Goal: Share content: Share content

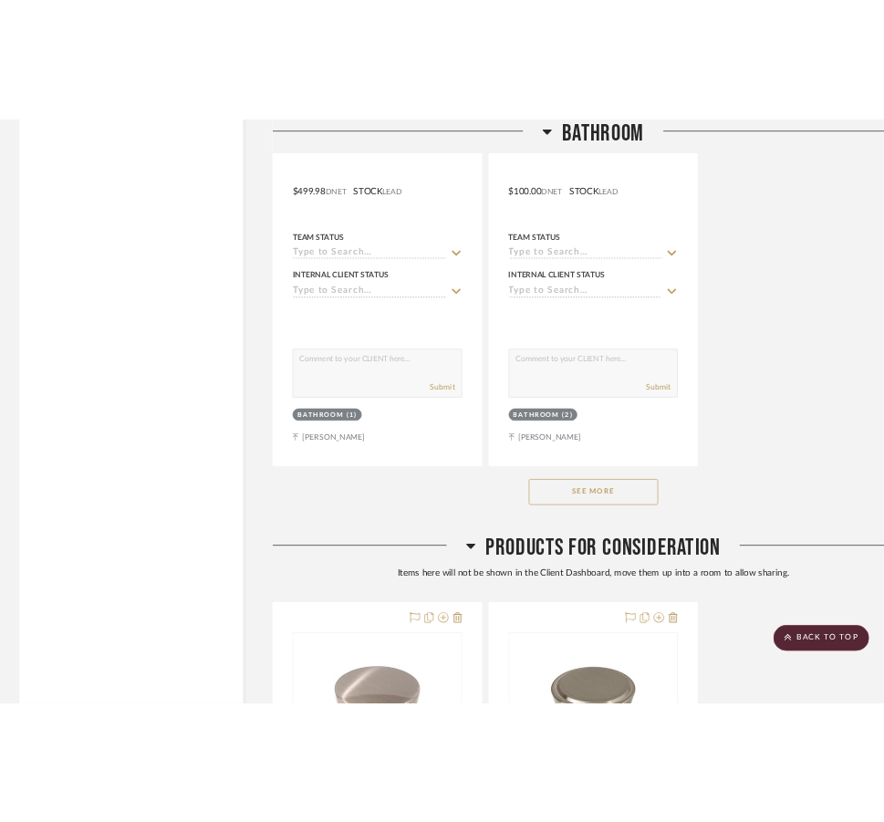
scroll to position [2255, 0]
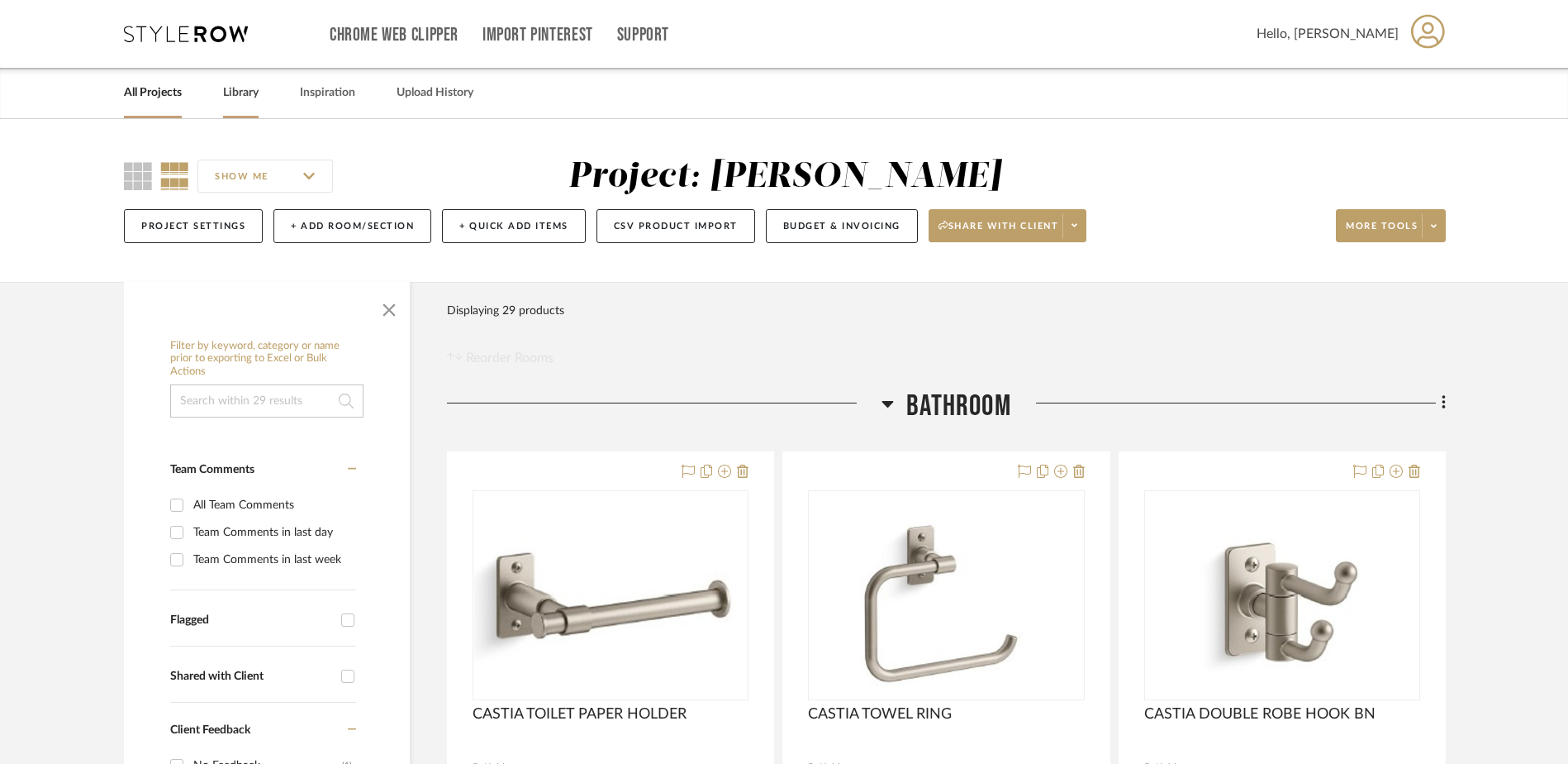
click at [247, 90] on link "Library" at bounding box center [240, 92] width 35 height 23
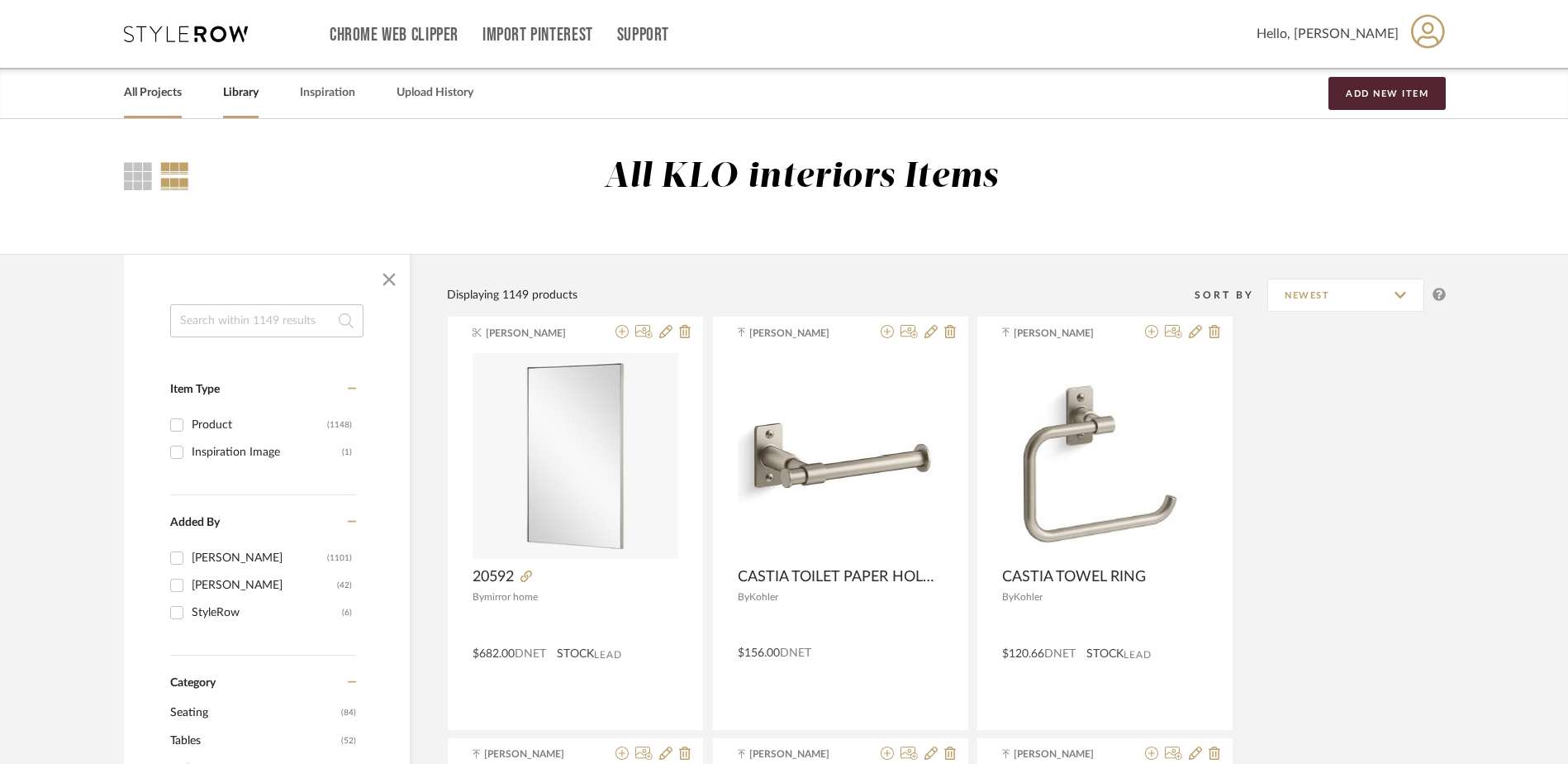
click at [159, 93] on link "All Projects" at bounding box center [153, 92] width 58 height 23
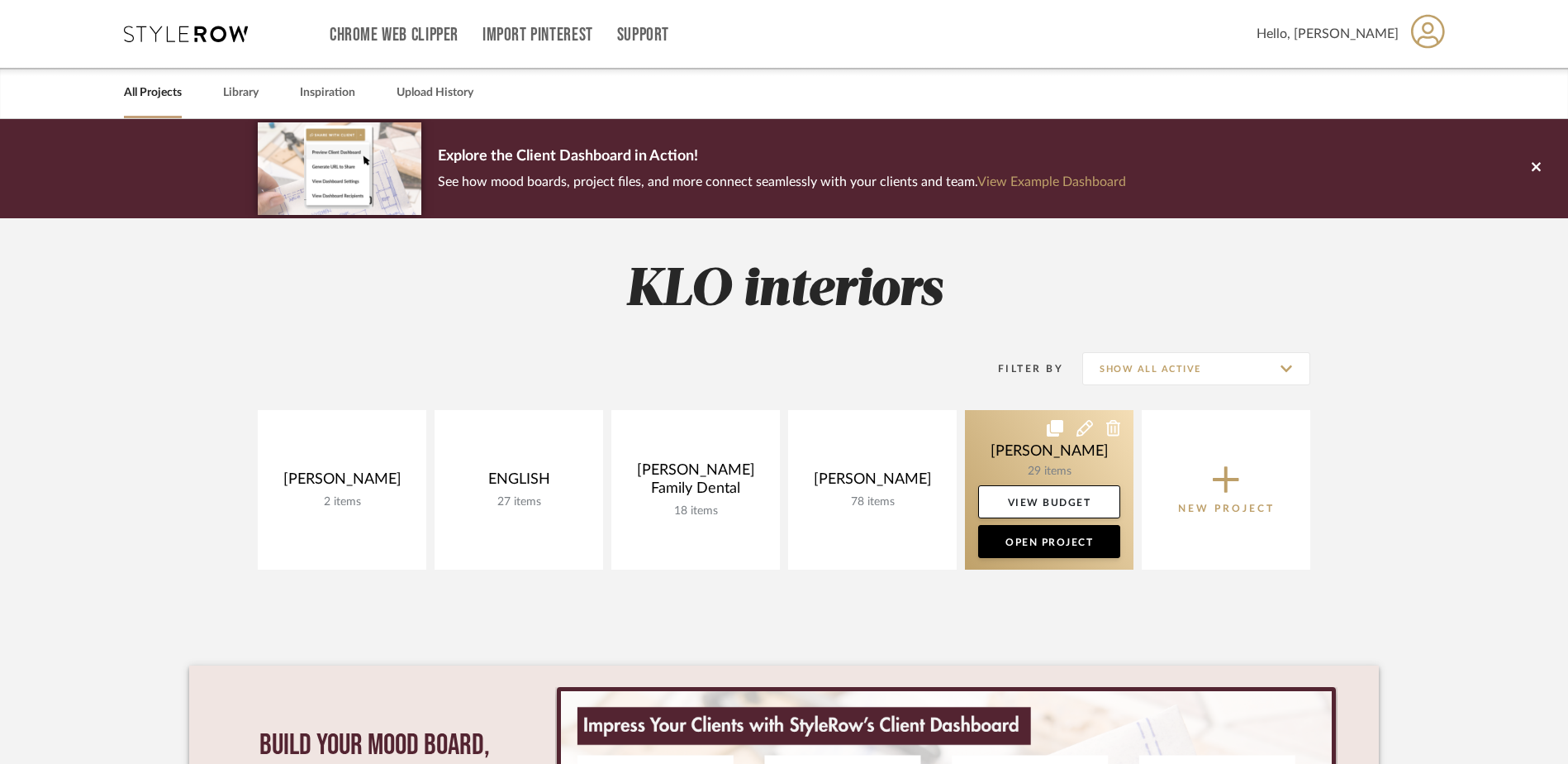
click at [1031, 455] on link at bounding box center [1049, 489] width 168 height 160
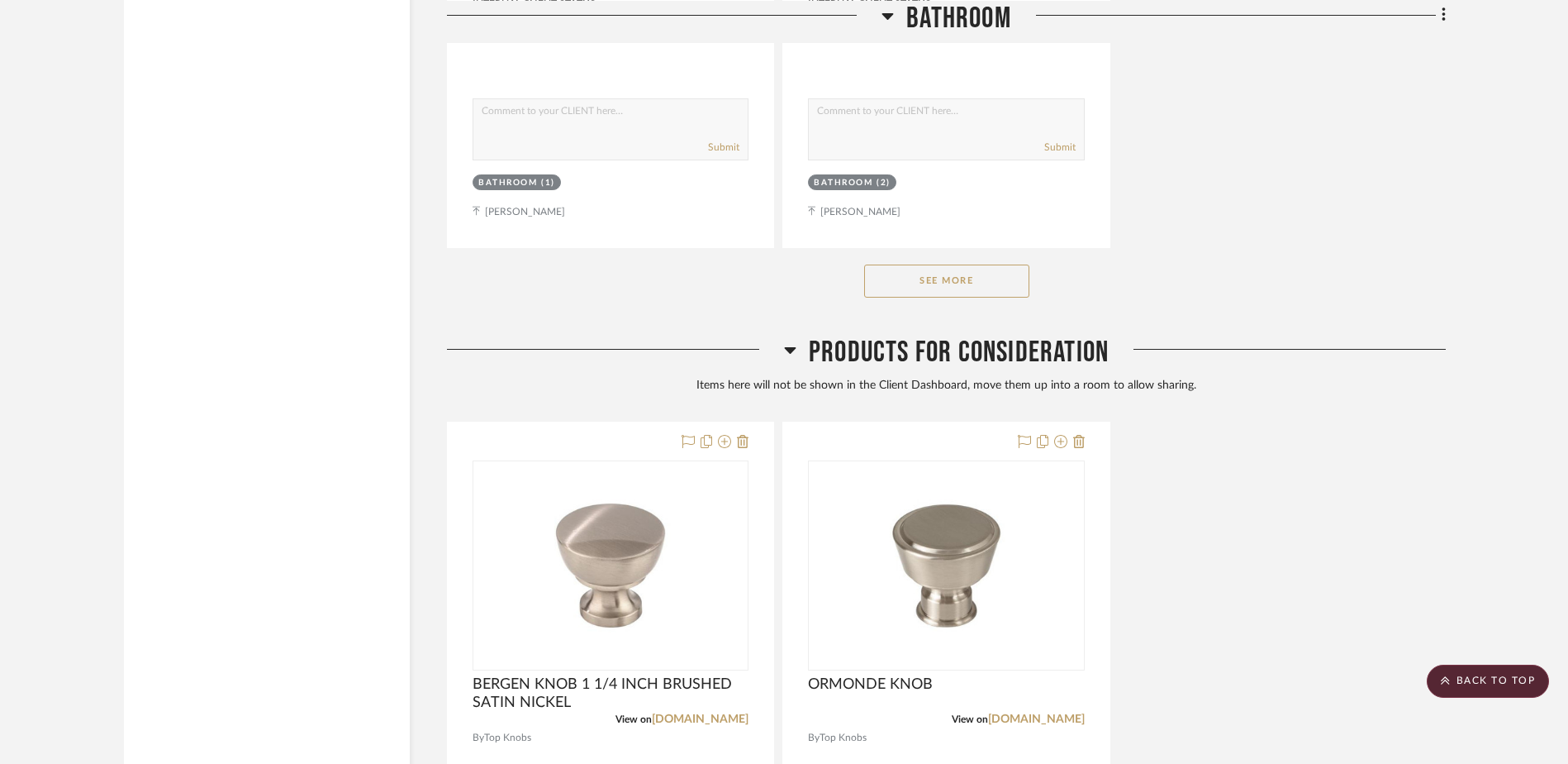
scroll to position [2355, 0]
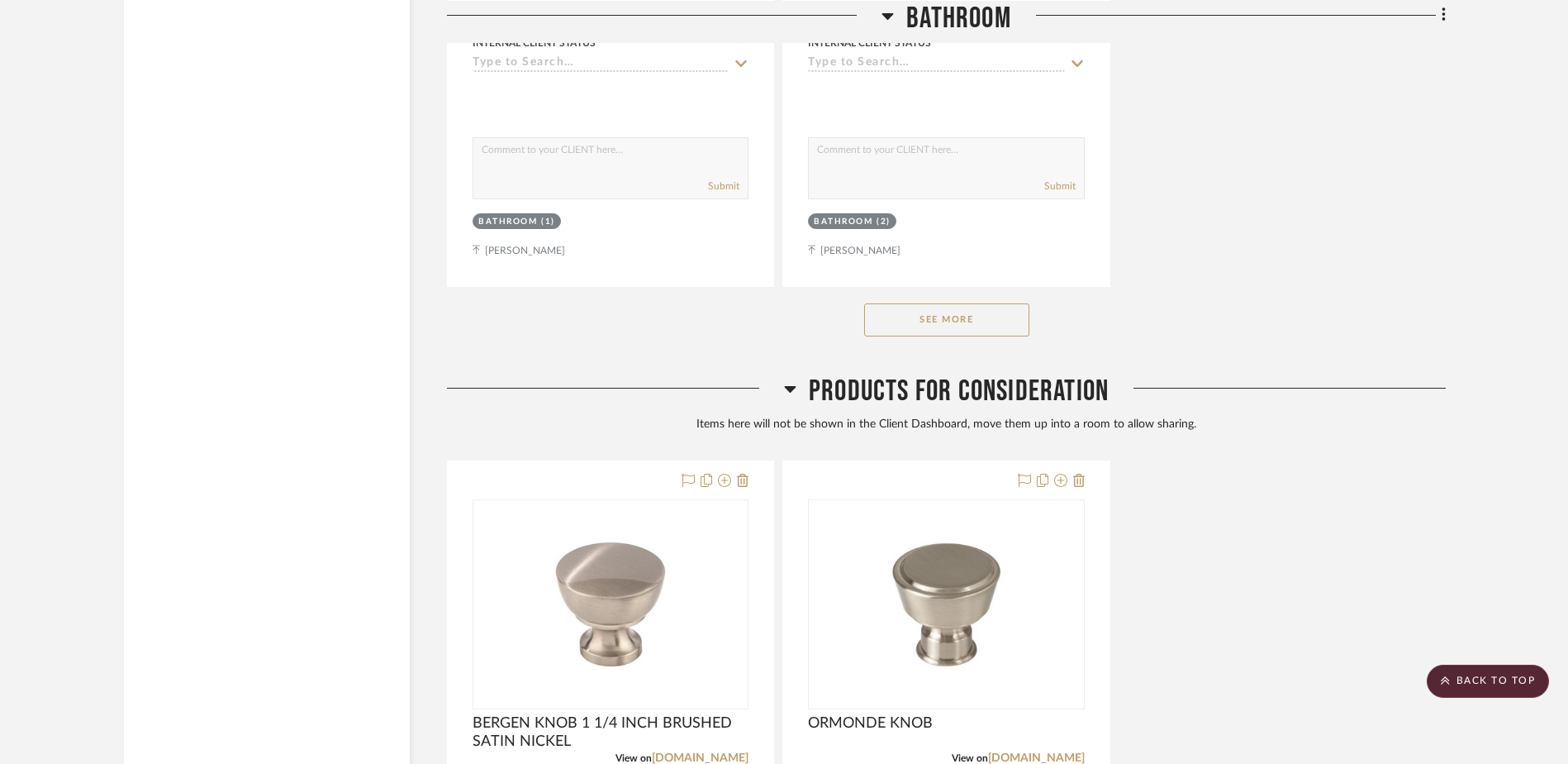
click at [961, 321] on button "See More" at bounding box center [947, 320] width 165 height 33
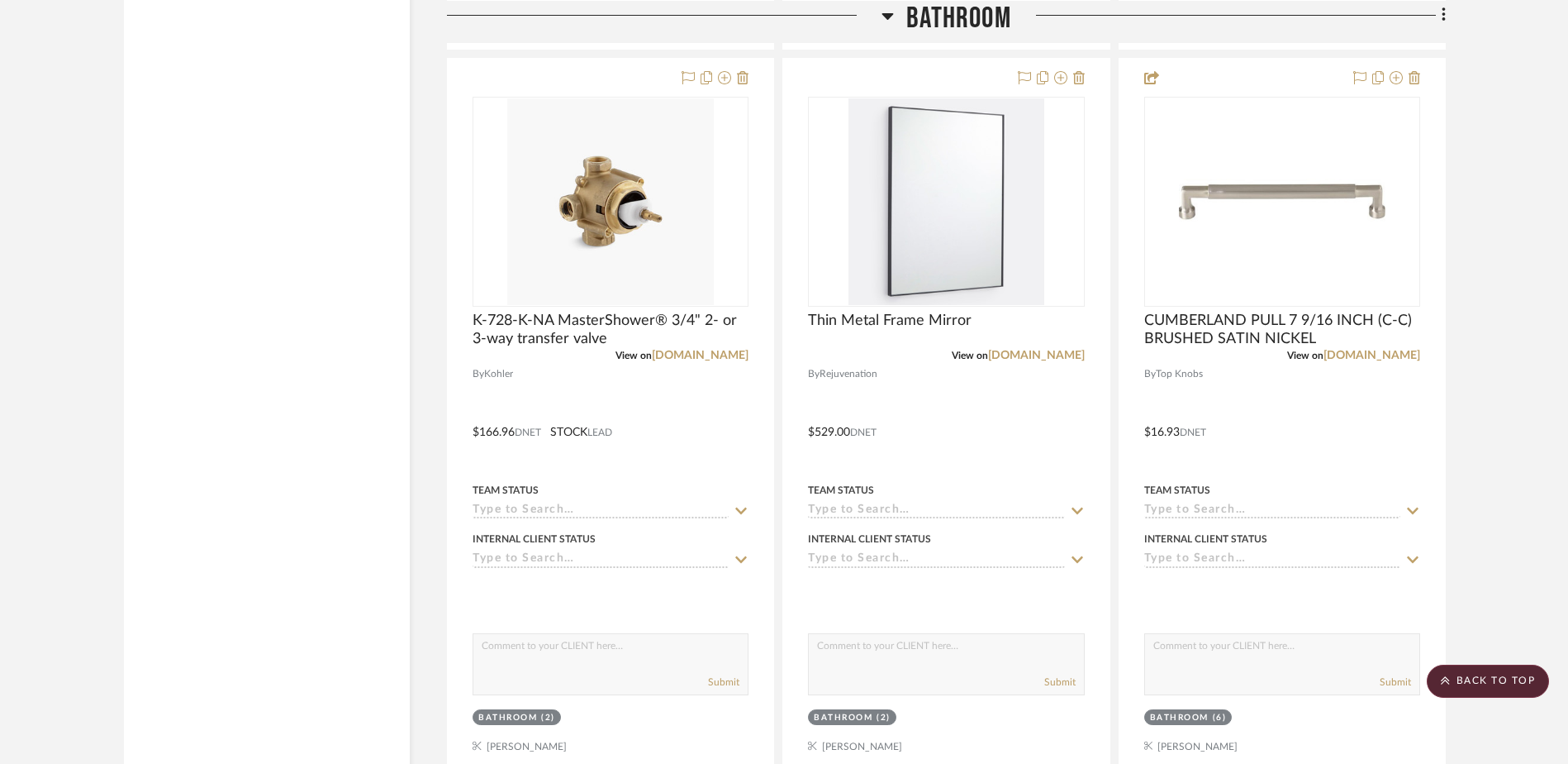
scroll to position [3925, 0]
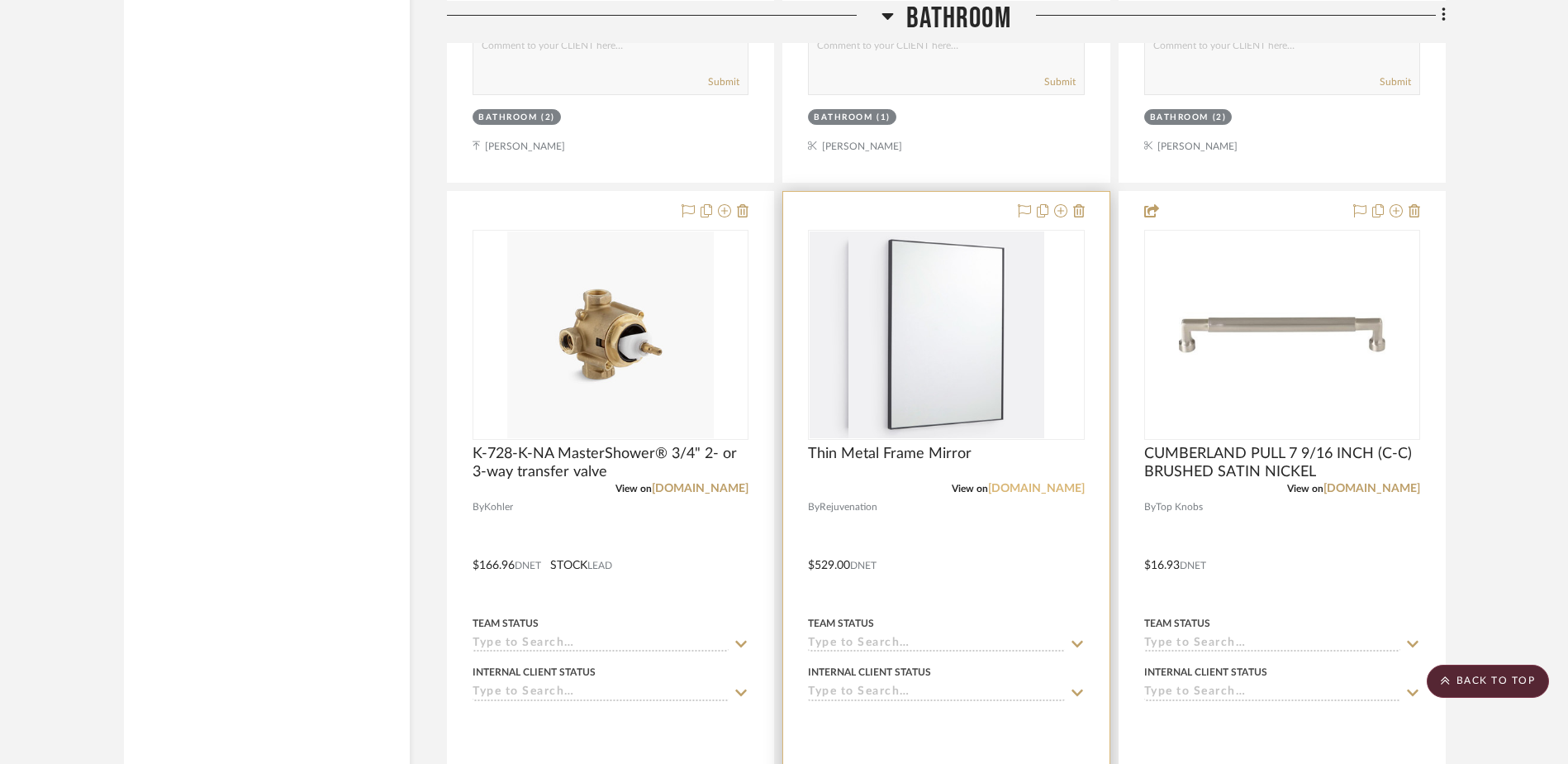
click at [1022, 488] on link "rejuvenation.com" at bounding box center [1036, 488] width 97 height 12
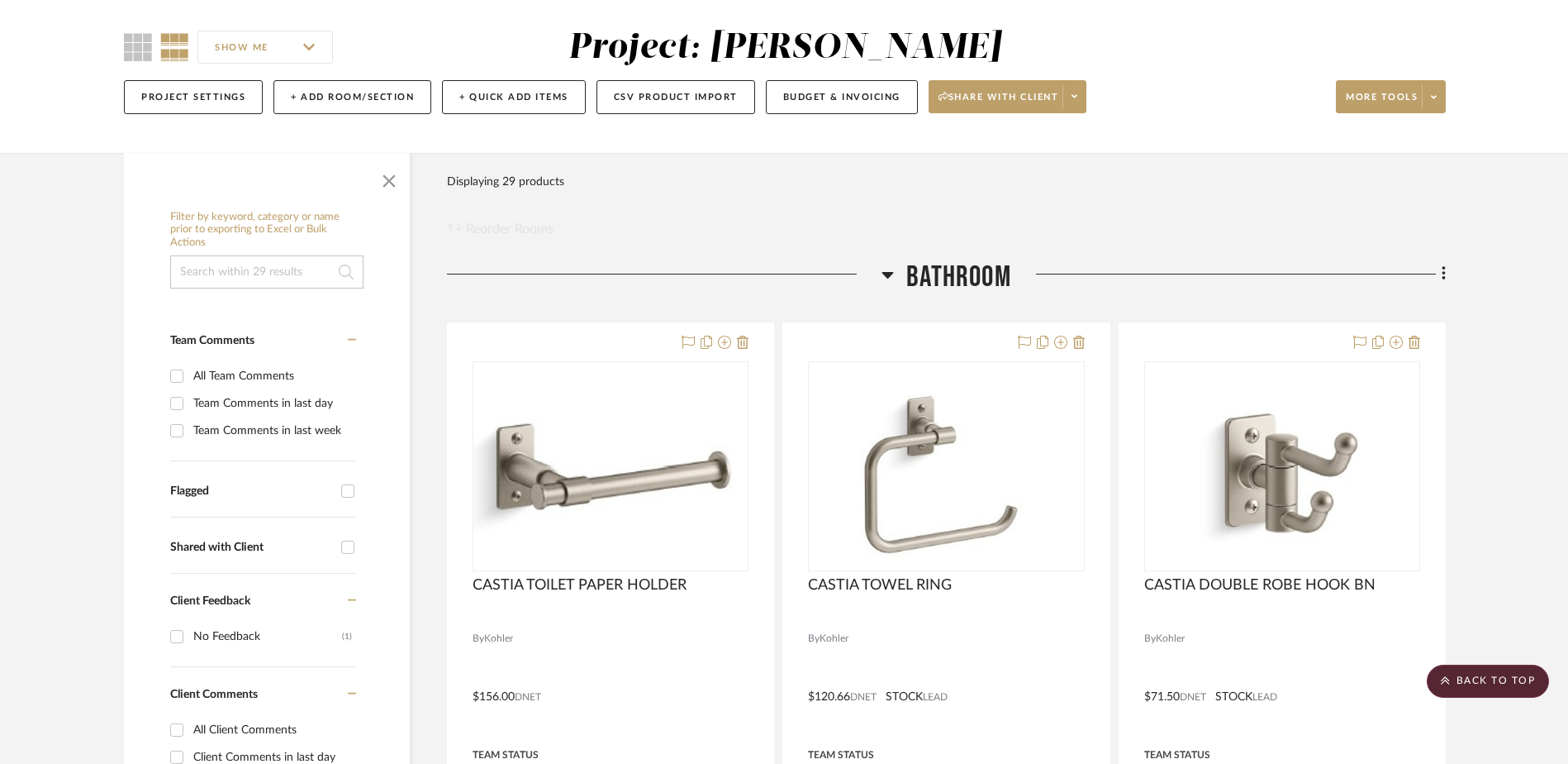
scroll to position [0, 0]
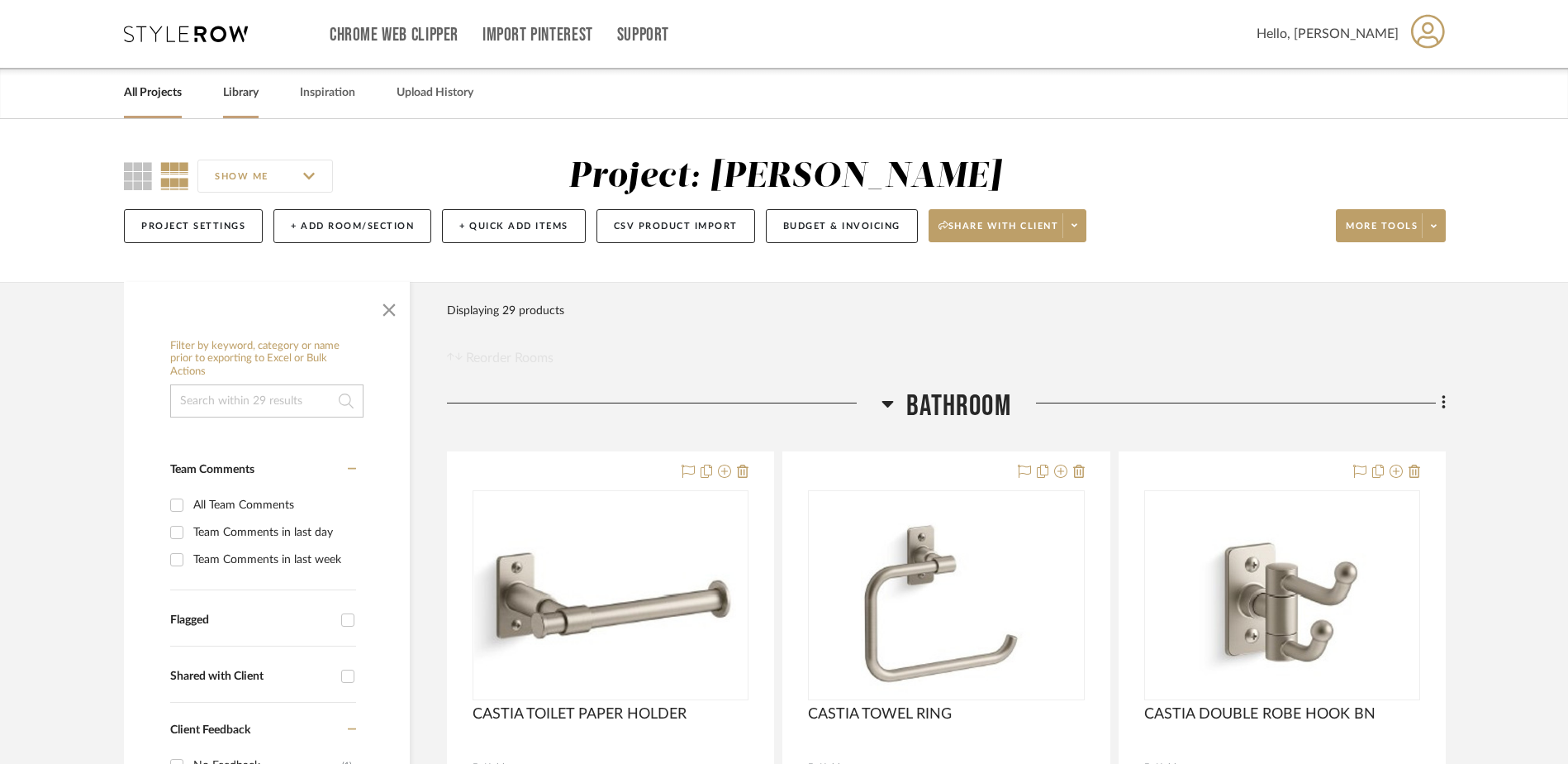
click at [245, 94] on link "Library" at bounding box center [240, 92] width 35 height 23
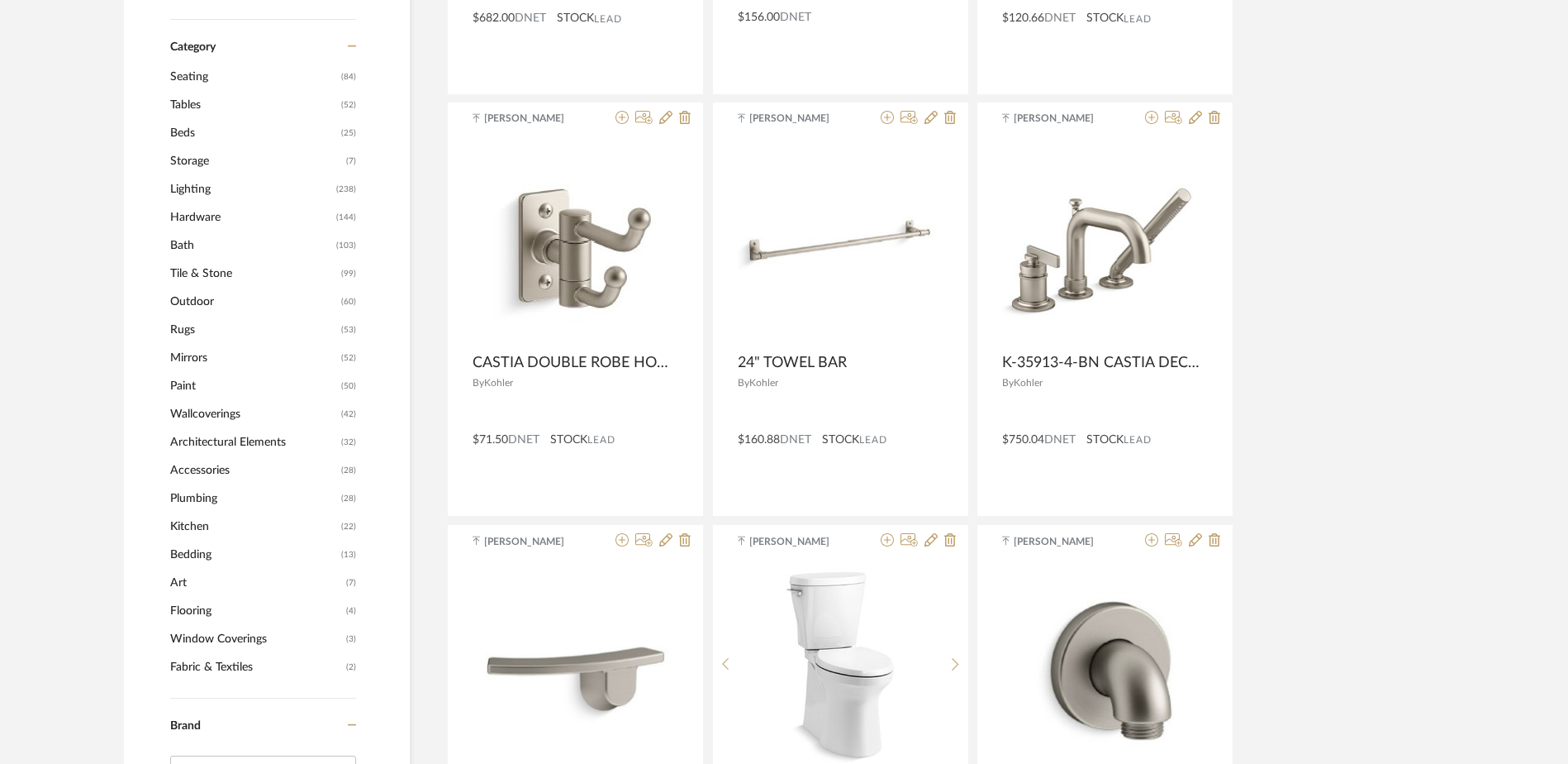
scroll to position [661, 0]
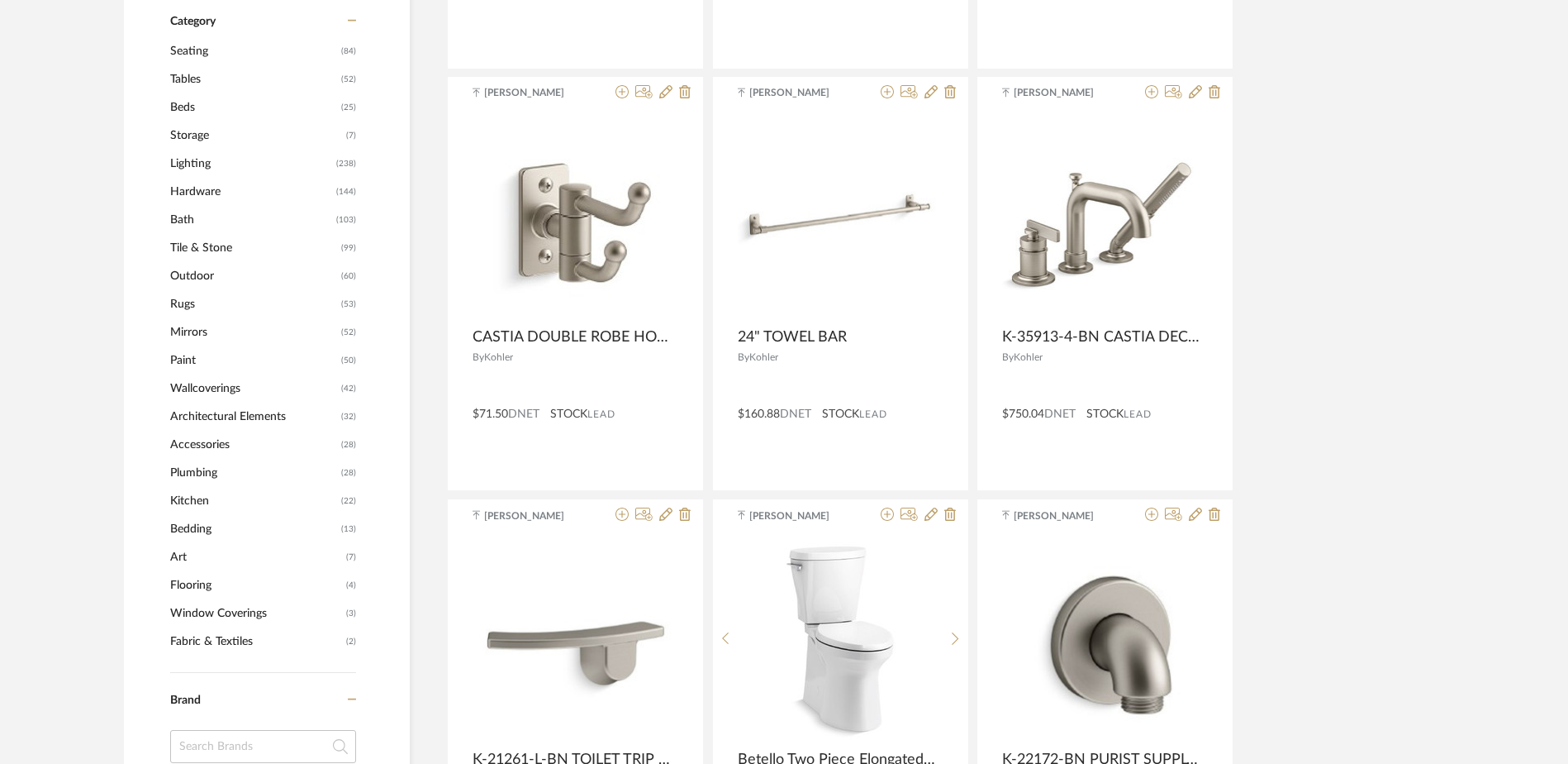
click at [192, 330] on span "Mirrors" at bounding box center [254, 332] width 167 height 28
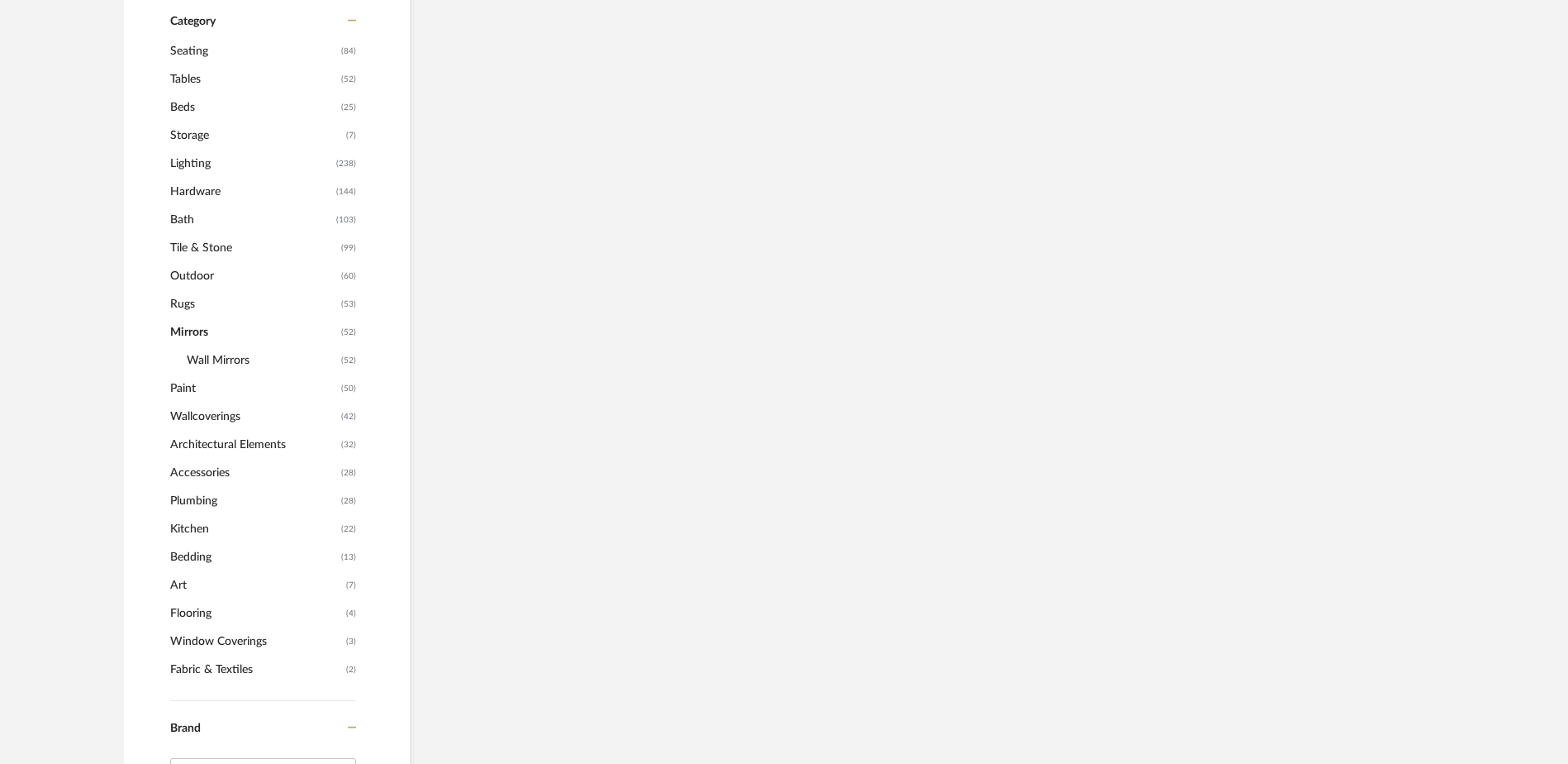
scroll to position [659, 0]
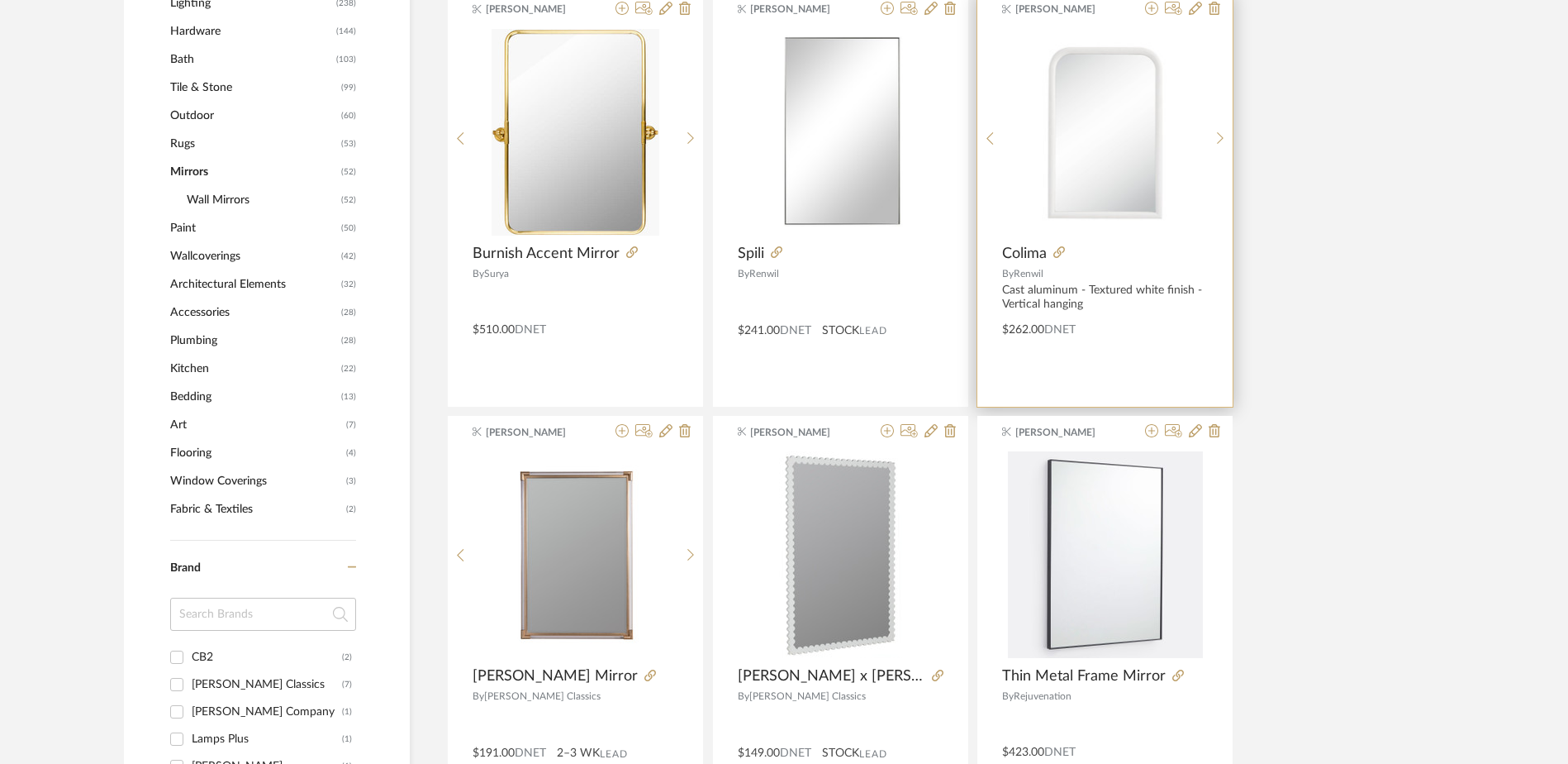
scroll to position [741, 0]
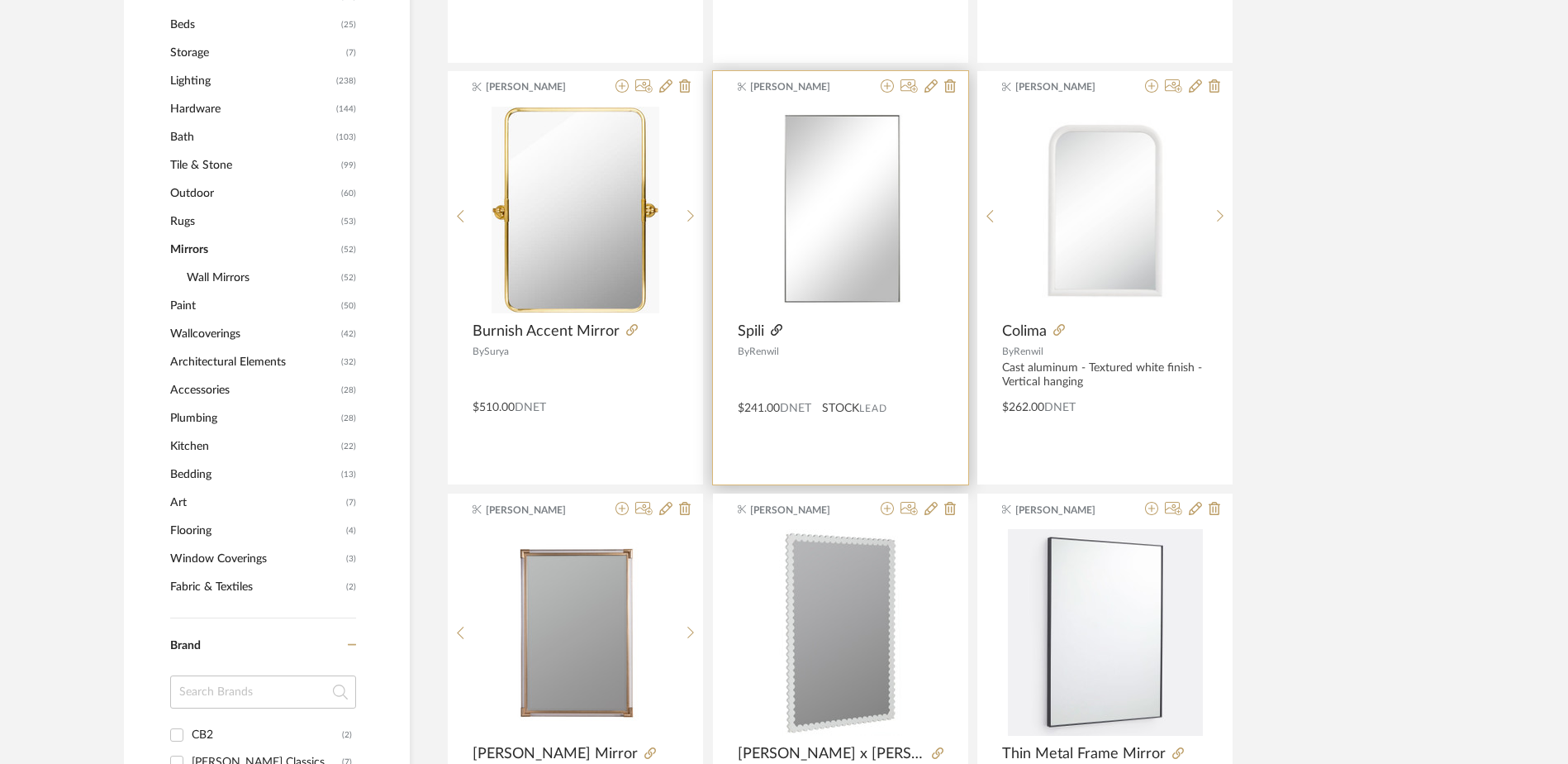
click at [780, 328] on icon at bounding box center [776, 329] width 12 height 12
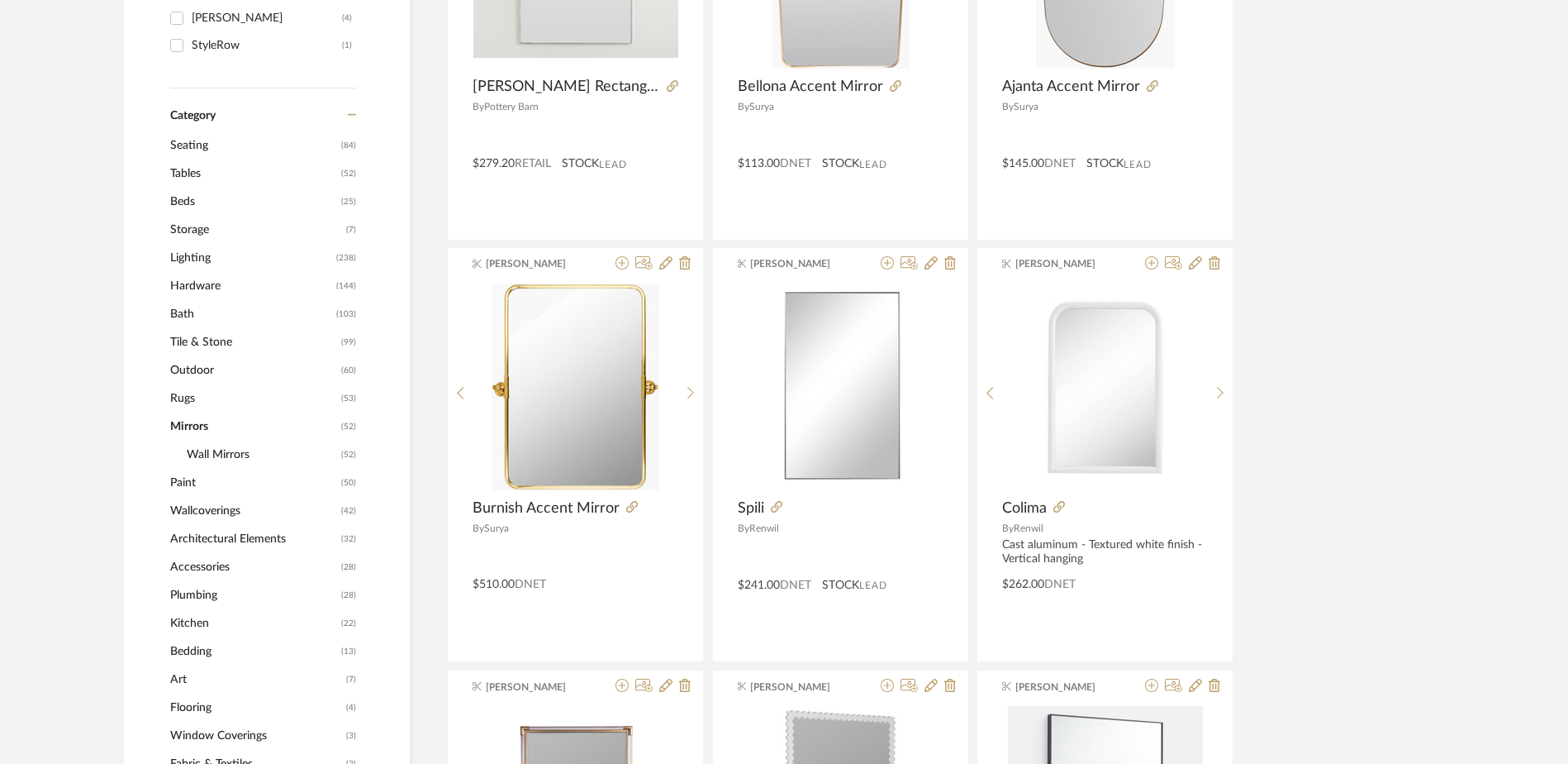
scroll to position [411, 0]
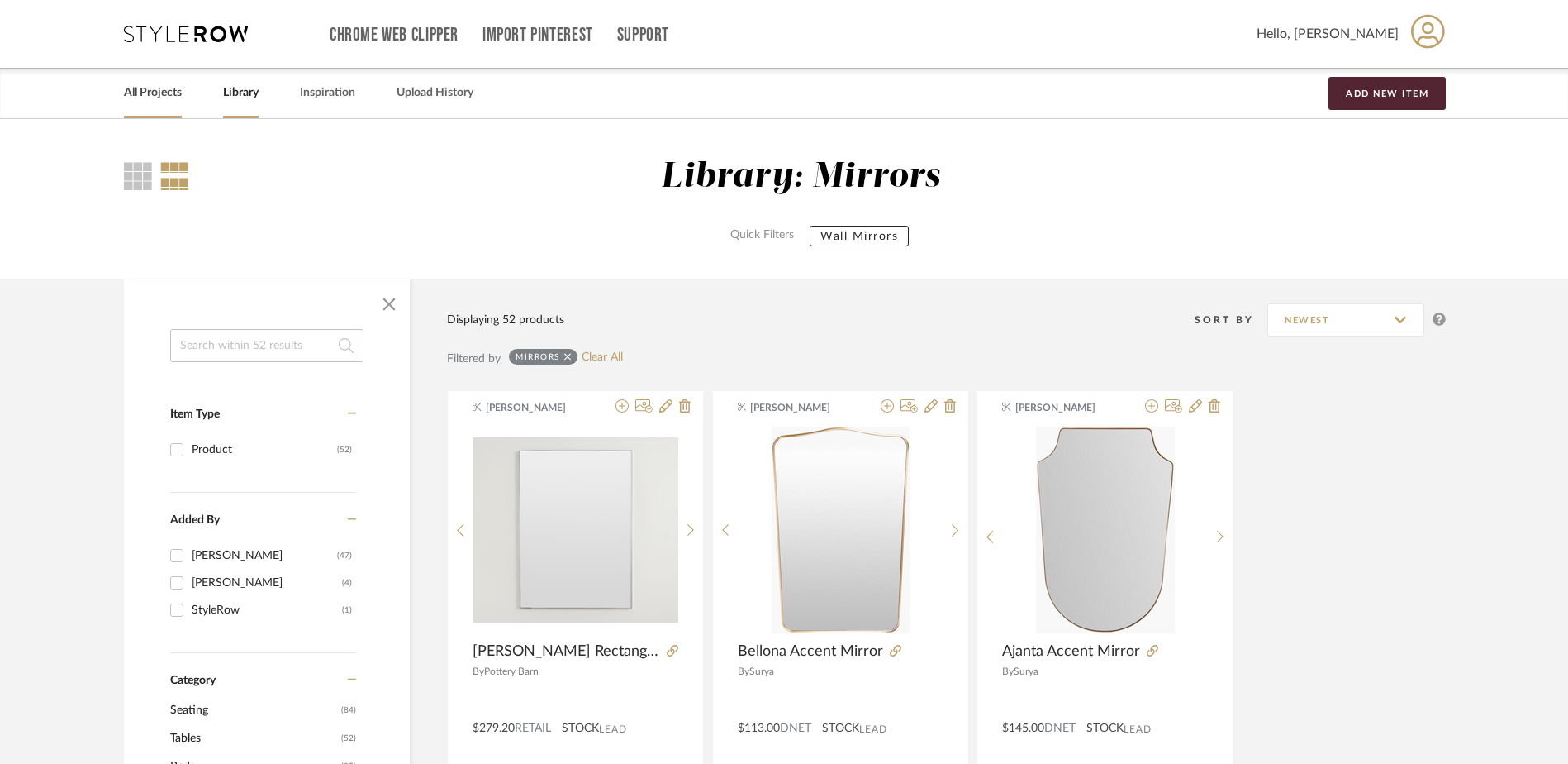
click at [141, 97] on link "All Projects" at bounding box center [153, 92] width 58 height 23
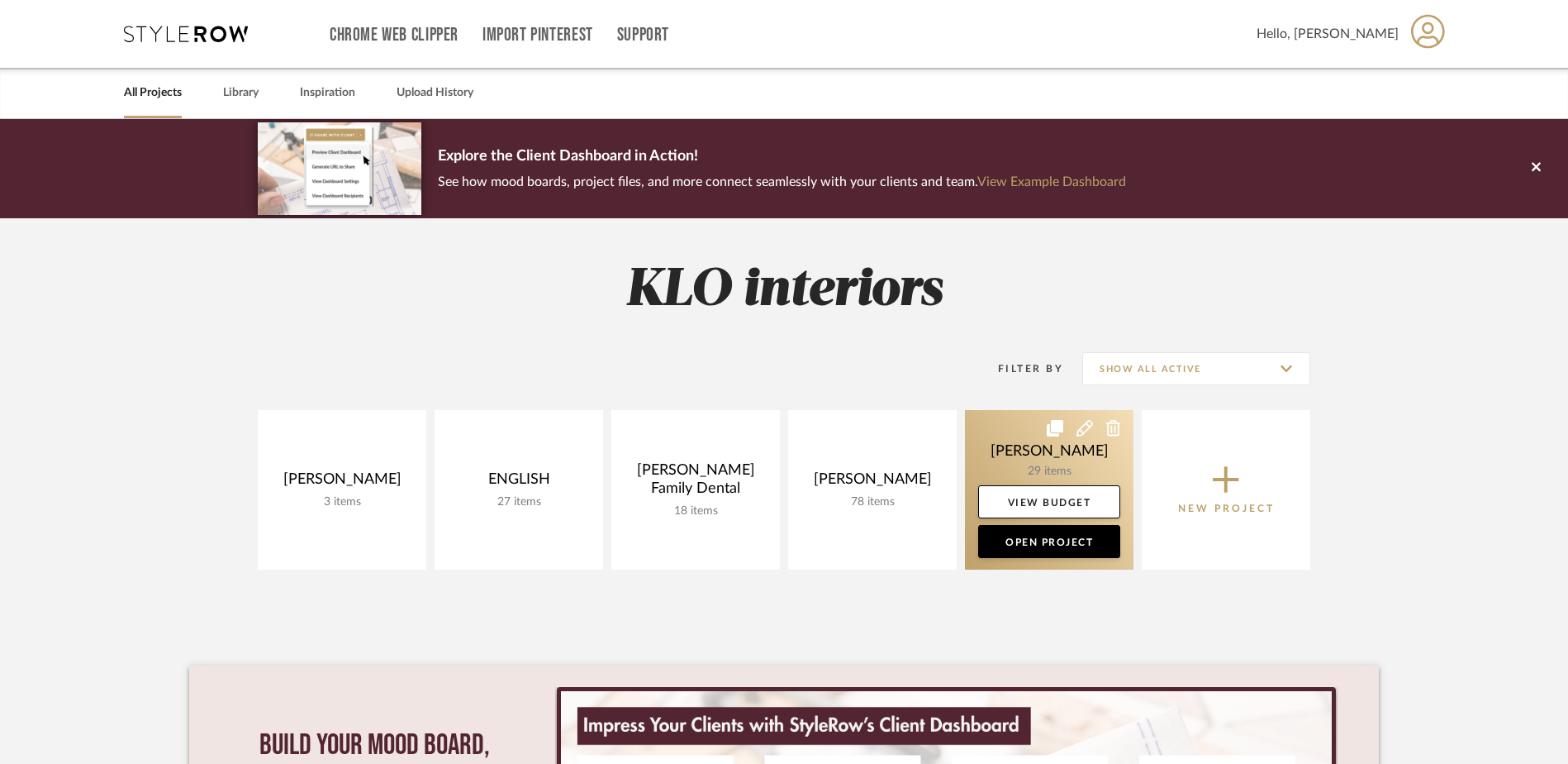
click at [1037, 477] on link at bounding box center [1049, 489] width 168 height 160
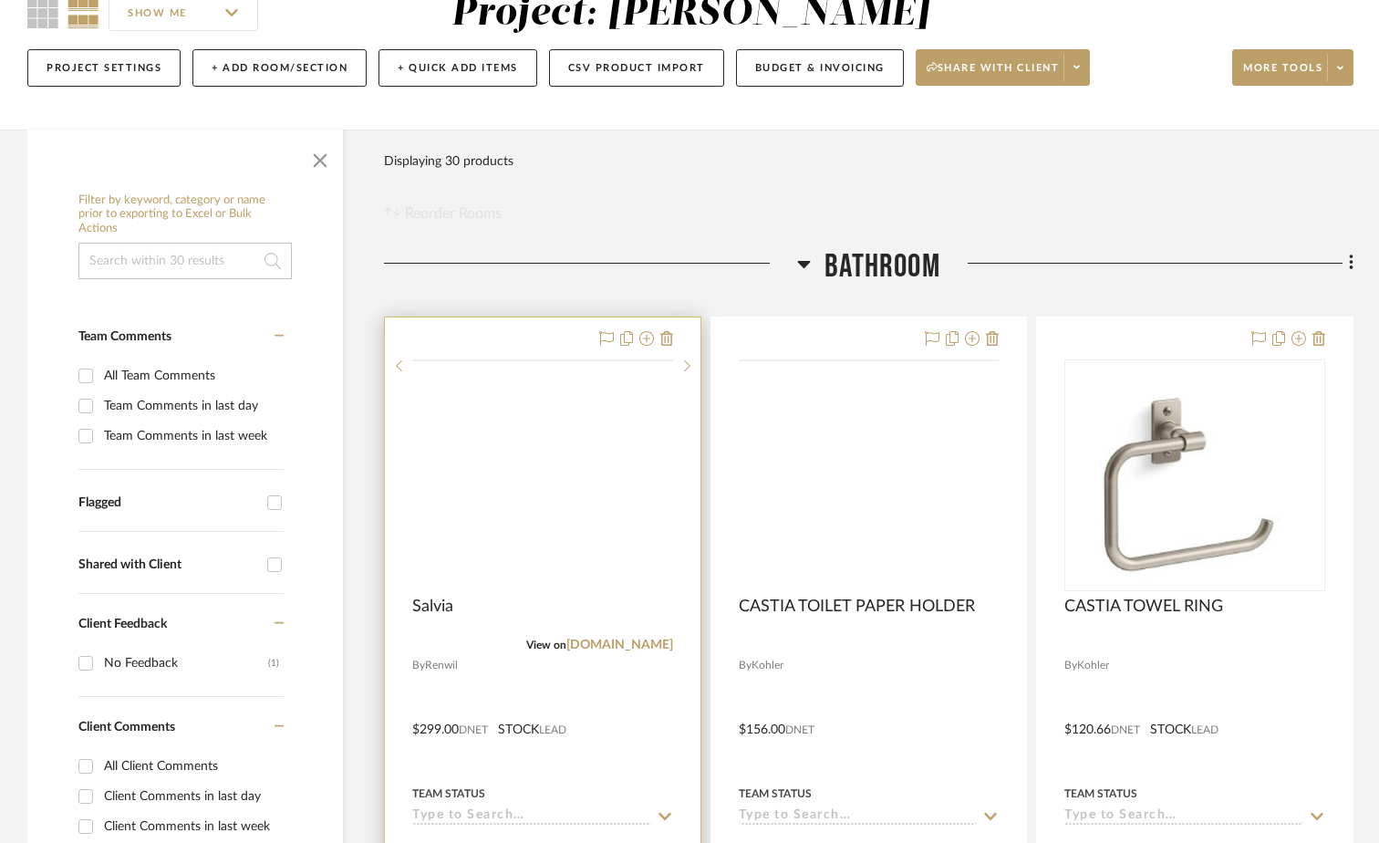
scroll to position [182, 0]
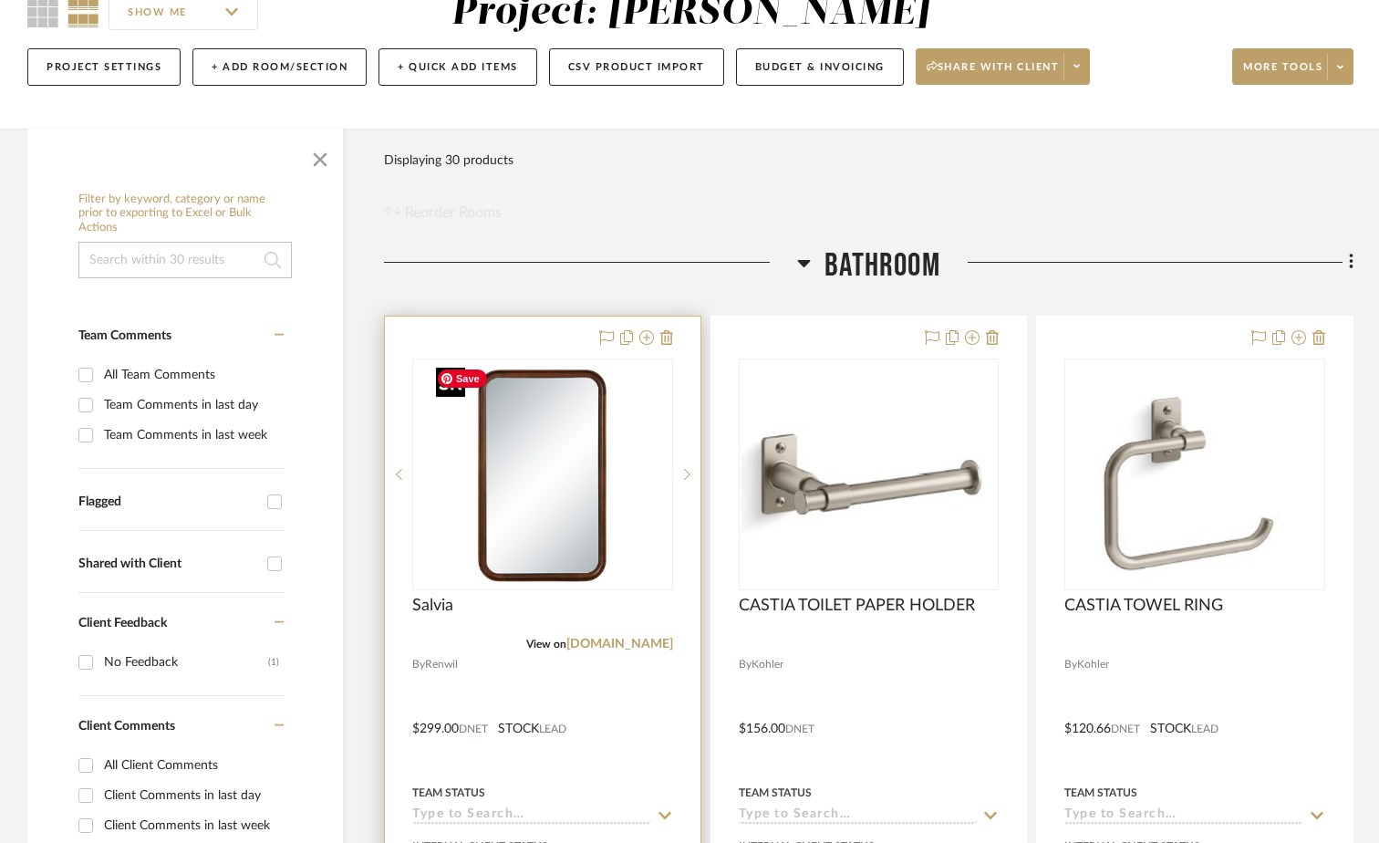
click at [527, 507] on img "0" at bounding box center [543, 474] width 228 height 228
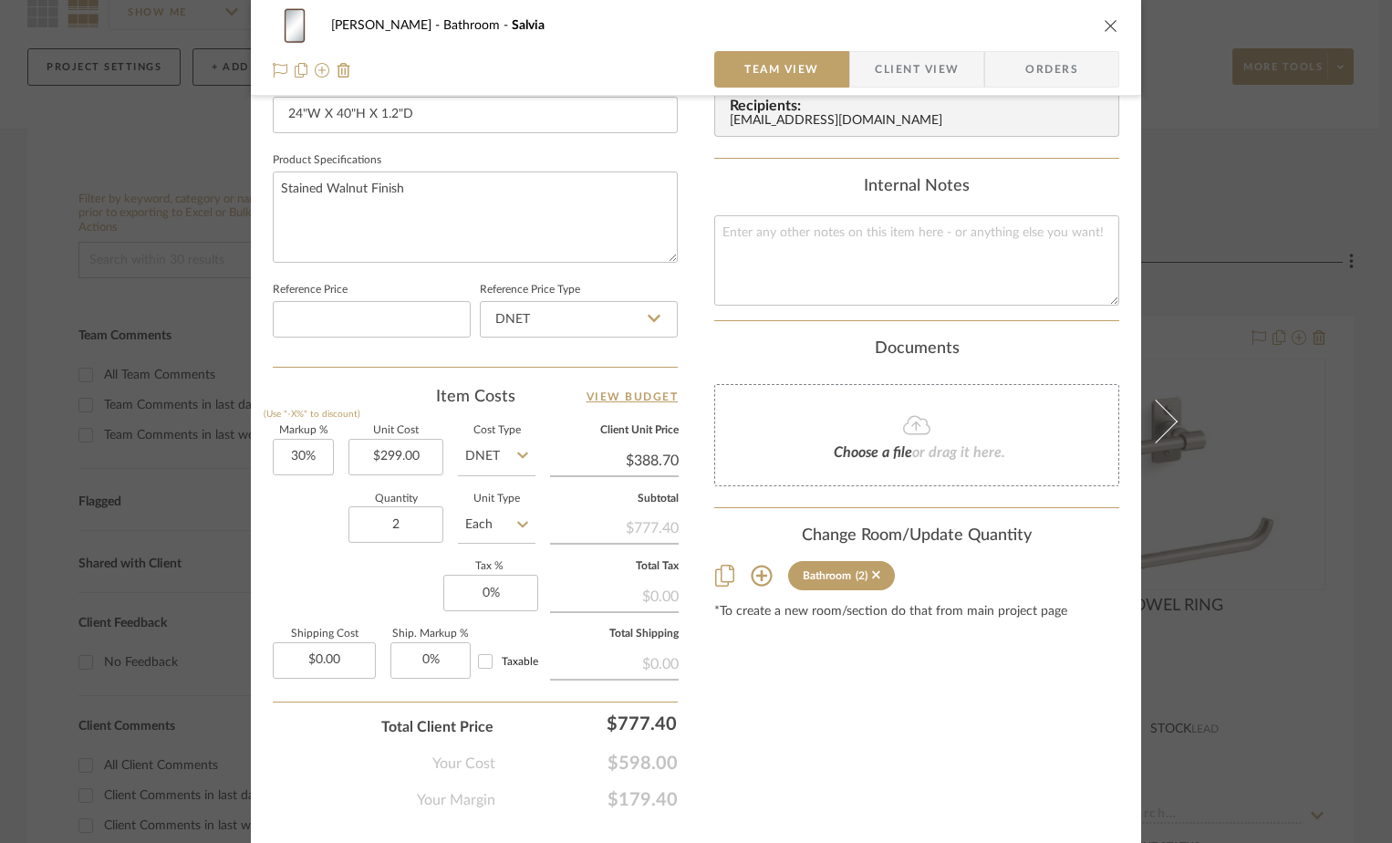
scroll to position [821, 0]
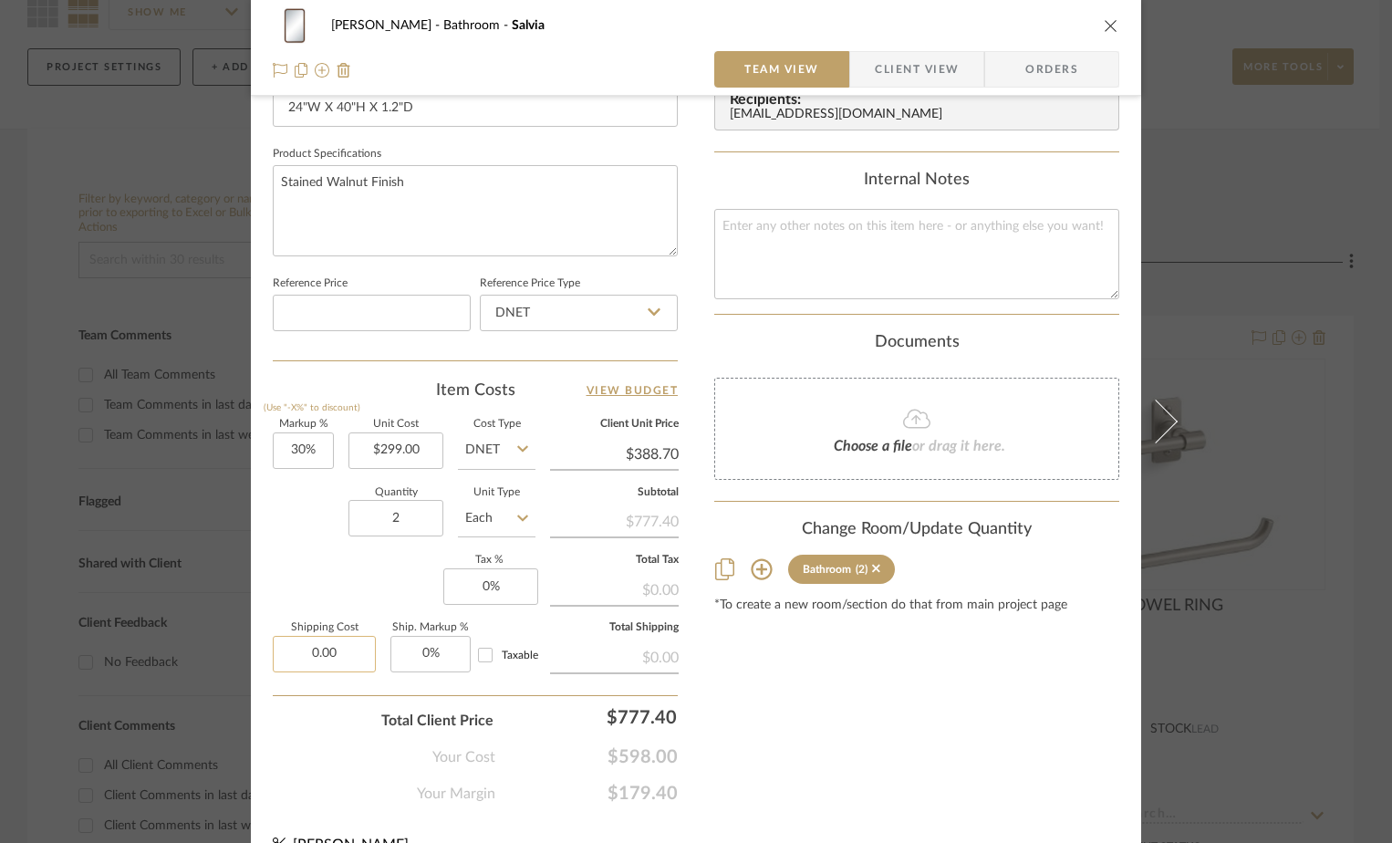
click at [344, 650] on input "0.00" at bounding box center [324, 654] width 103 height 36
type input "200.00"
type input "0"
type input "$200.00"
click at [520, 586] on input "0" at bounding box center [490, 586] width 95 height 36
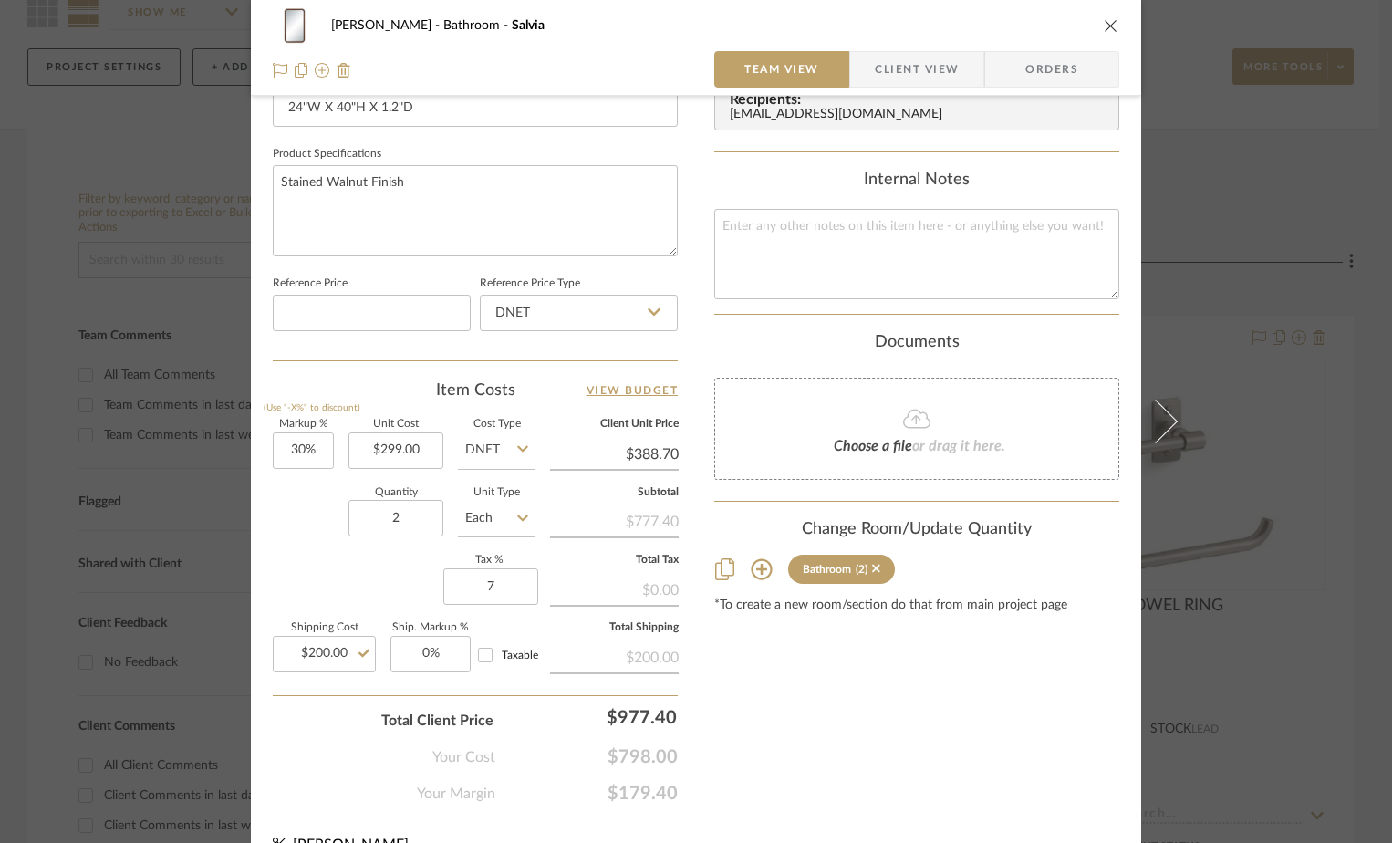
type input "7%"
click at [752, 663] on div "Content here copies to Client View - confirm visibility there. Show in Client D…" at bounding box center [916, 53] width 405 height 1501
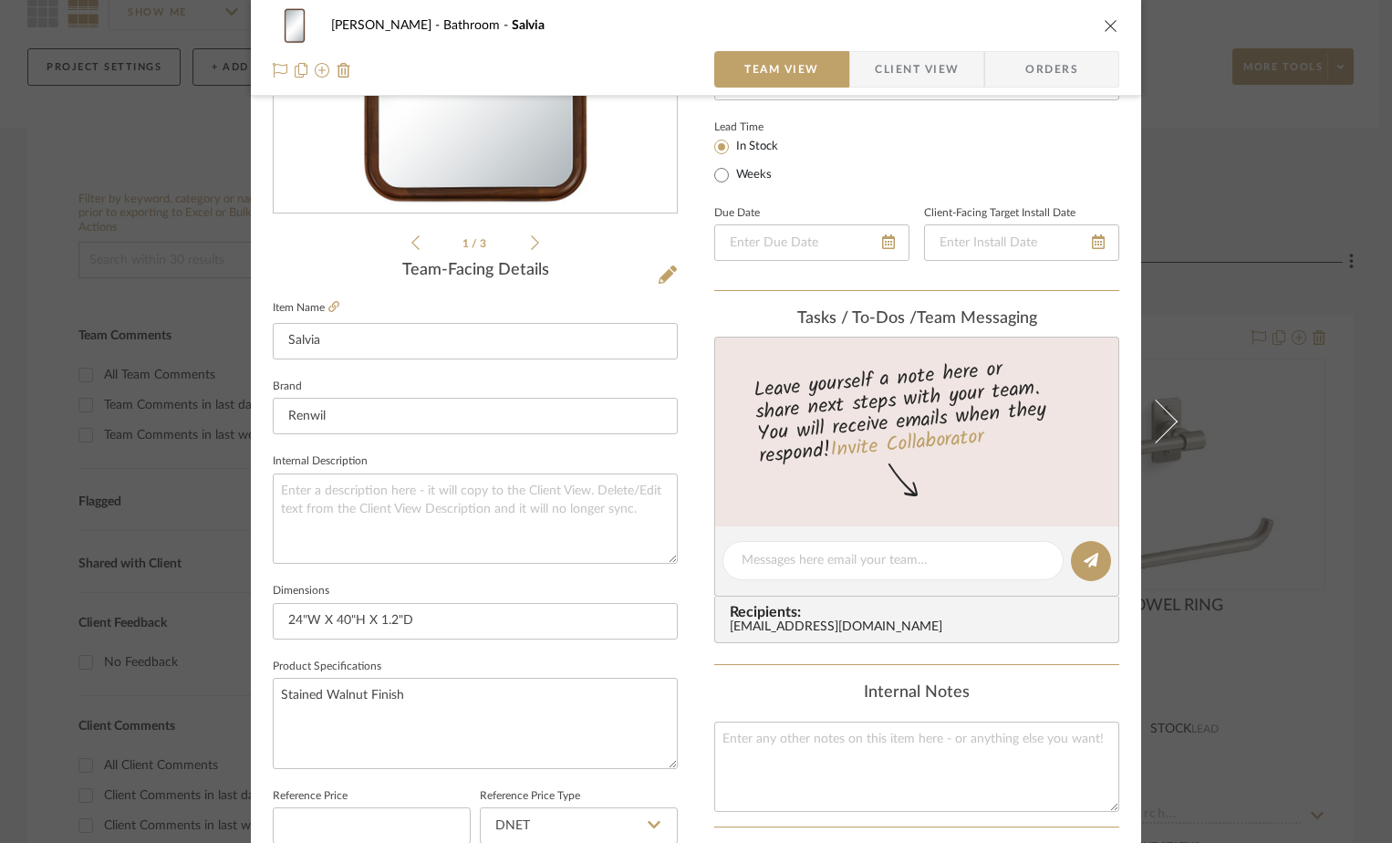
scroll to position [0, 0]
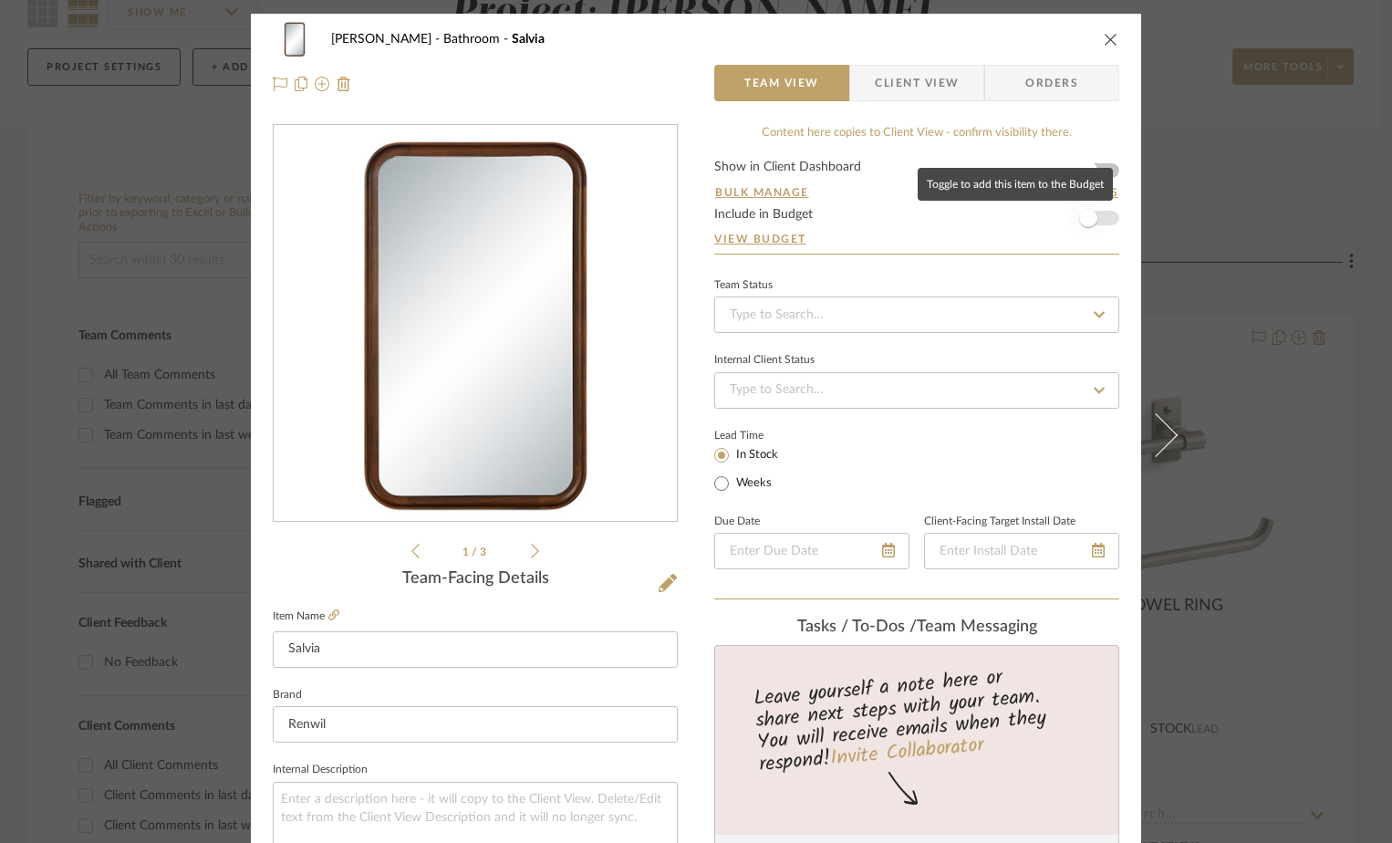
click at [1088, 221] on span "button" at bounding box center [1088, 218] width 18 height 18
click at [1103, 41] on icon "close" at bounding box center [1110, 39] width 15 height 15
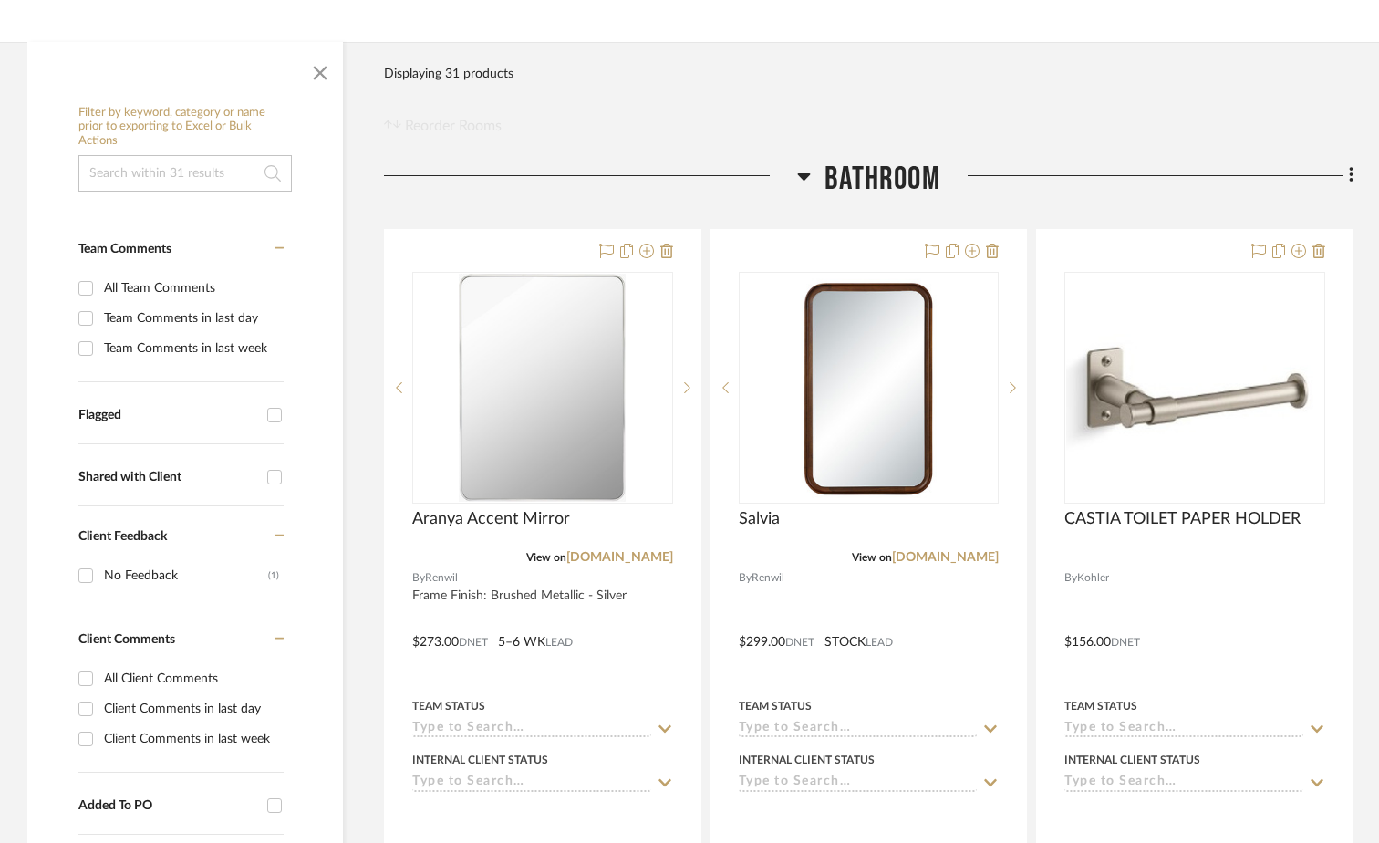
scroll to position [274, 0]
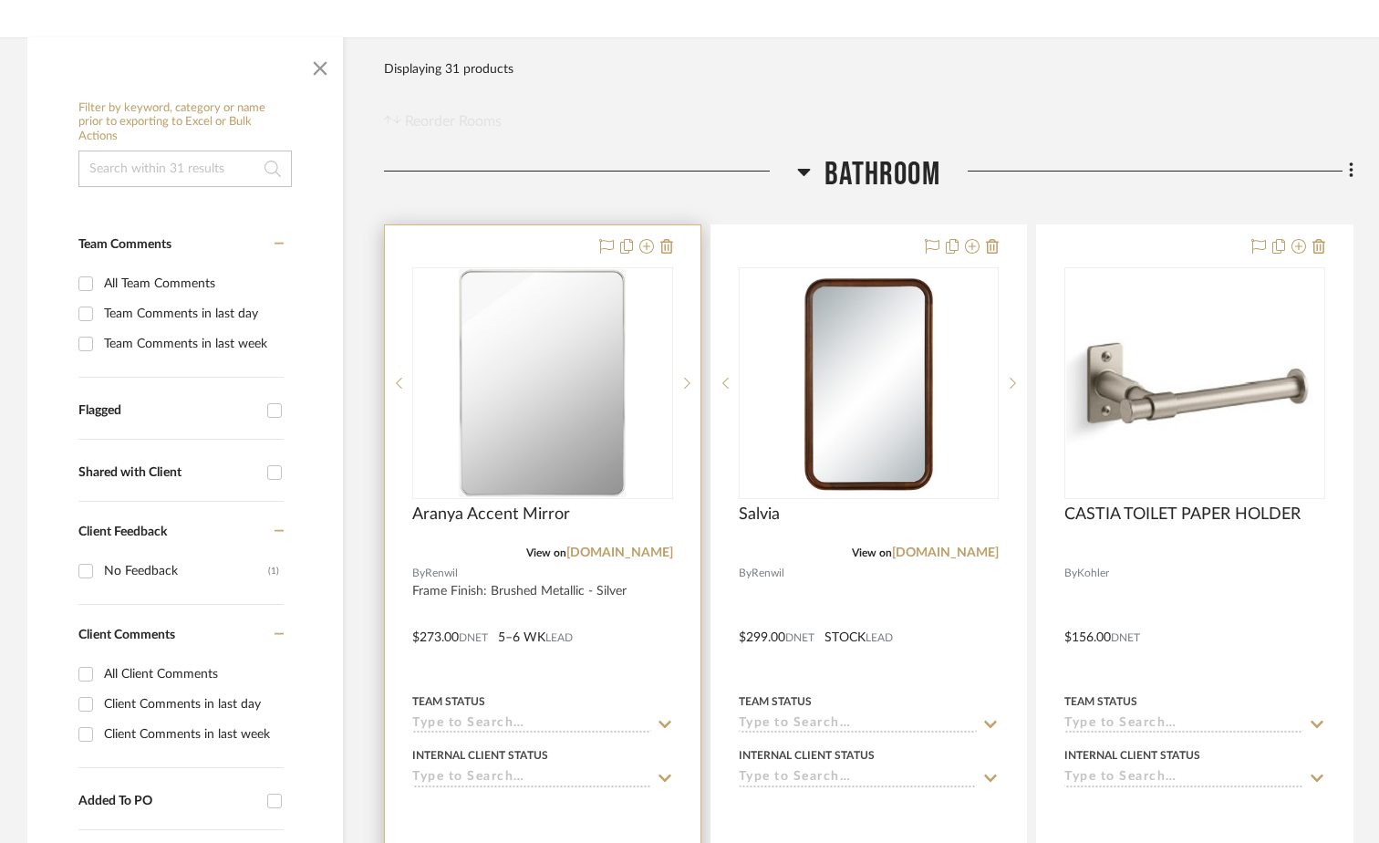
click at [493, 590] on div at bounding box center [543, 624] width 316 height 798
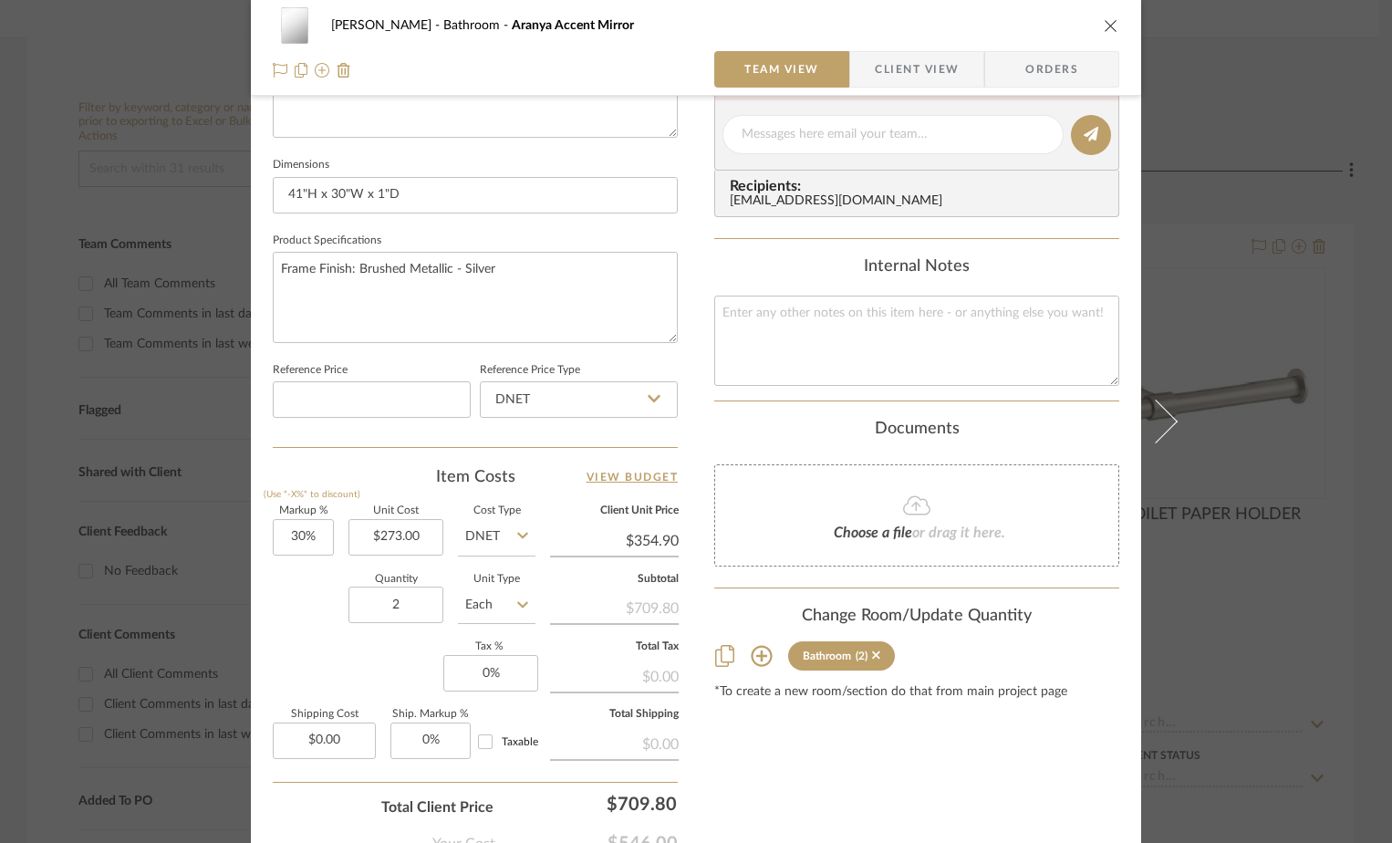
scroll to position [855, 0]
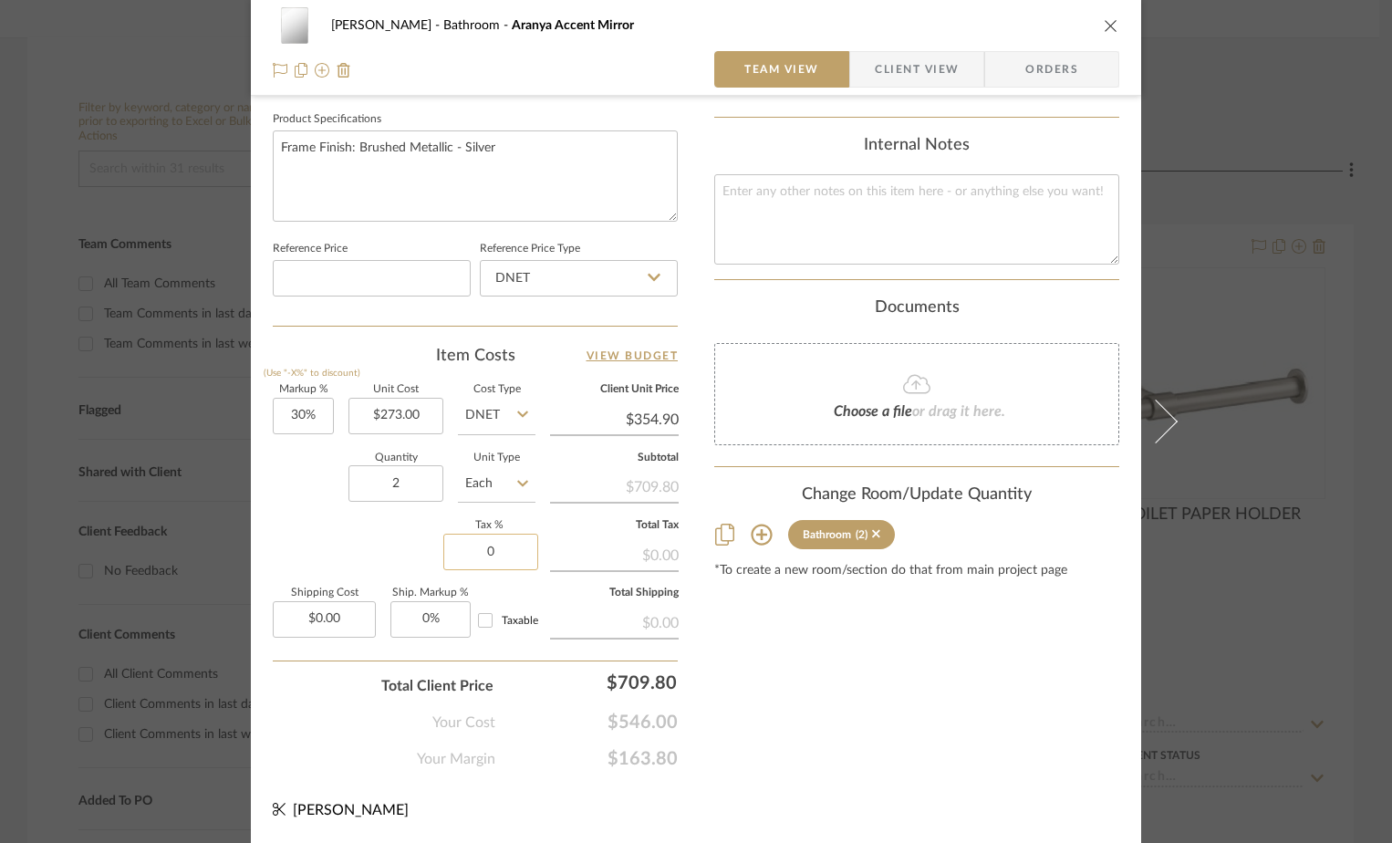
click at [491, 555] on input "0" at bounding box center [490, 551] width 95 height 36
type input "7%"
type input "0.00"
click at [305, 622] on input "0.00" at bounding box center [324, 619] width 103 height 36
type input "$250.00"
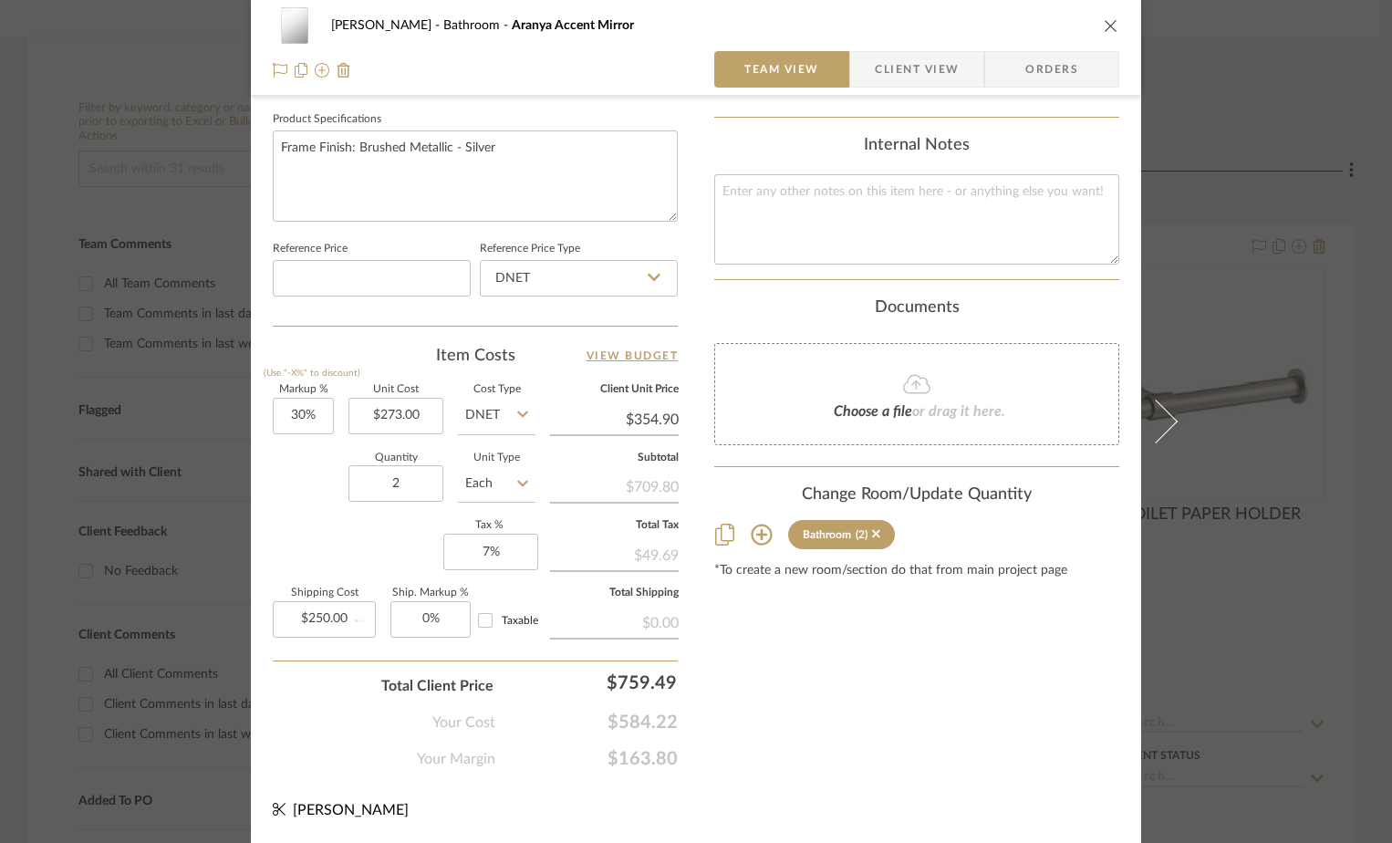
click at [292, 519] on div "Markup % (Use "-X%" to discount) 30% Unit Cost $273.00 Cost Type DNET Client Un…" at bounding box center [475, 518] width 405 height 266
click at [733, 720] on div "Content here copies to Client View - confirm visibility there. Show in Client D…" at bounding box center [916, 19] width 405 height 1501
click at [304, 416] on input "30" at bounding box center [303, 416] width 61 height 36
type input "30%"
click at [795, 701] on div "Content here copies to Client View - confirm visibility there. Show in Client D…" at bounding box center [916, 19] width 405 height 1501
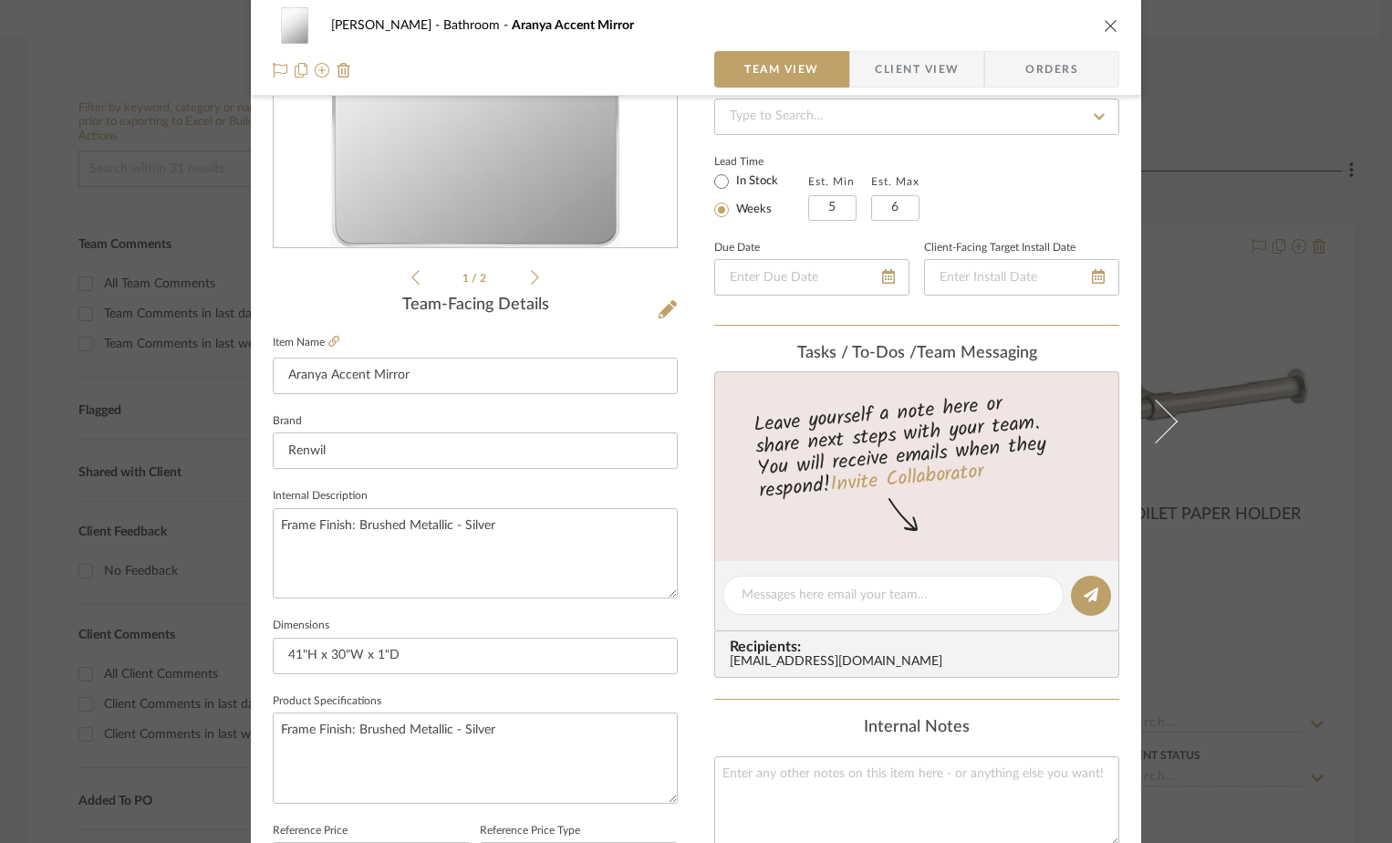
scroll to position [0, 0]
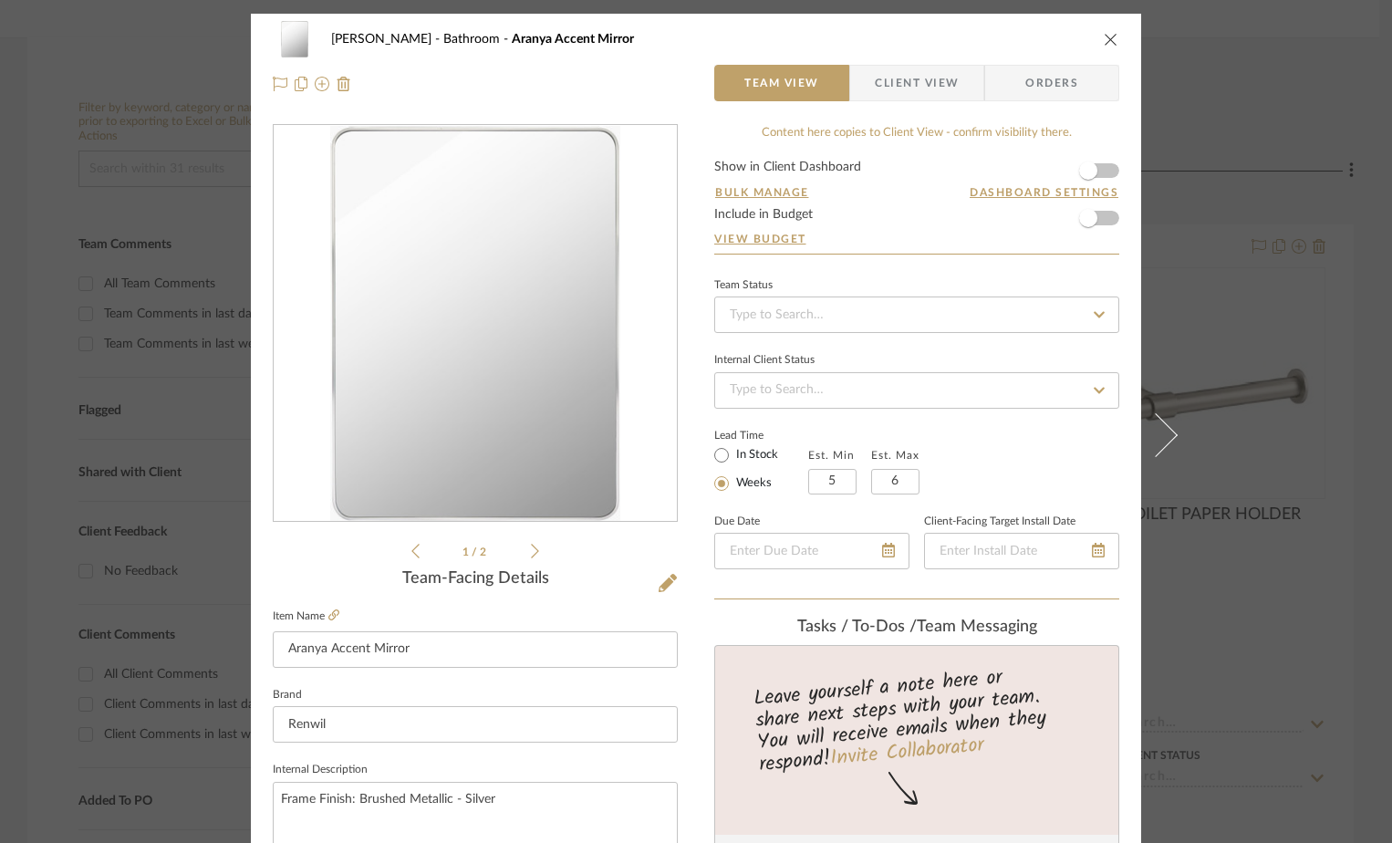
click at [1103, 36] on icon "close" at bounding box center [1110, 39] width 15 height 15
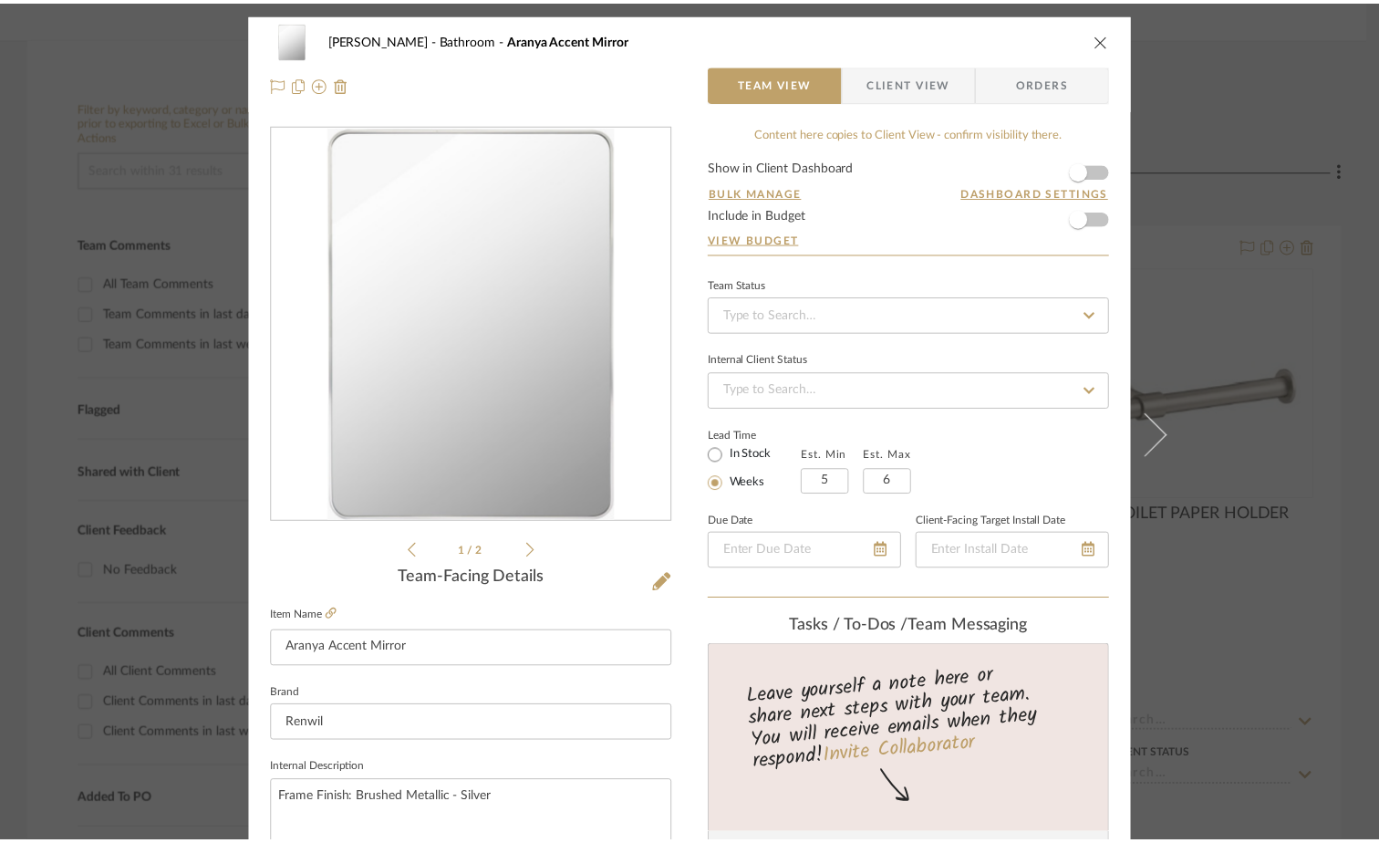
scroll to position [274, 0]
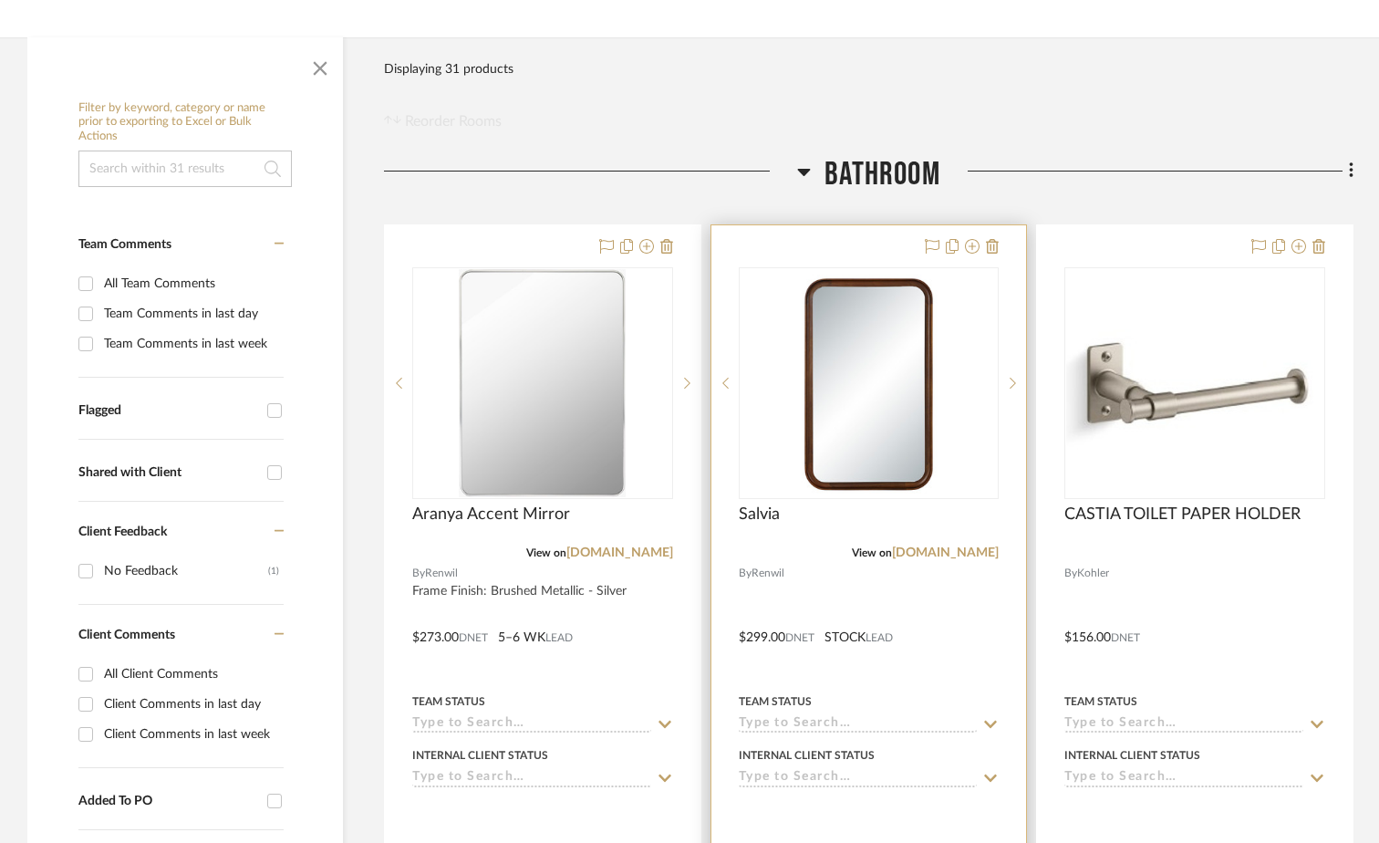
click at [874, 416] on img "0" at bounding box center [868, 383] width 228 height 228
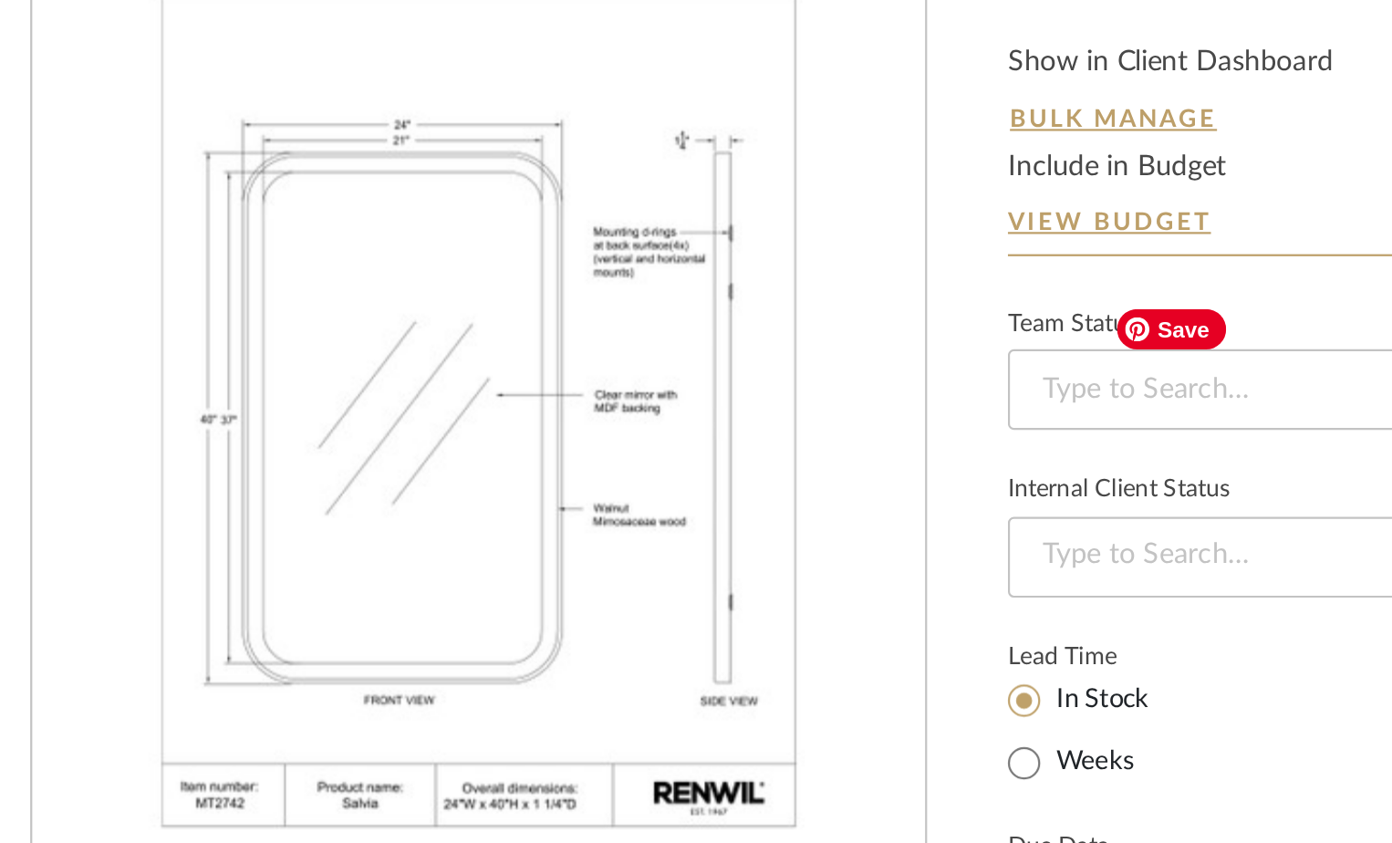
scroll to position [4, 0]
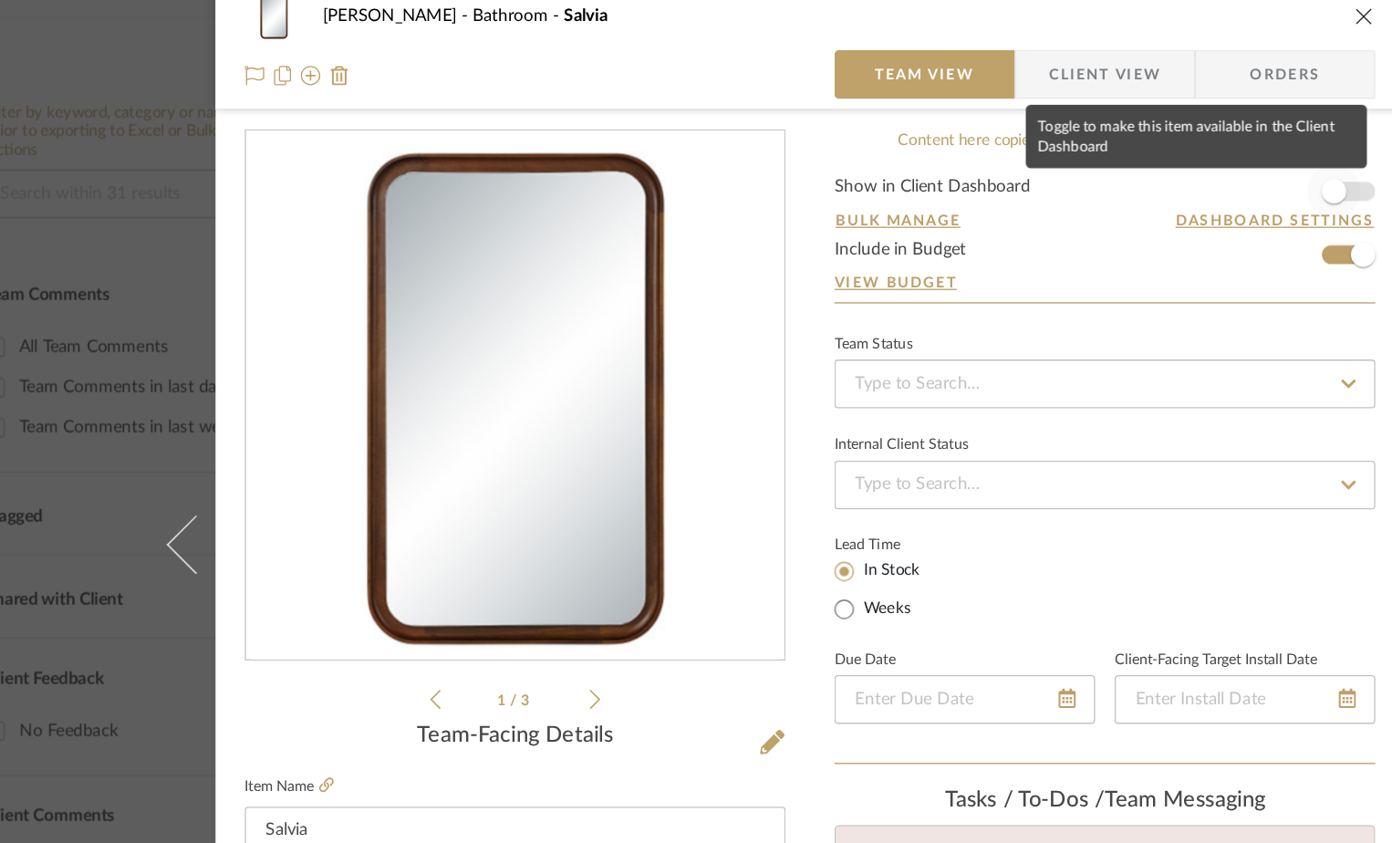
click at [1085, 161] on span "button" at bounding box center [1088, 167] width 18 height 18
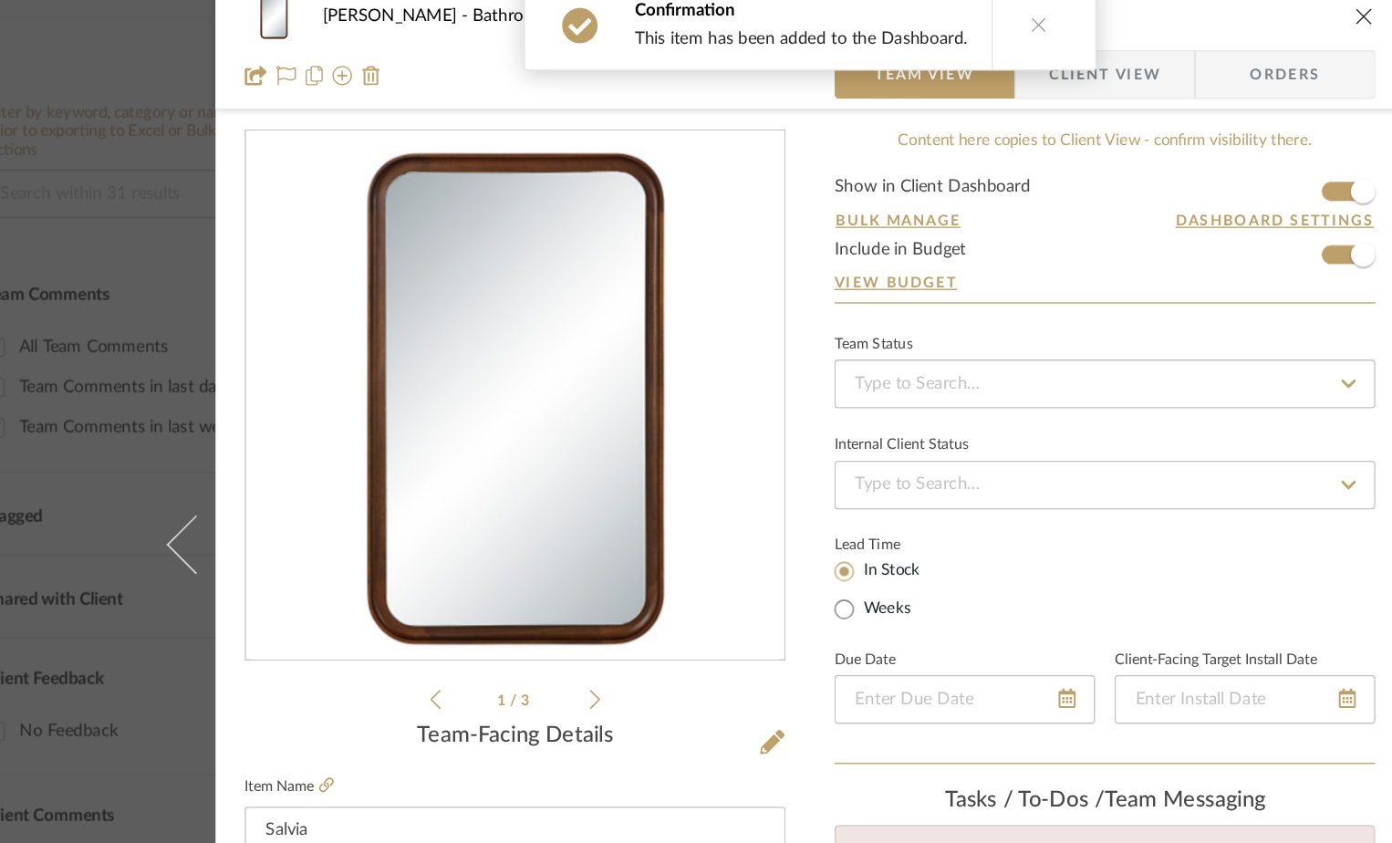
click at [1105, 31] on icon "close" at bounding box center [1110, 35] width 15 height 15
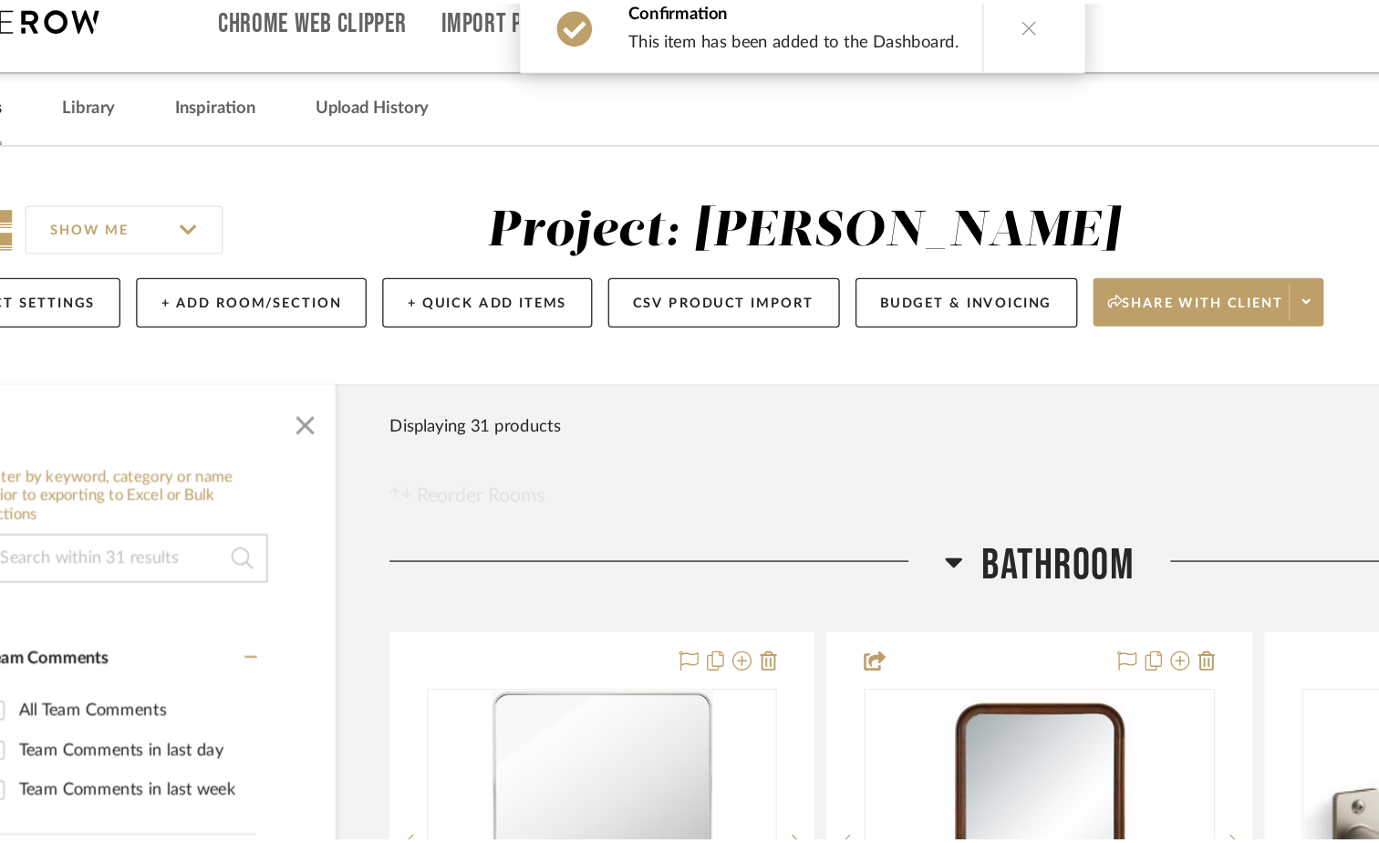
scroll to position [274, 0]
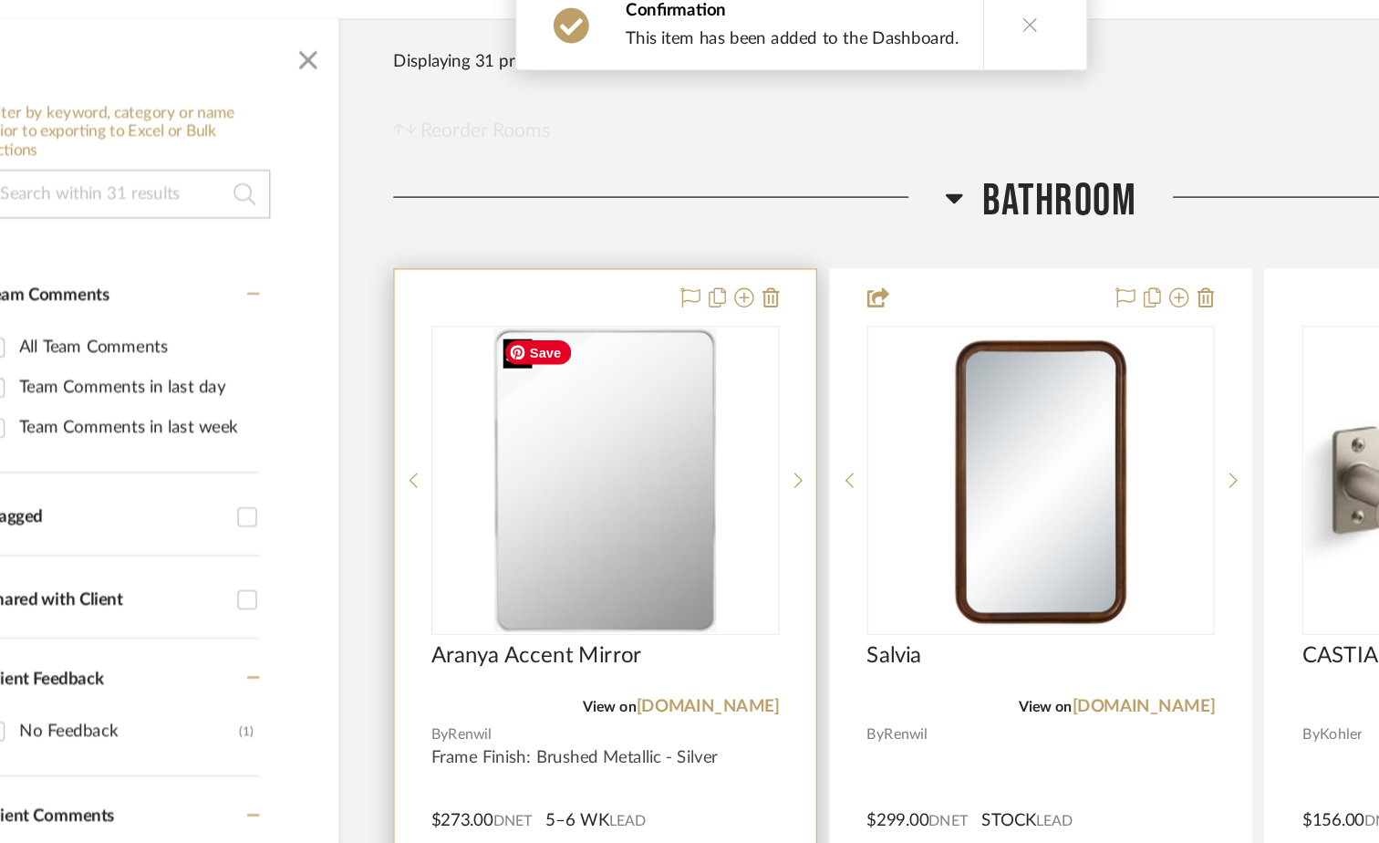
click at [540, 358] on img "0" at bounding box center [542, 383] width 167 height 228
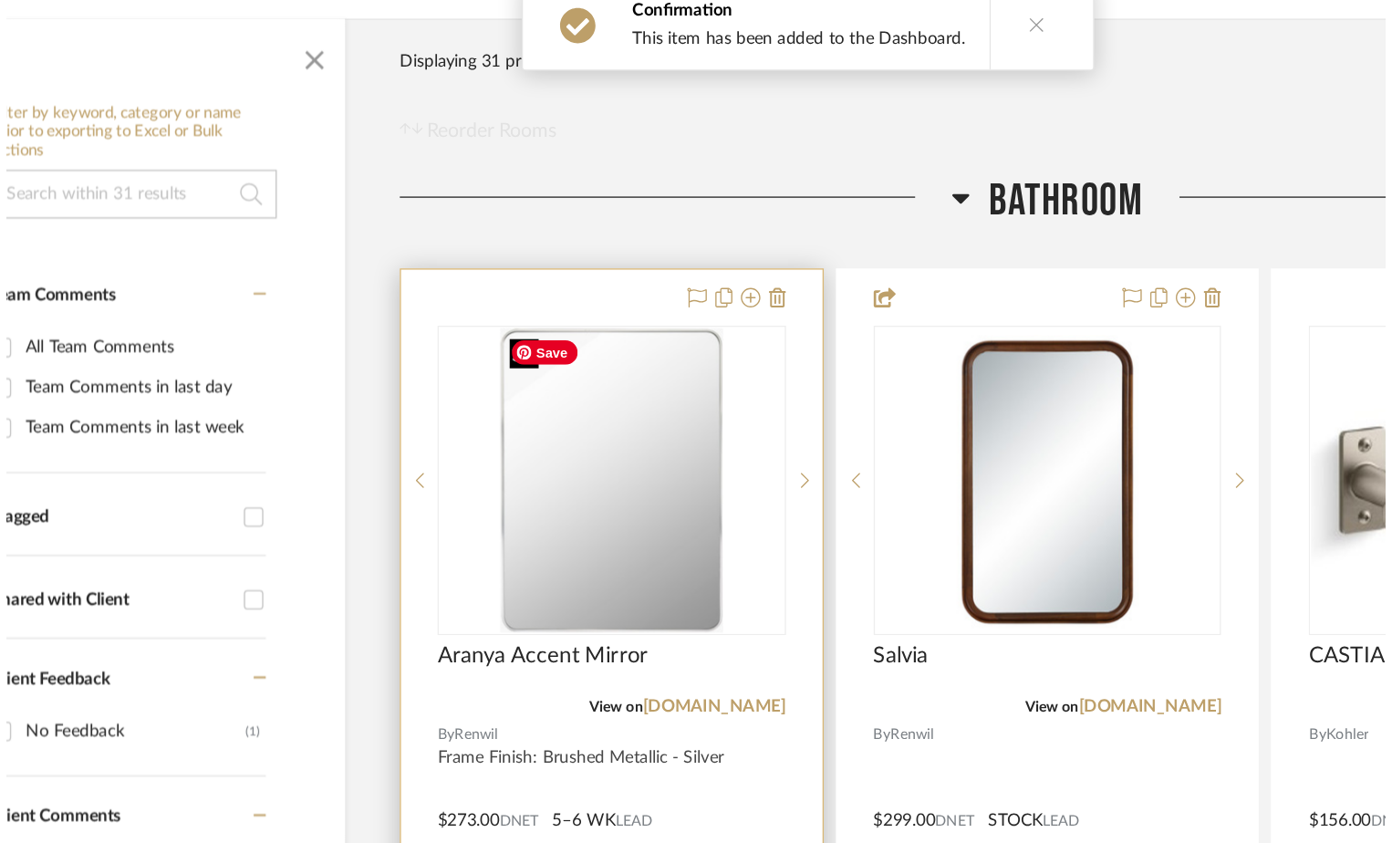
scroll to position [0, 0]
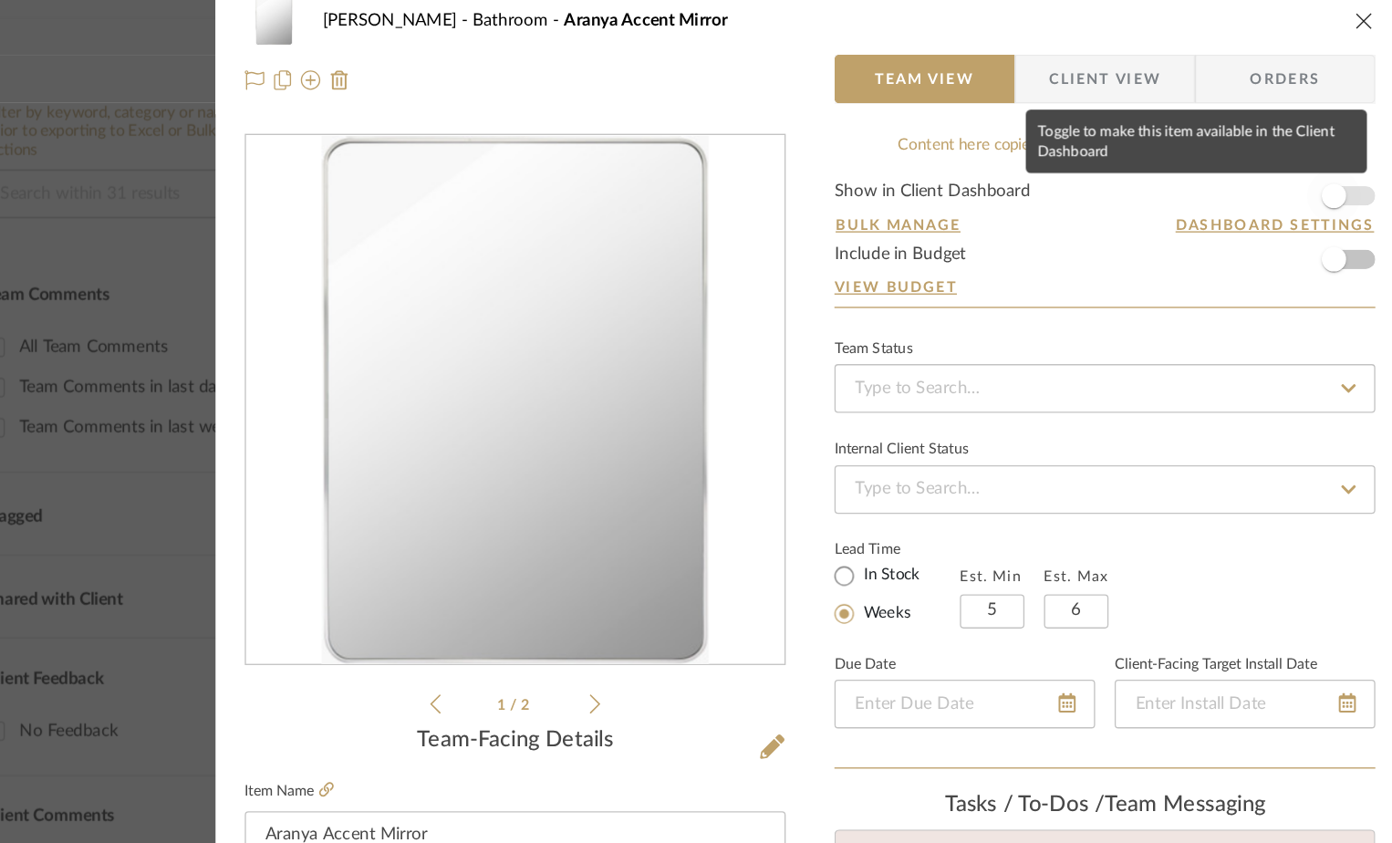
click at [1086, 169] on span "button" at bounding box center [1088, 170] width 18 height 18
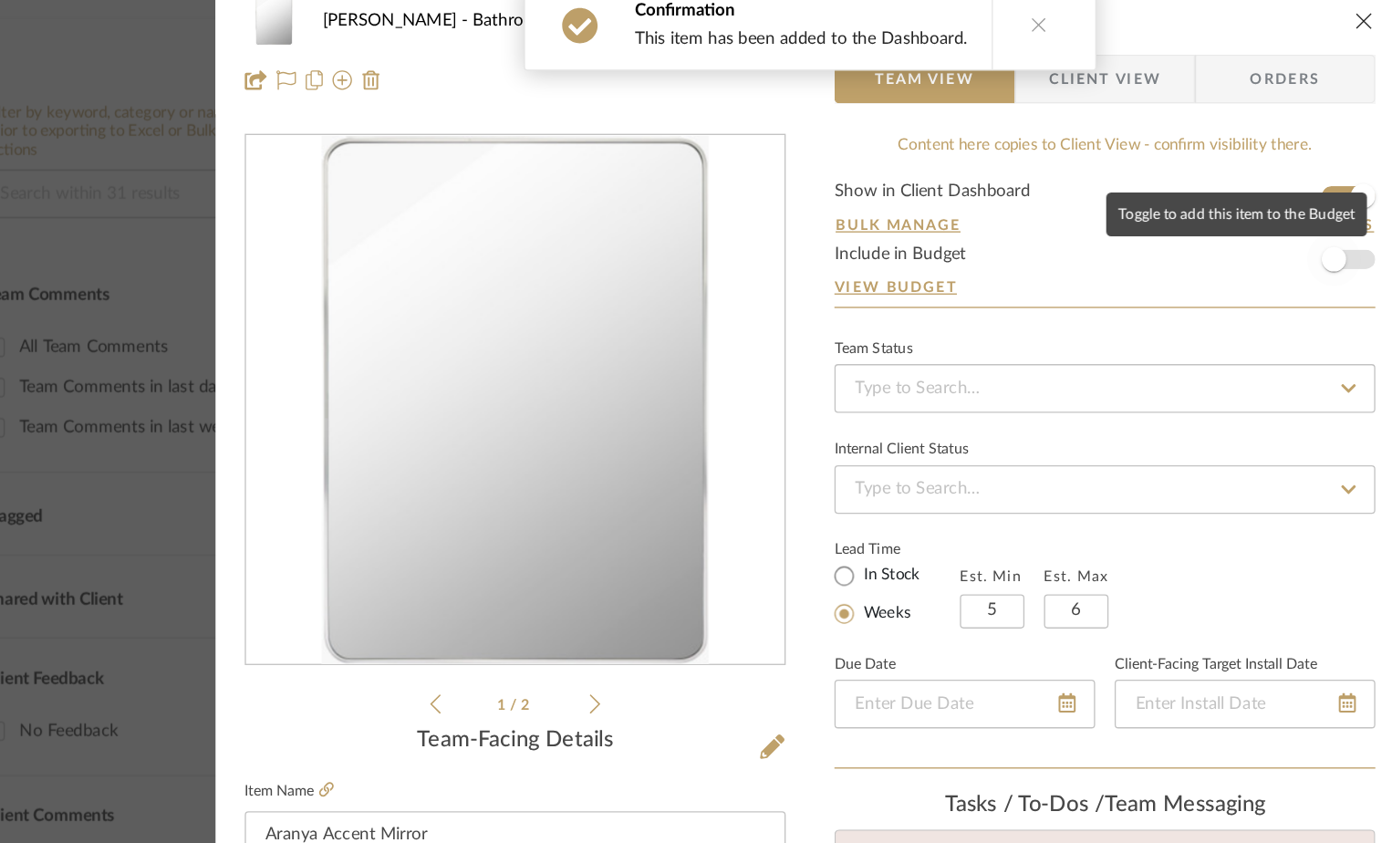
click at [1093, 222] on span "button" at bounding box center [1088, 218] width 40 height 40
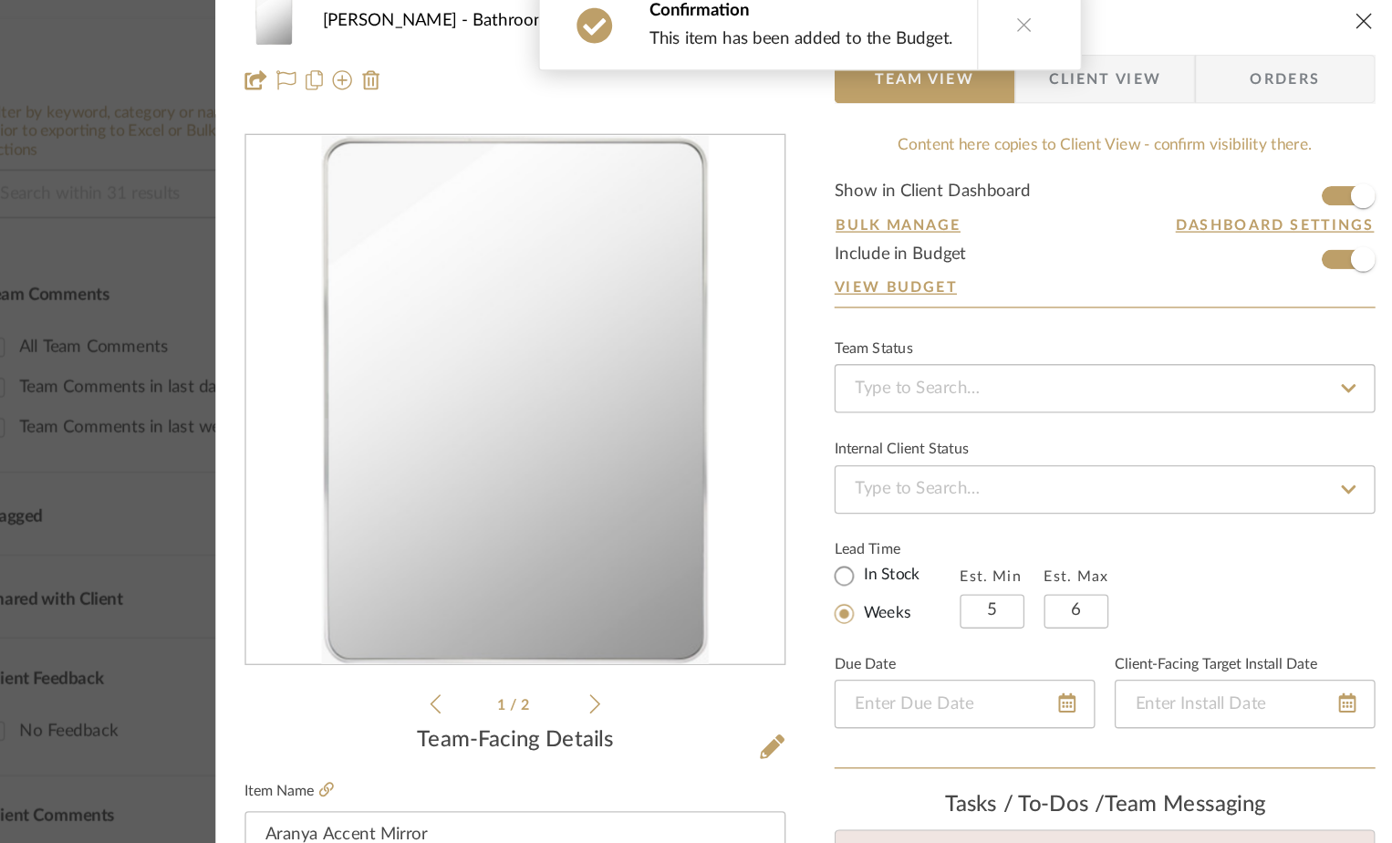
click at [922, 79] on span "Client View" at bounding box center [916, 83] width 84 height 36
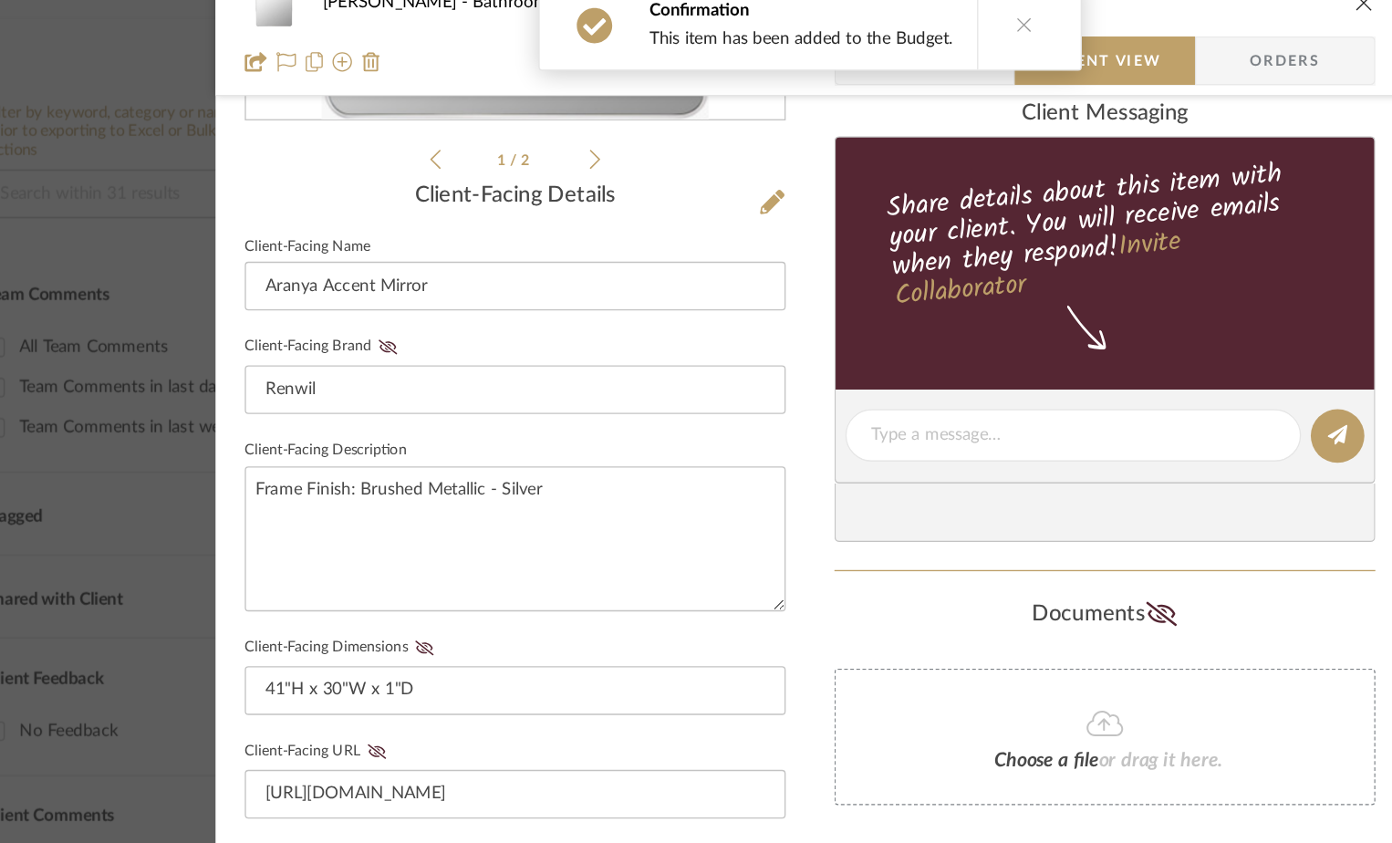
scroll to position [409, 0]
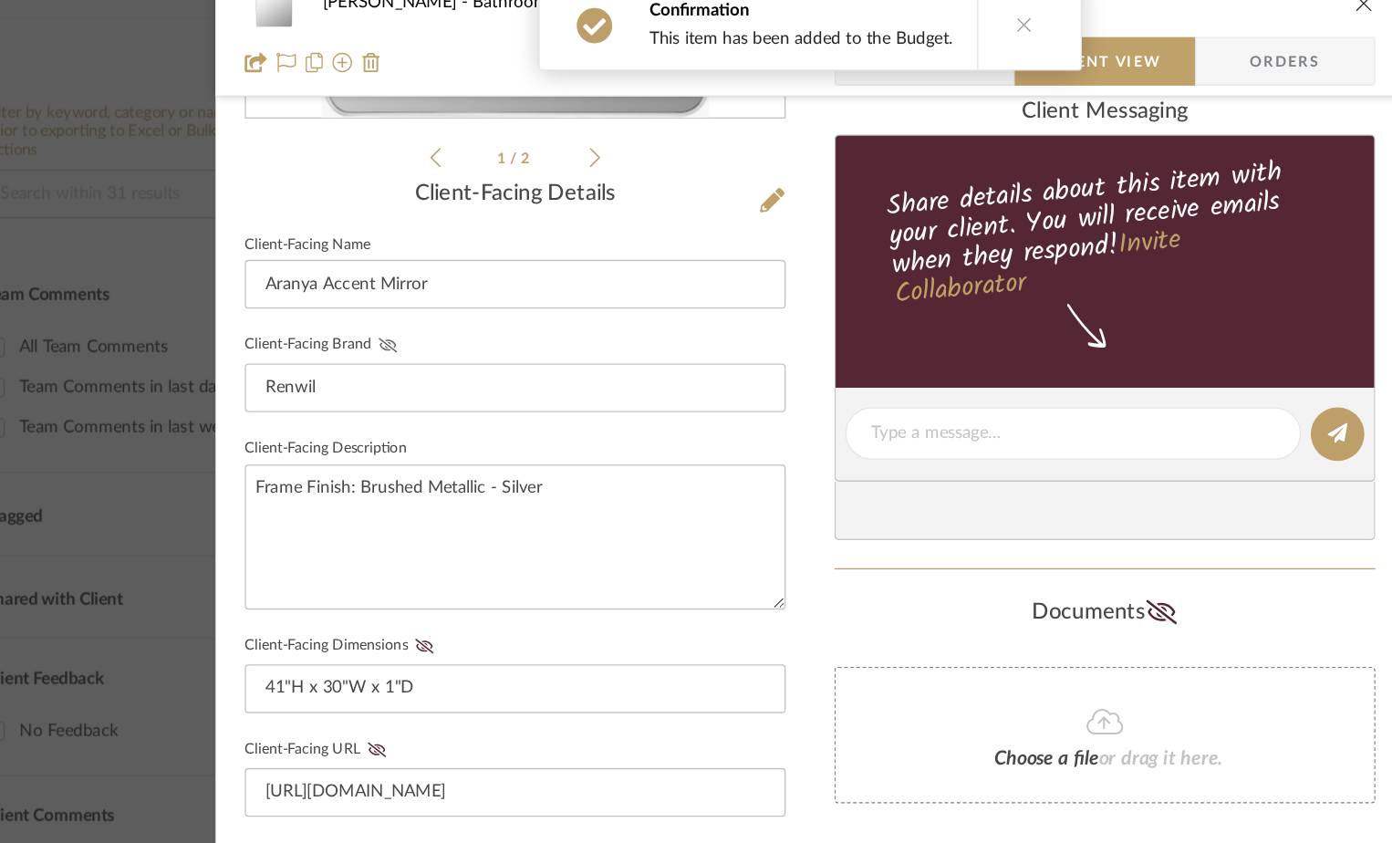
click at [373, 278] on icon at bounding box center [380, 281] width 14 height 11
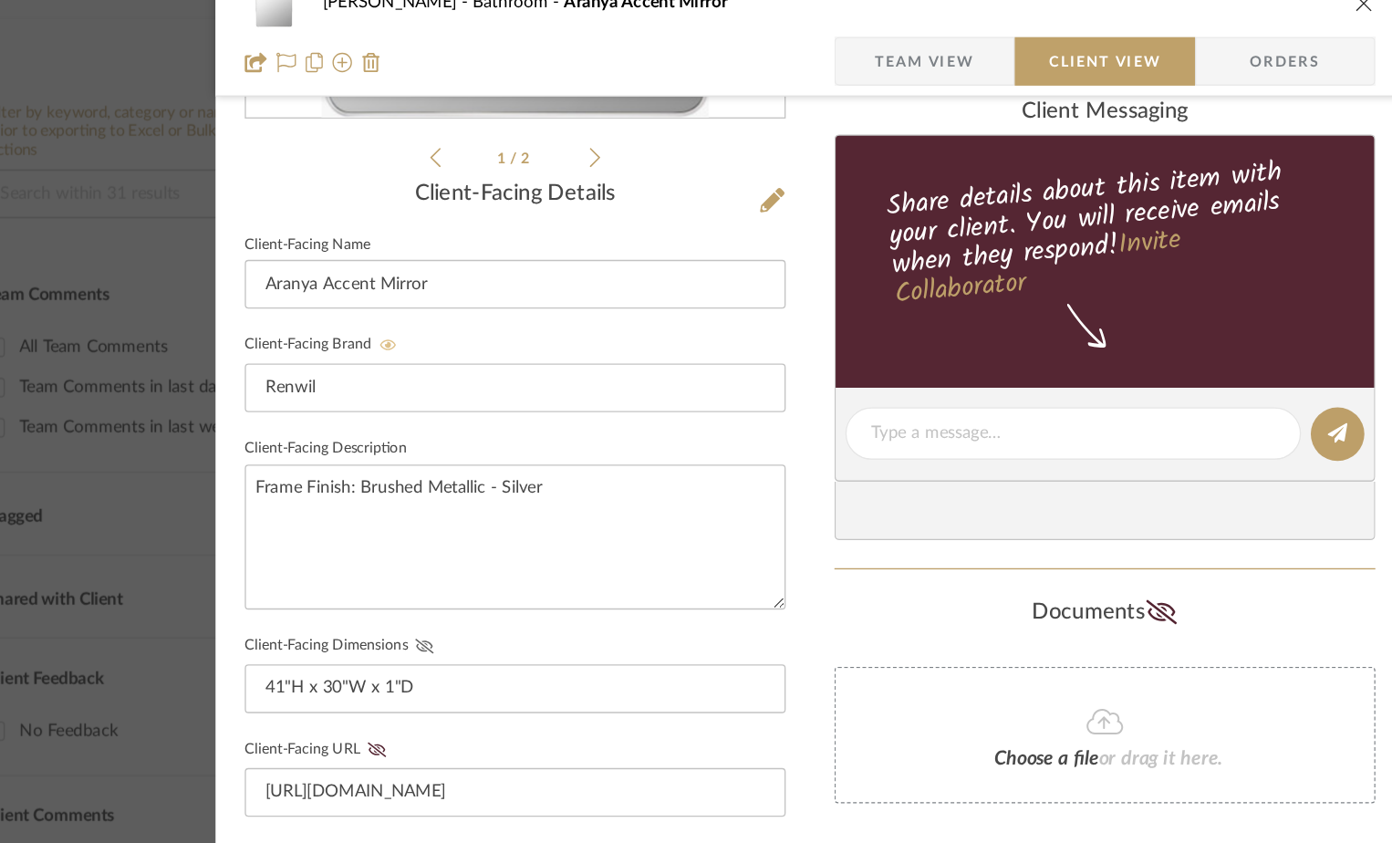
click at [400, 506] on icon at bounding box center [407, 507] width 14 height 11
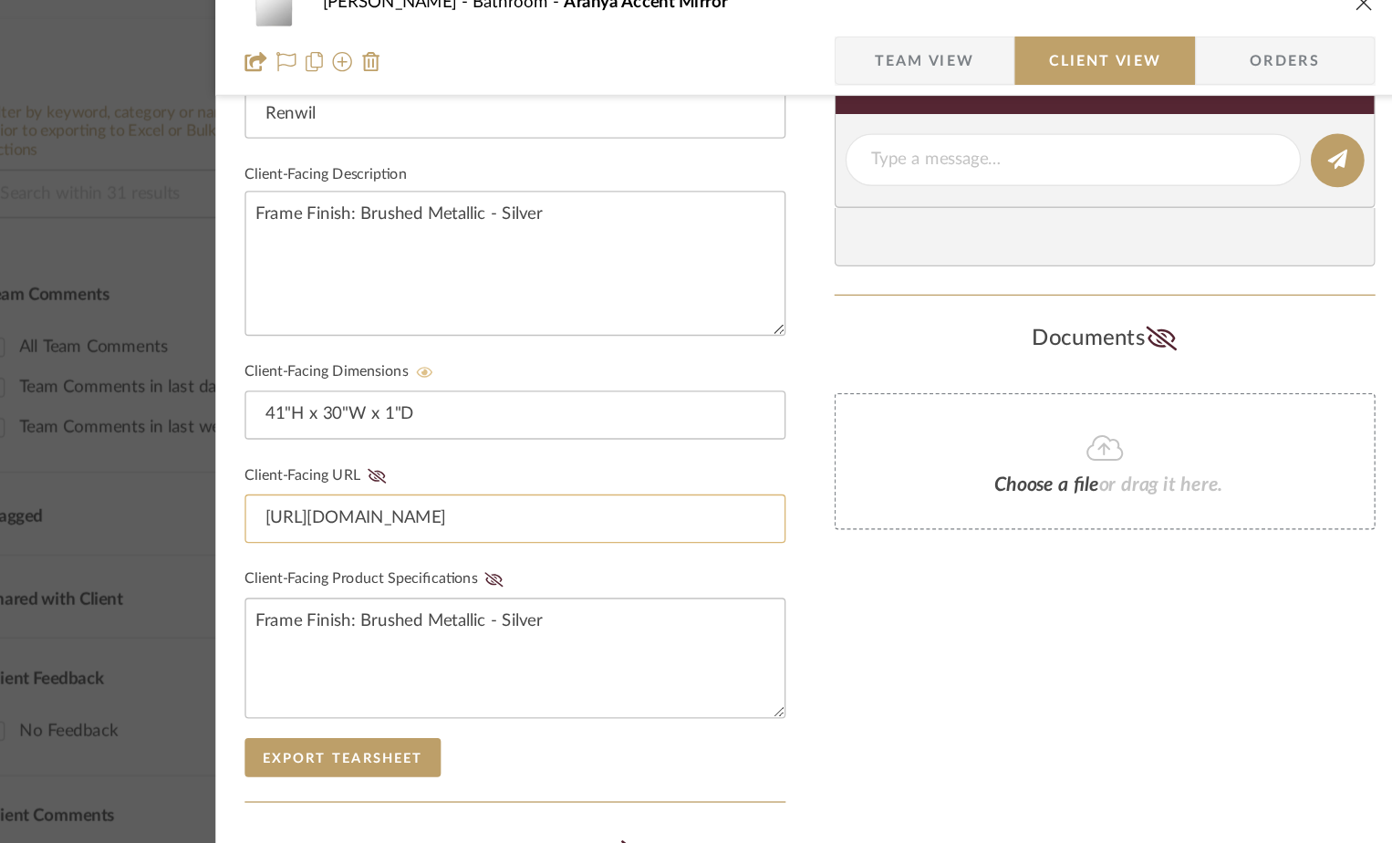
scroll to position [615, 0]
click at [366, 379] on icon at bounding box center [372, 379] width 14 height 11
click at [452, 451] on icon at bounding box center [459, 456] width 14 height 11
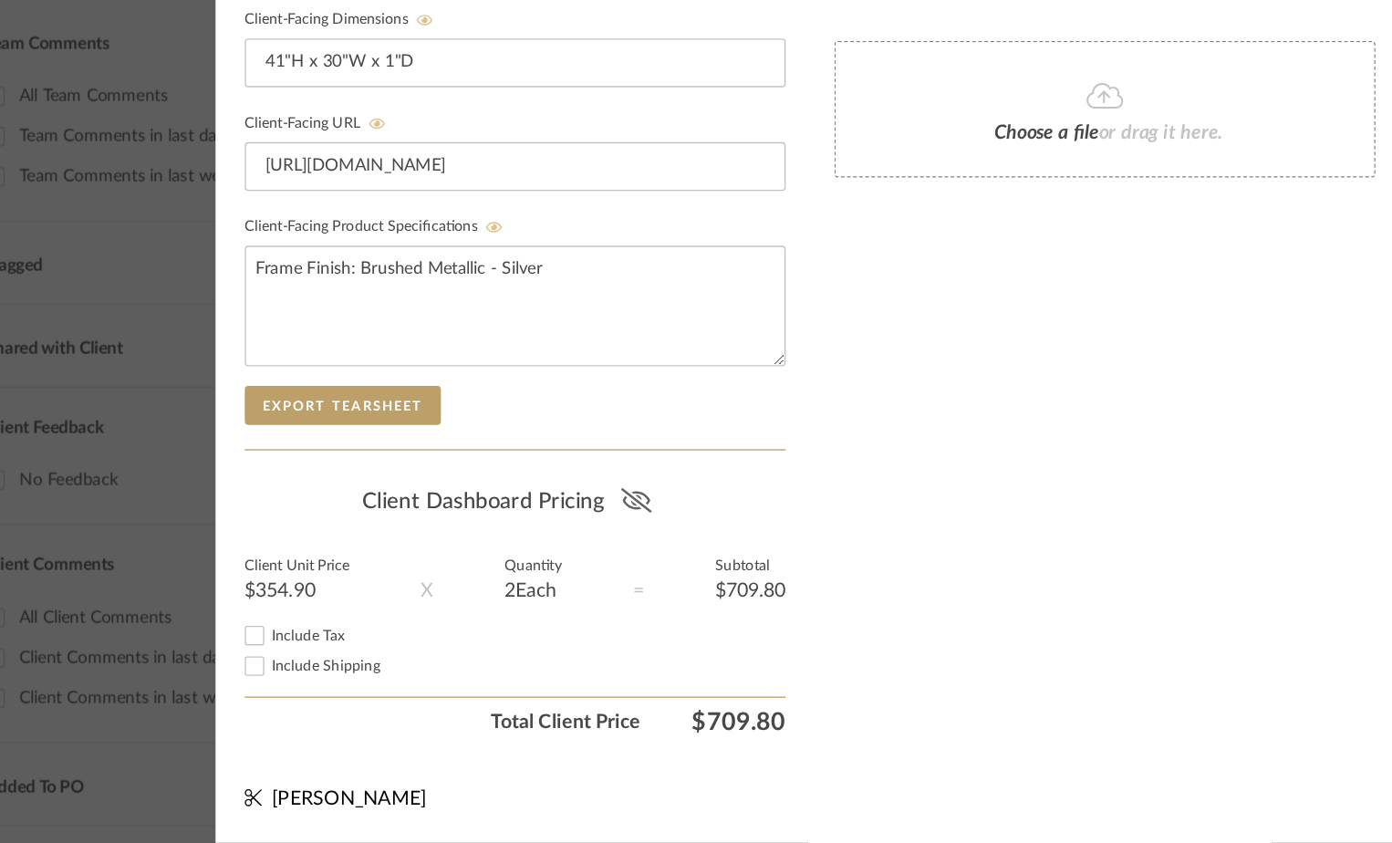
click at [559, 586] on icon at bounding box center [565, 586] width 23 height 18
click at [270, 687] on input "Include Tax" at bounding box center [280, 688] width 22 height 22
checkbox input "true"
click at [269, 709] on input "Include Shipping" at bounding box center [280, 710] width 22 height 22
checkbox input "true"
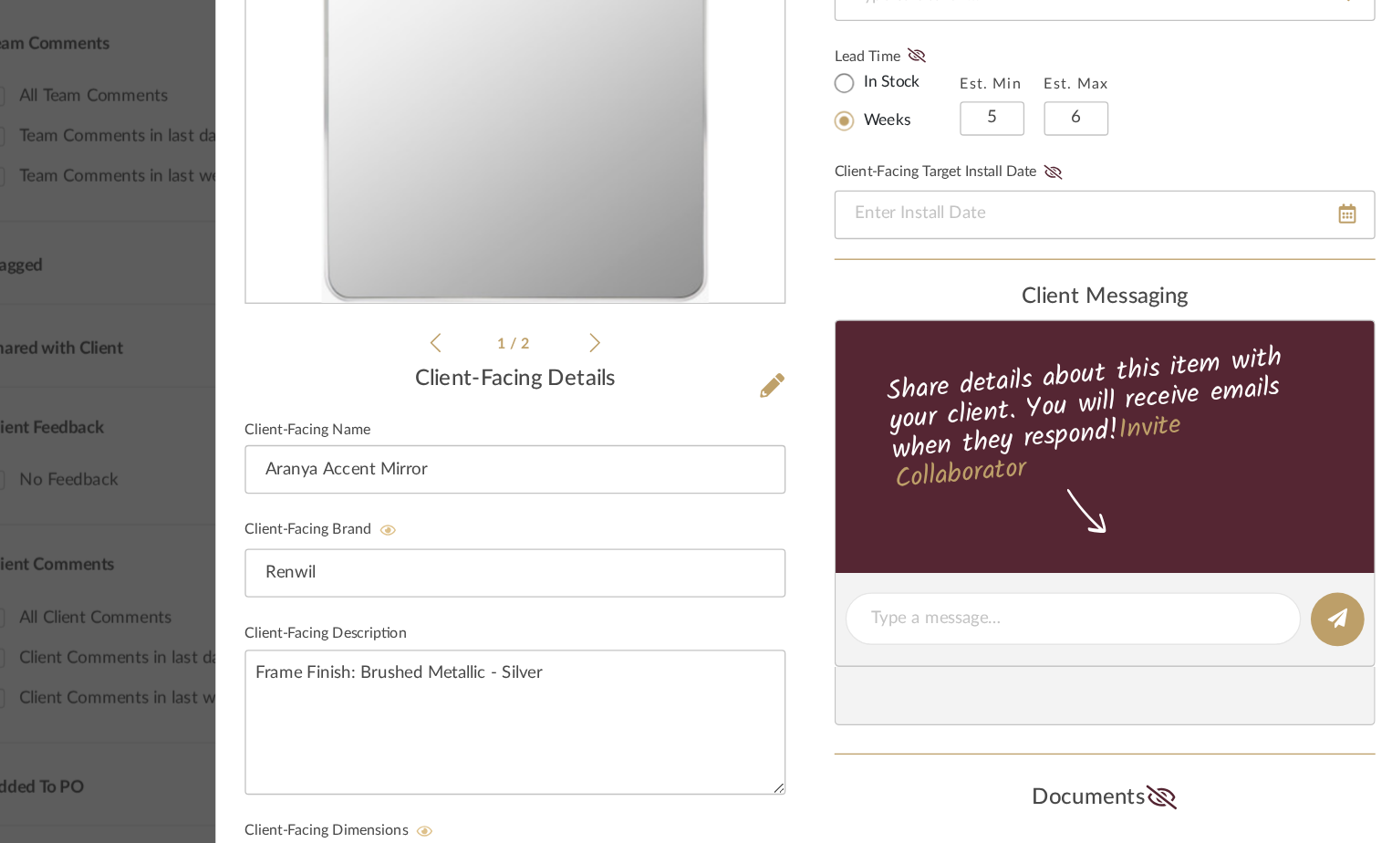
scroll to position [0, 0]
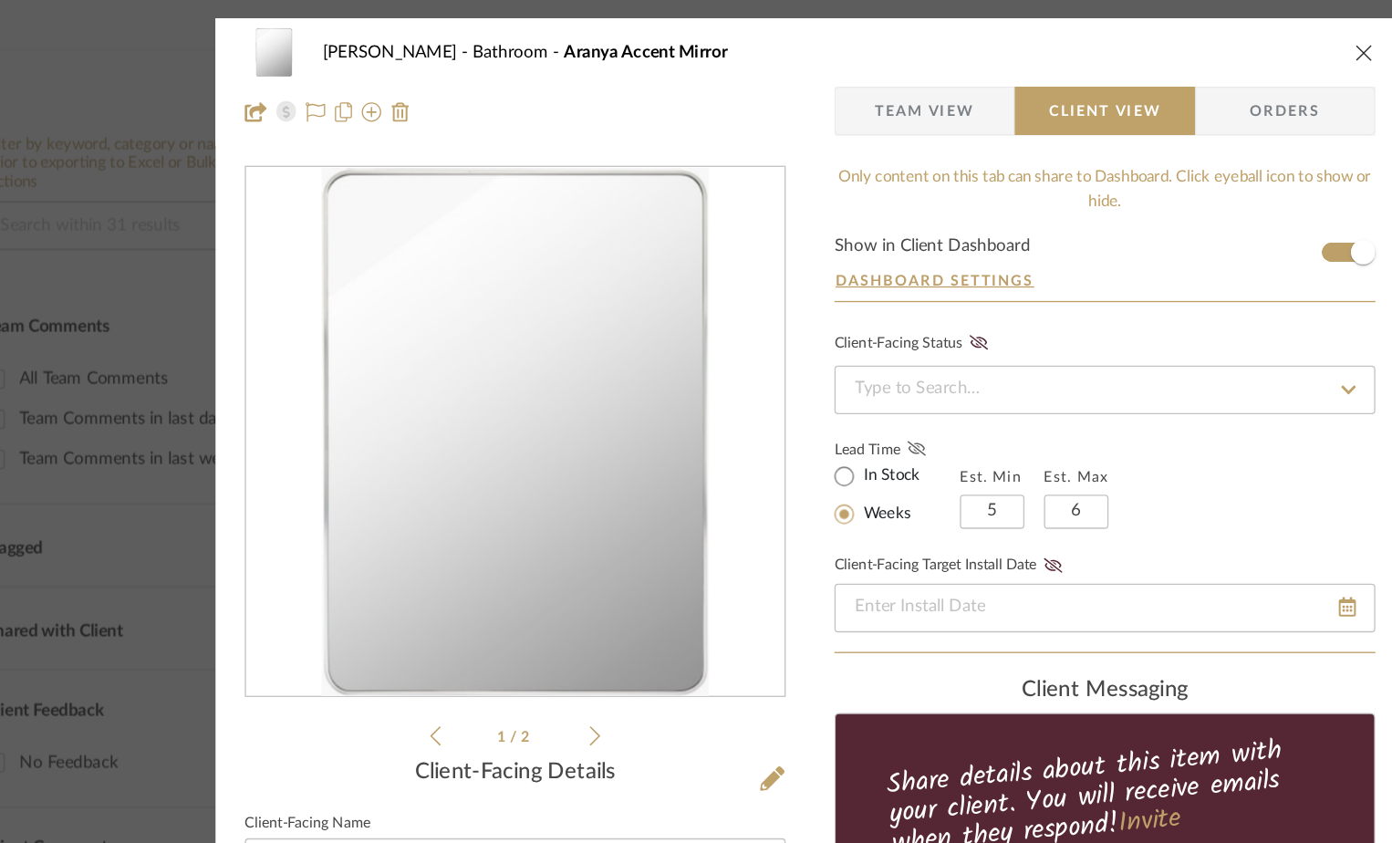
click at [769, 334] on icon at bounding box center [776, 335] width 14 height 11
click at [1108, 40] on icon "close" at bounding box center [1110, 39] width 15 height 15
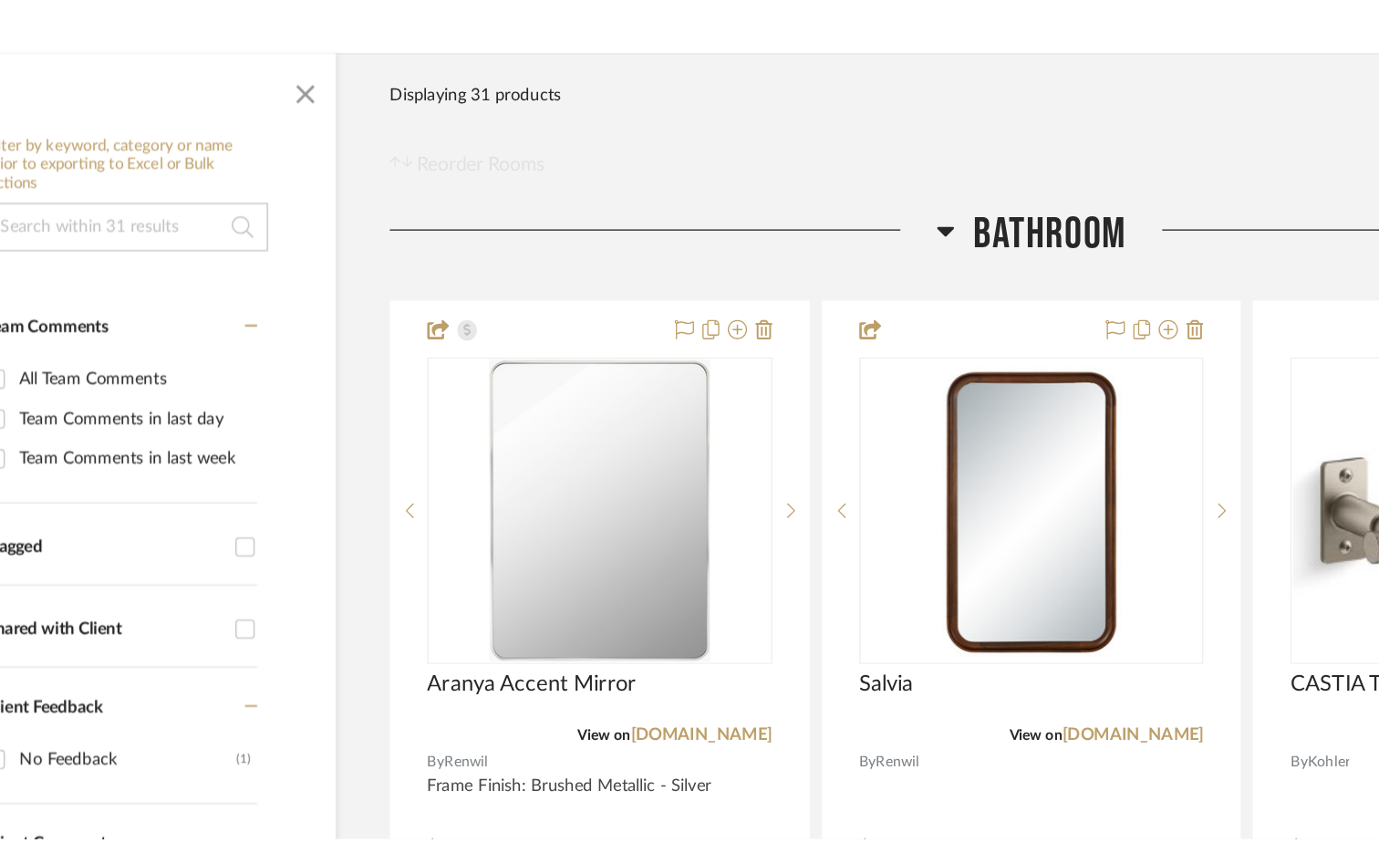
scroll to position [274, 0]
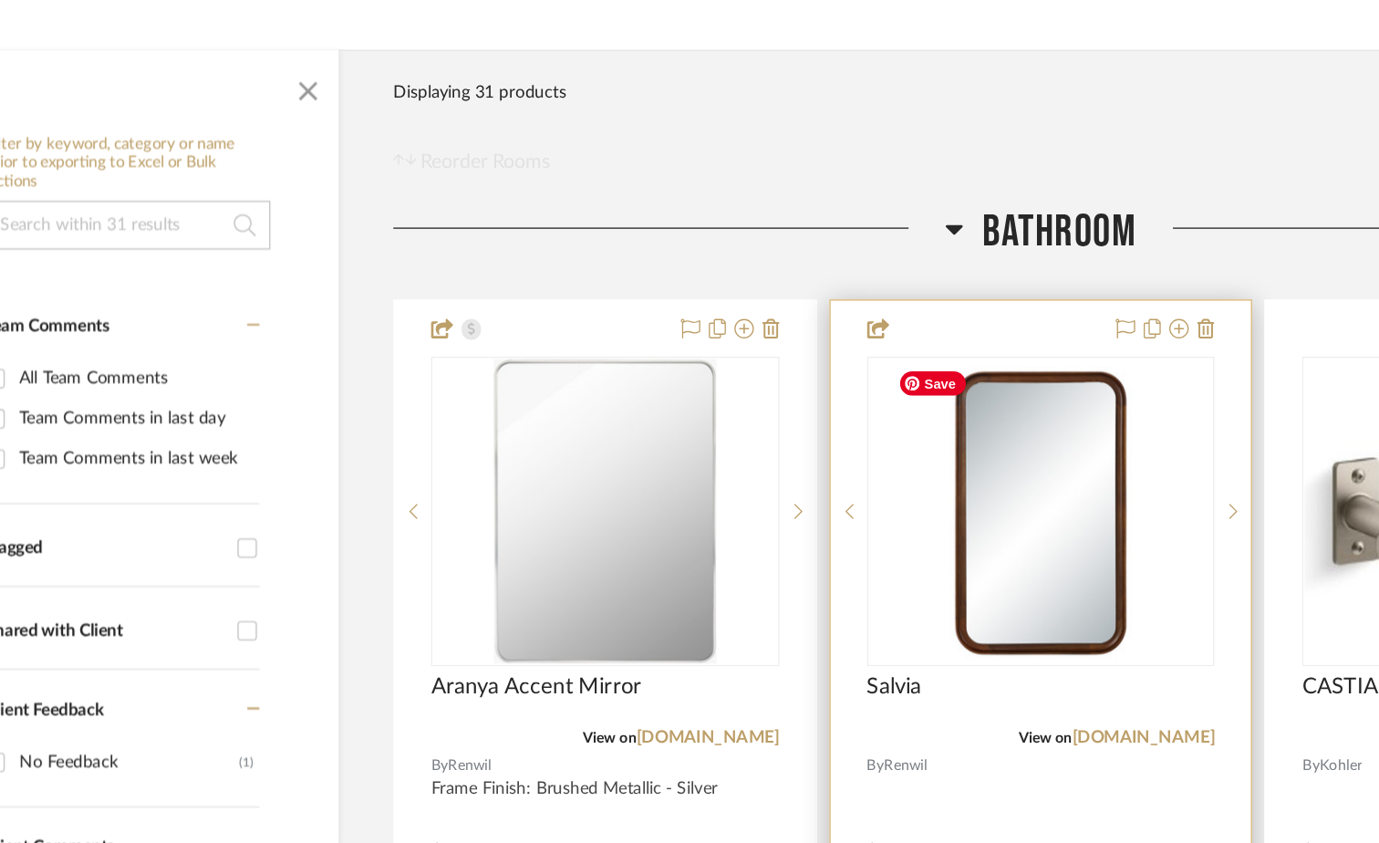
click at [842, 362] on img "0" at bounding box center [868, 383] width 228 height 228
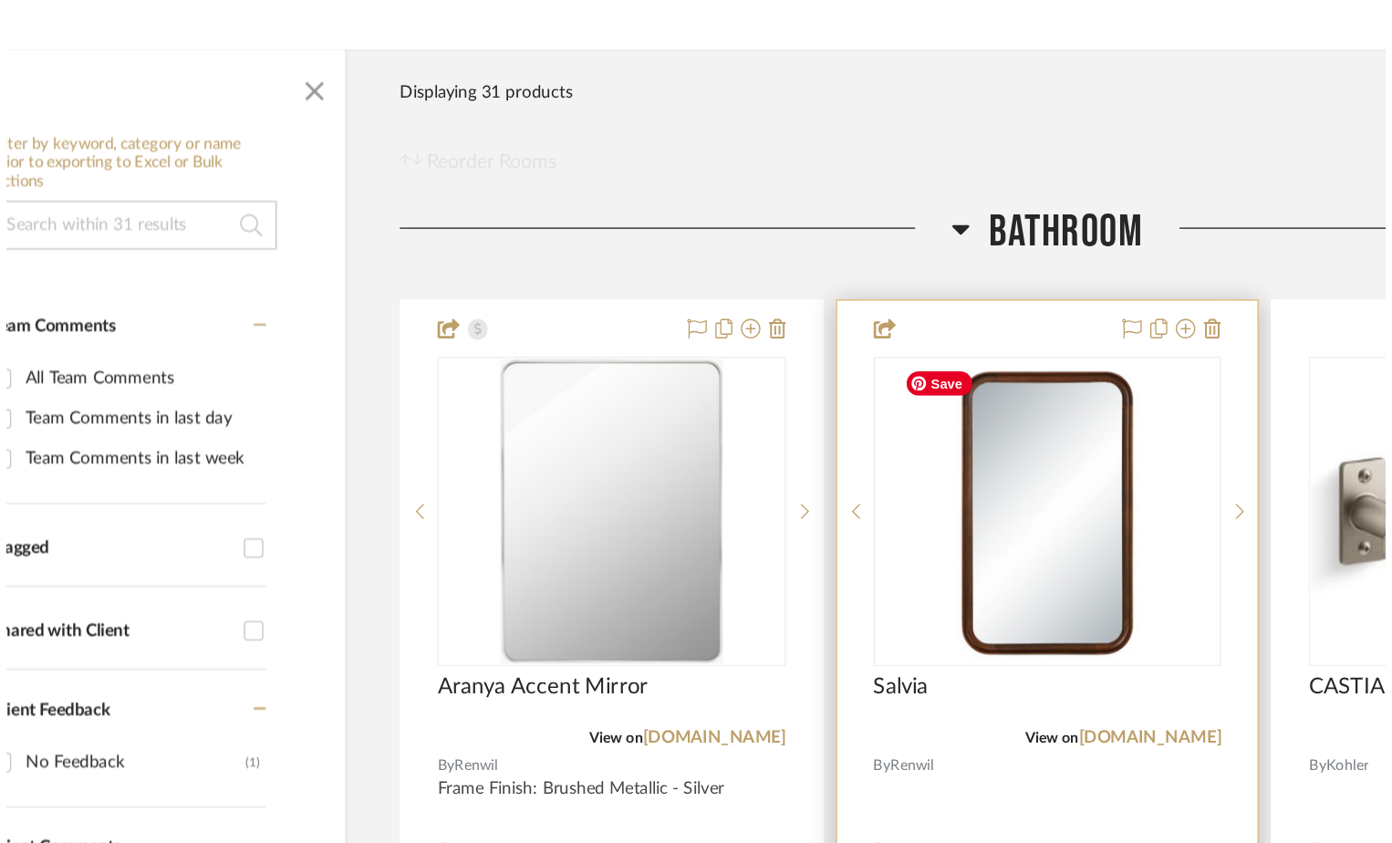
scroll to position [0, 0]
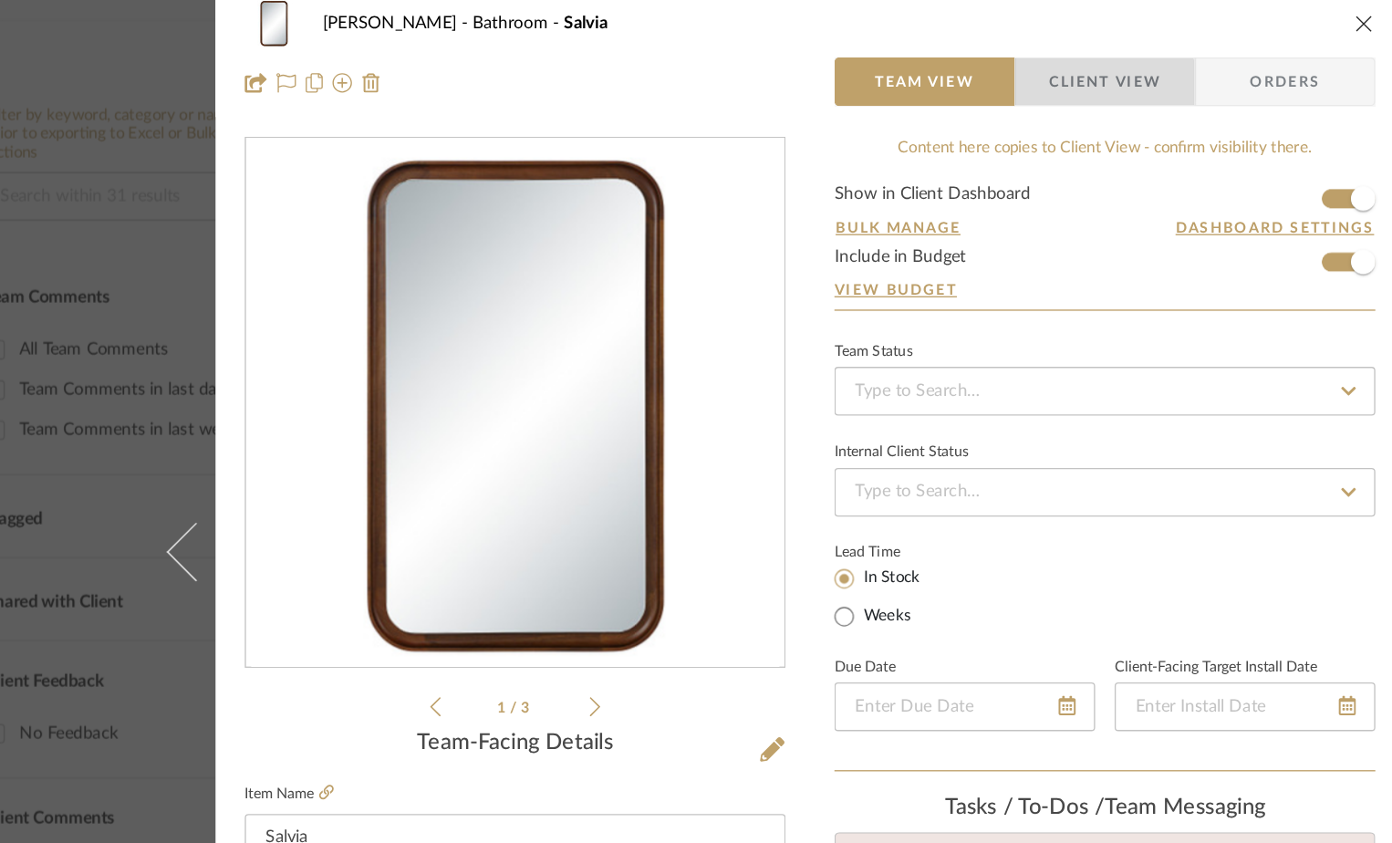
click at [909, 94] on span "Client View" at bounding box center [916, 83] width 84 height 36
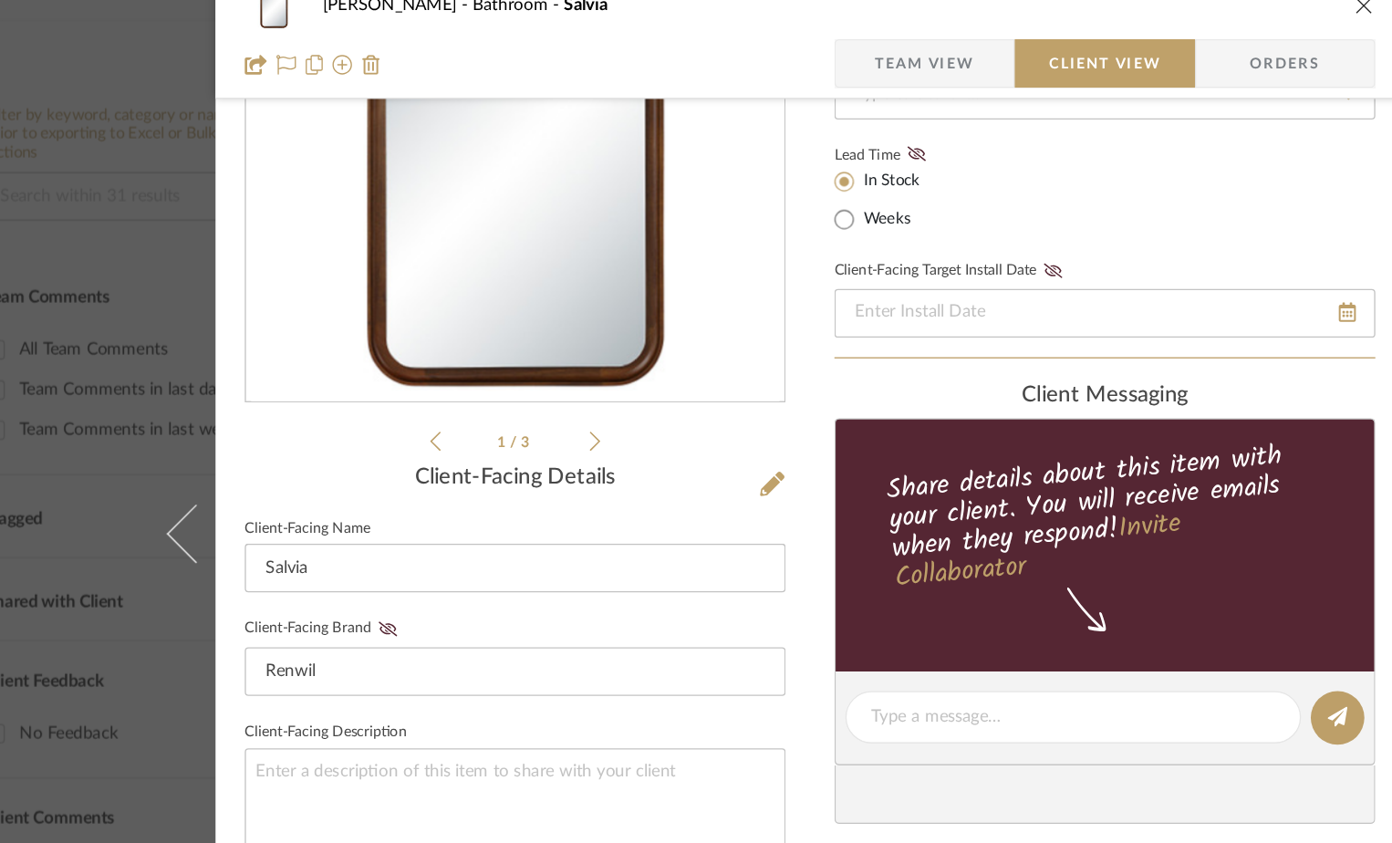
scroll to position [205, 0]
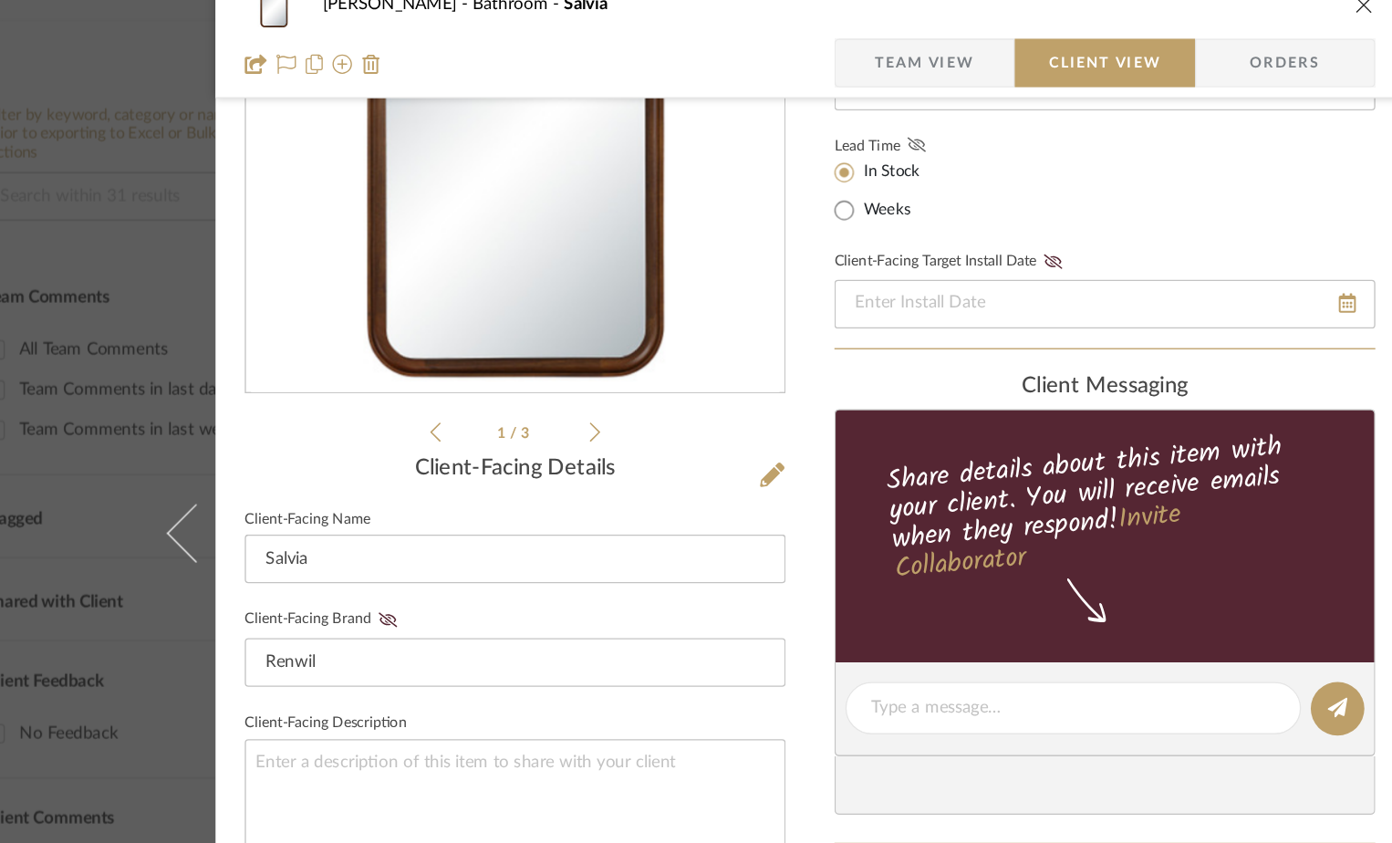
click at [772, 130] on icon at bounding box center [776, 130] width 14 height 11
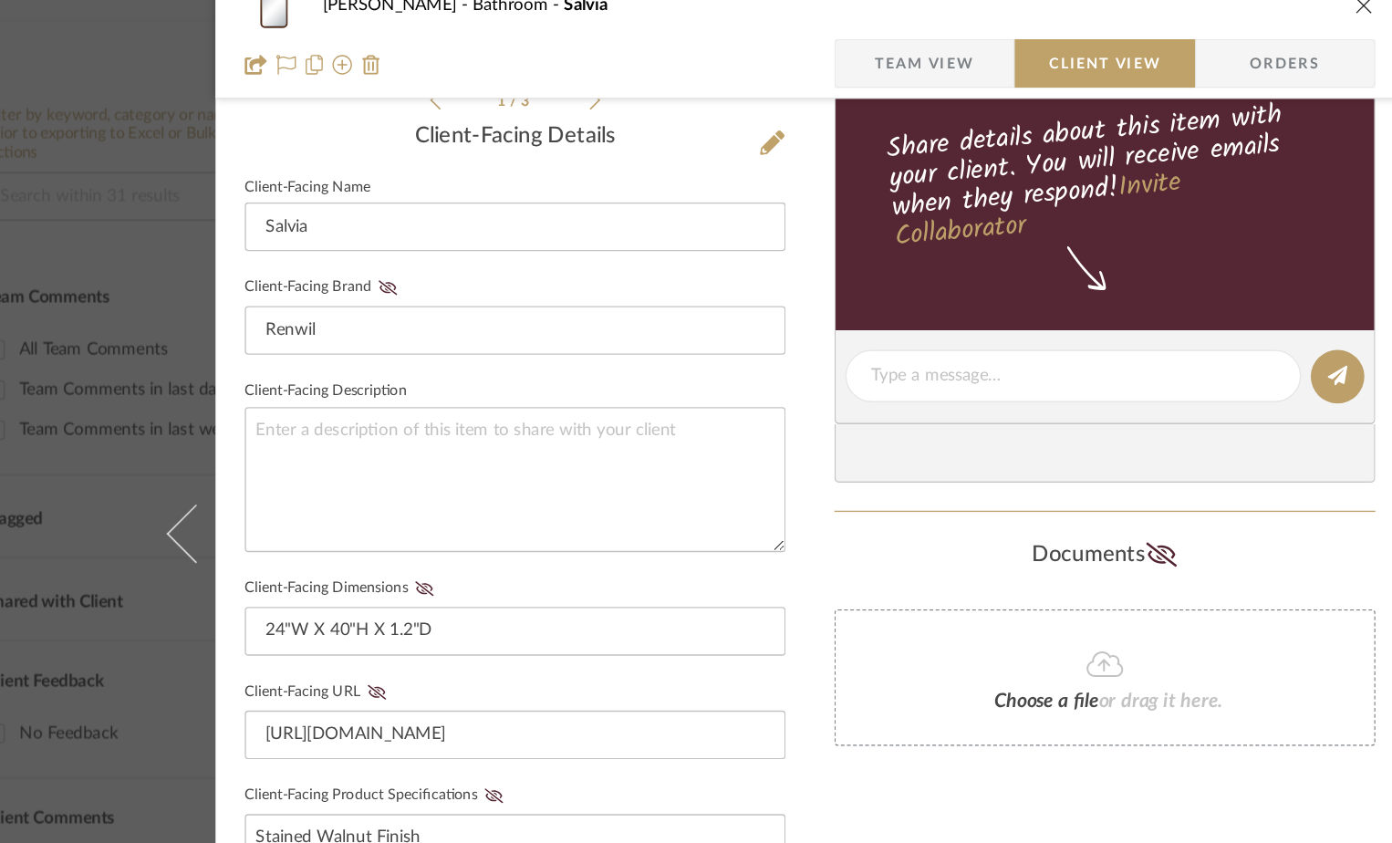
scroll to position [478, 0]
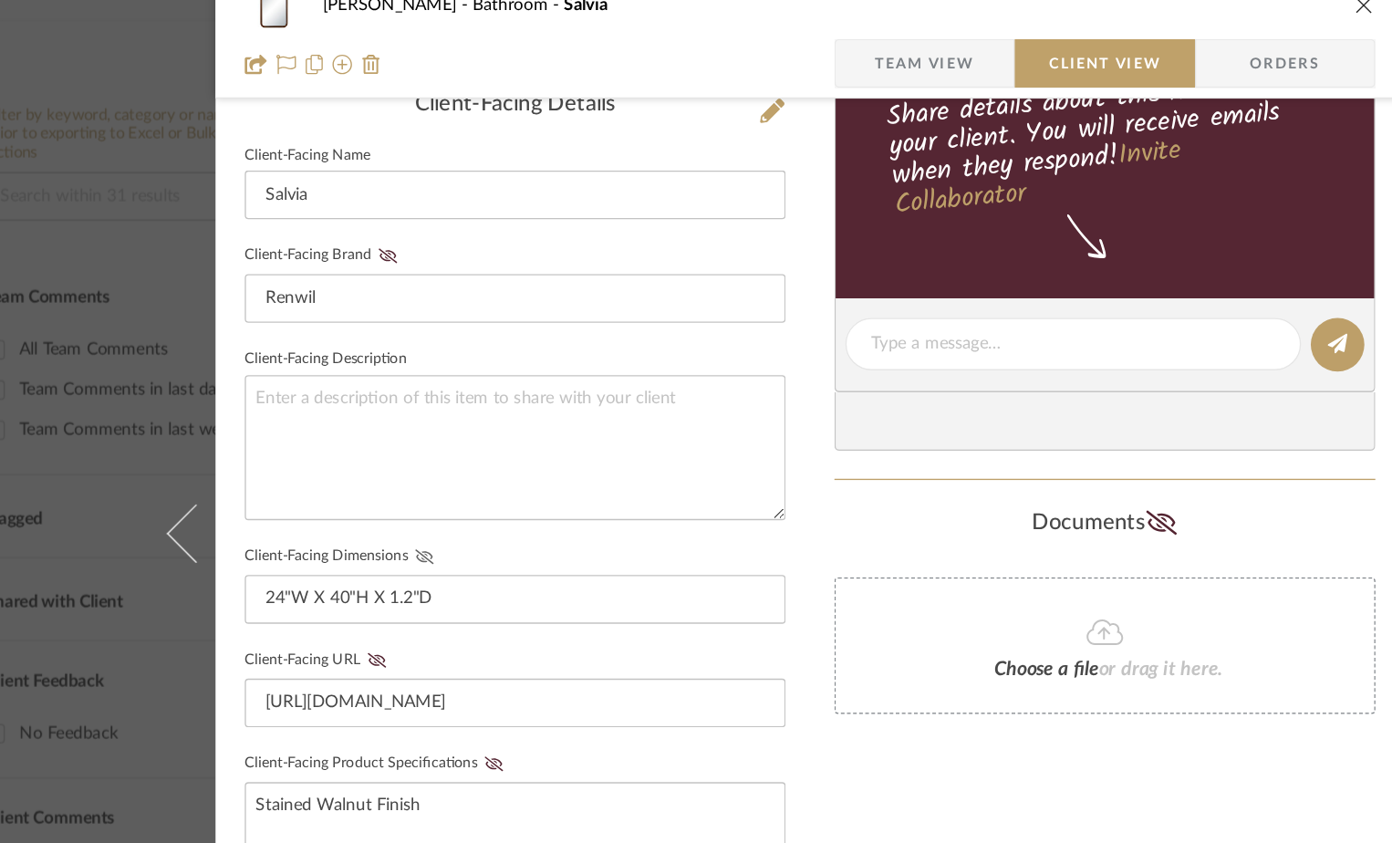
click at [401, 440] on icon at bounding box center [407, 438] width 14 height 11
click at [365, 516] on icon at bounding box center [372, 516] width 14 height 11
click at [452, 590] on icon at bounding box center [459, 593] width 14 height 11
click at [374, 215] on icon at bounding box center [380, 213] width 14 height 11
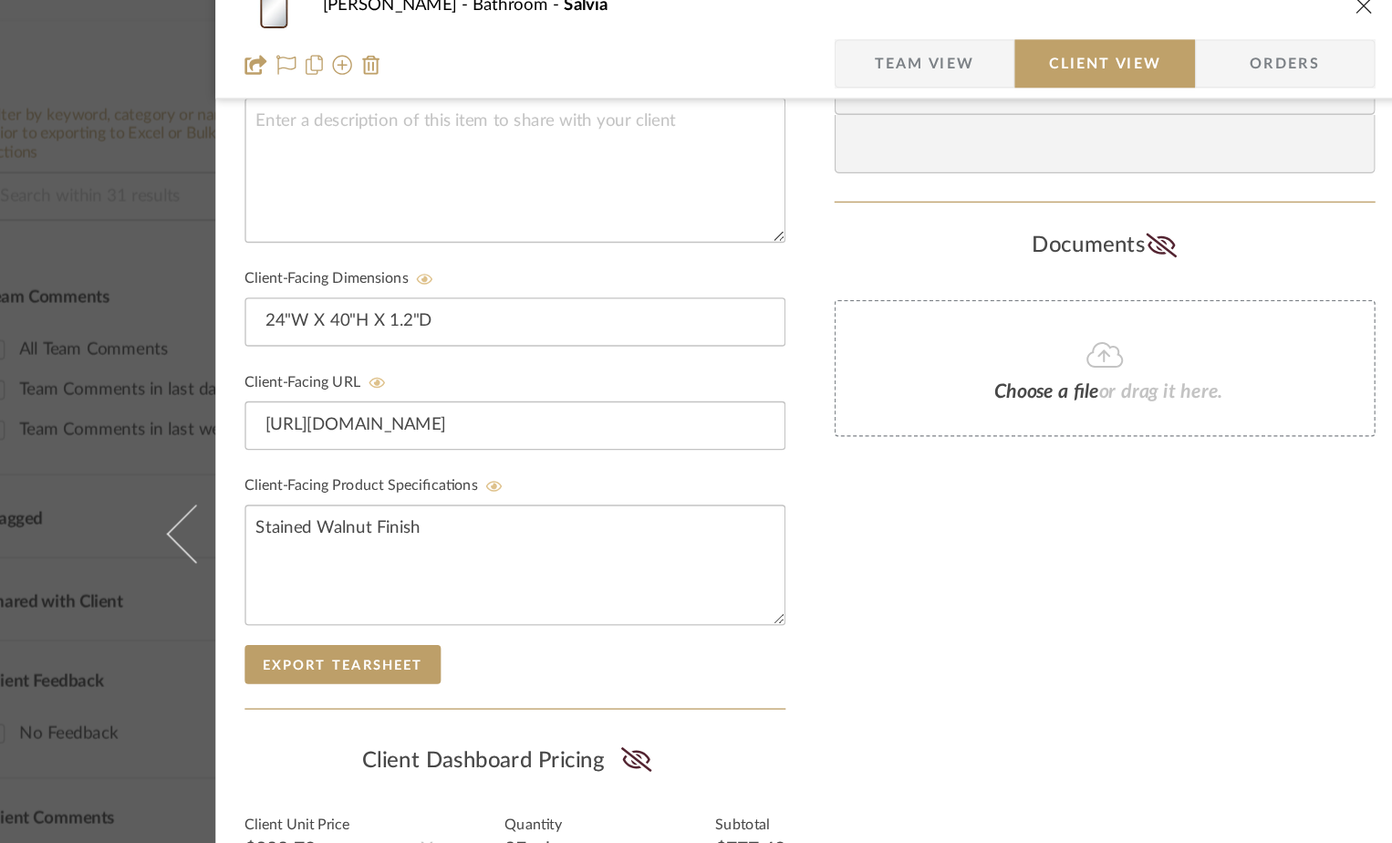
scroll to position [689, 0]
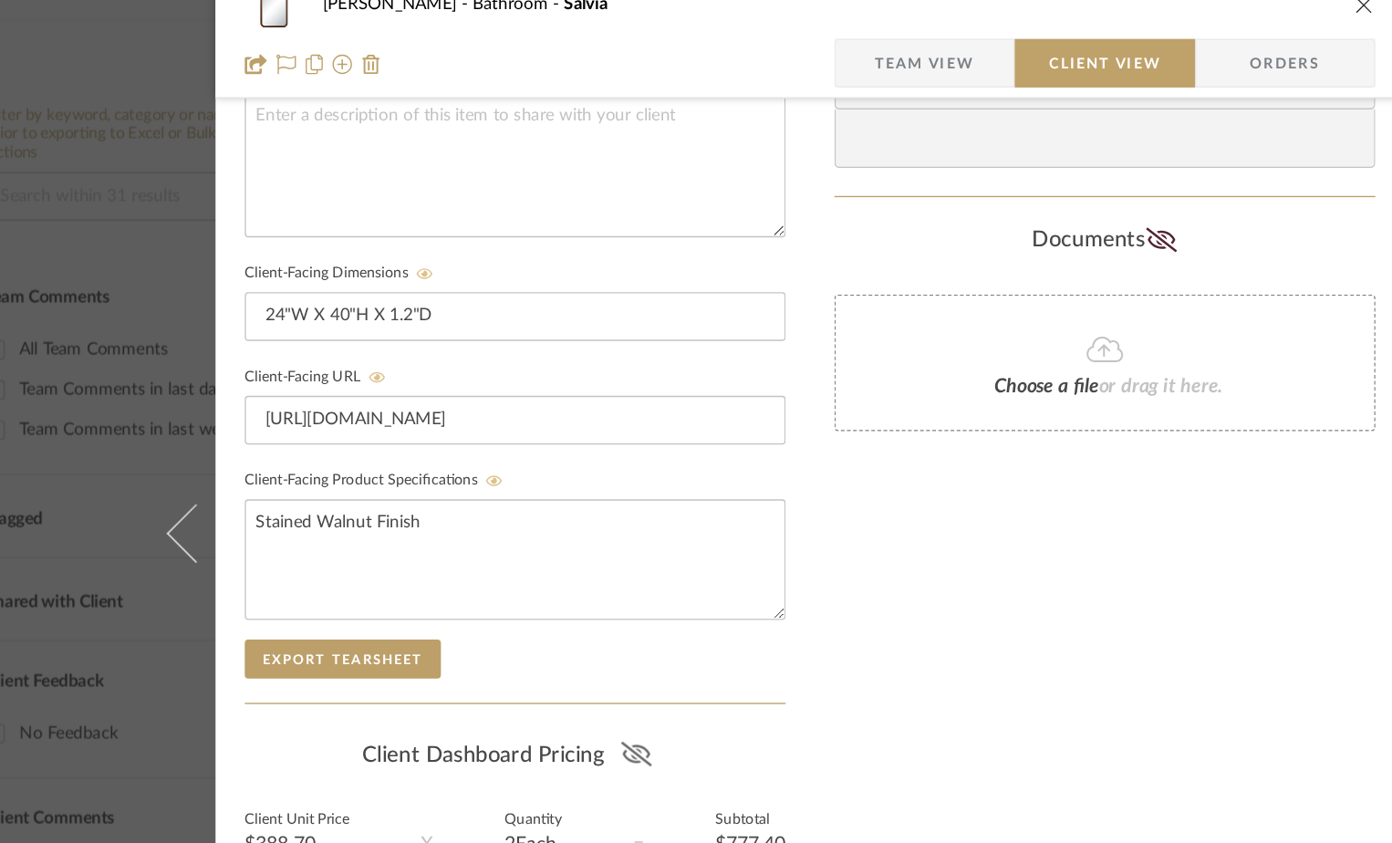
click at [556, 584] on icon at bounding box center [565, 586] width 23 height 18
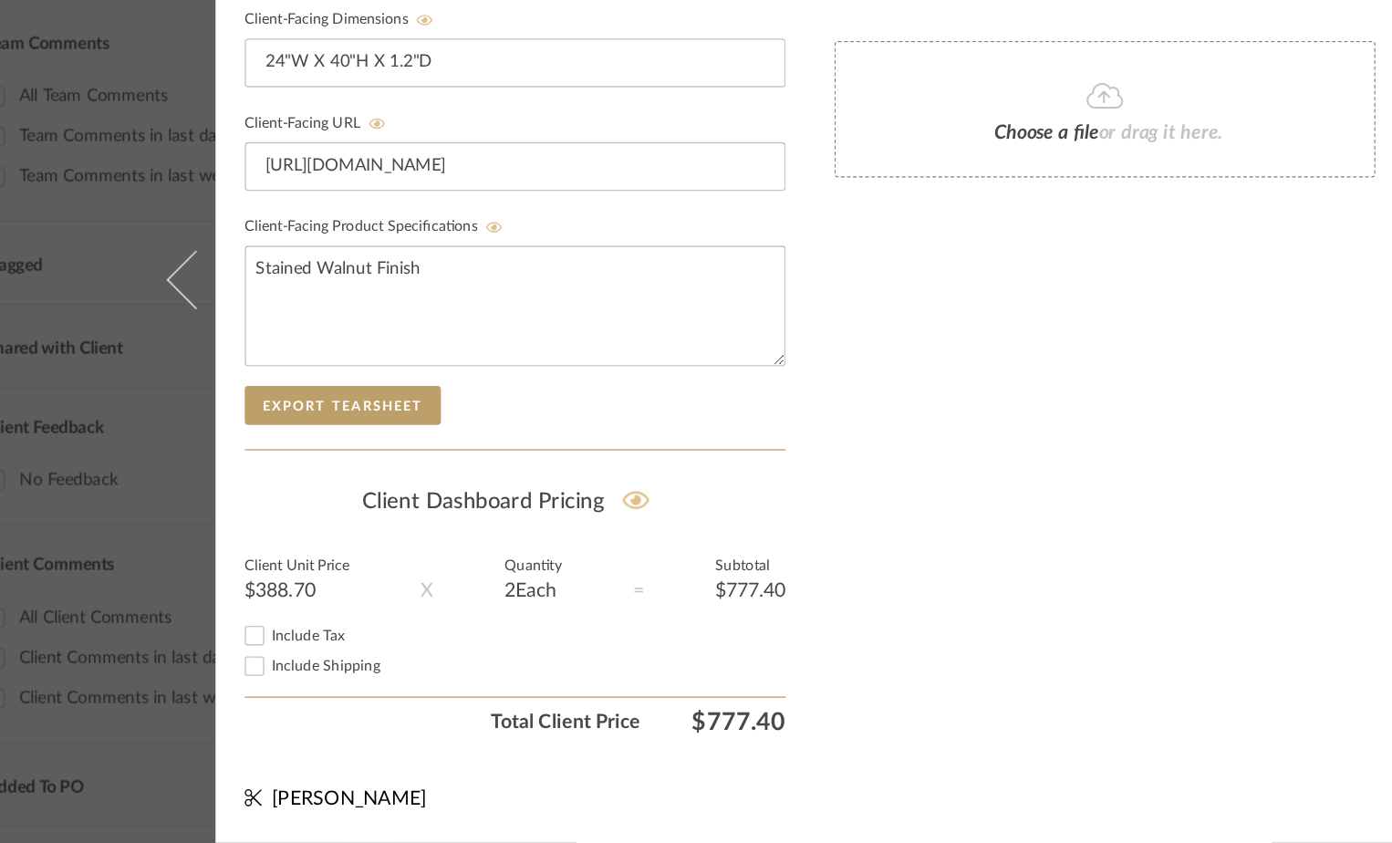
click at [274, 687] on input "Include Tax" at bounding box center [280, 688] width 22 height 22
checkbox input "true"
click at [274, 710] on input "Include Shipping" at bounding box center [280, 710] width 22 height 22
checkbox input "true"
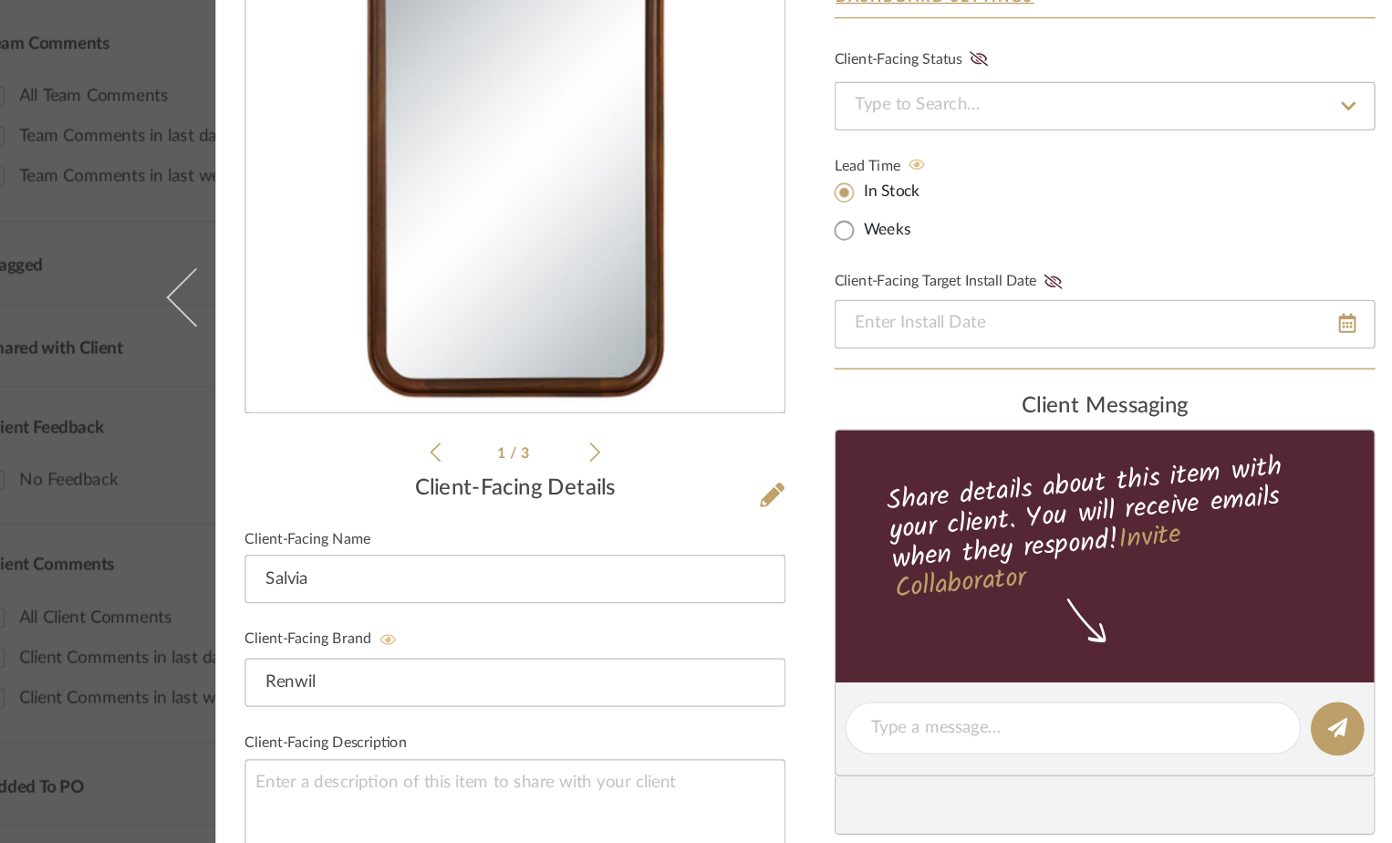
scroll to position [0, 0]
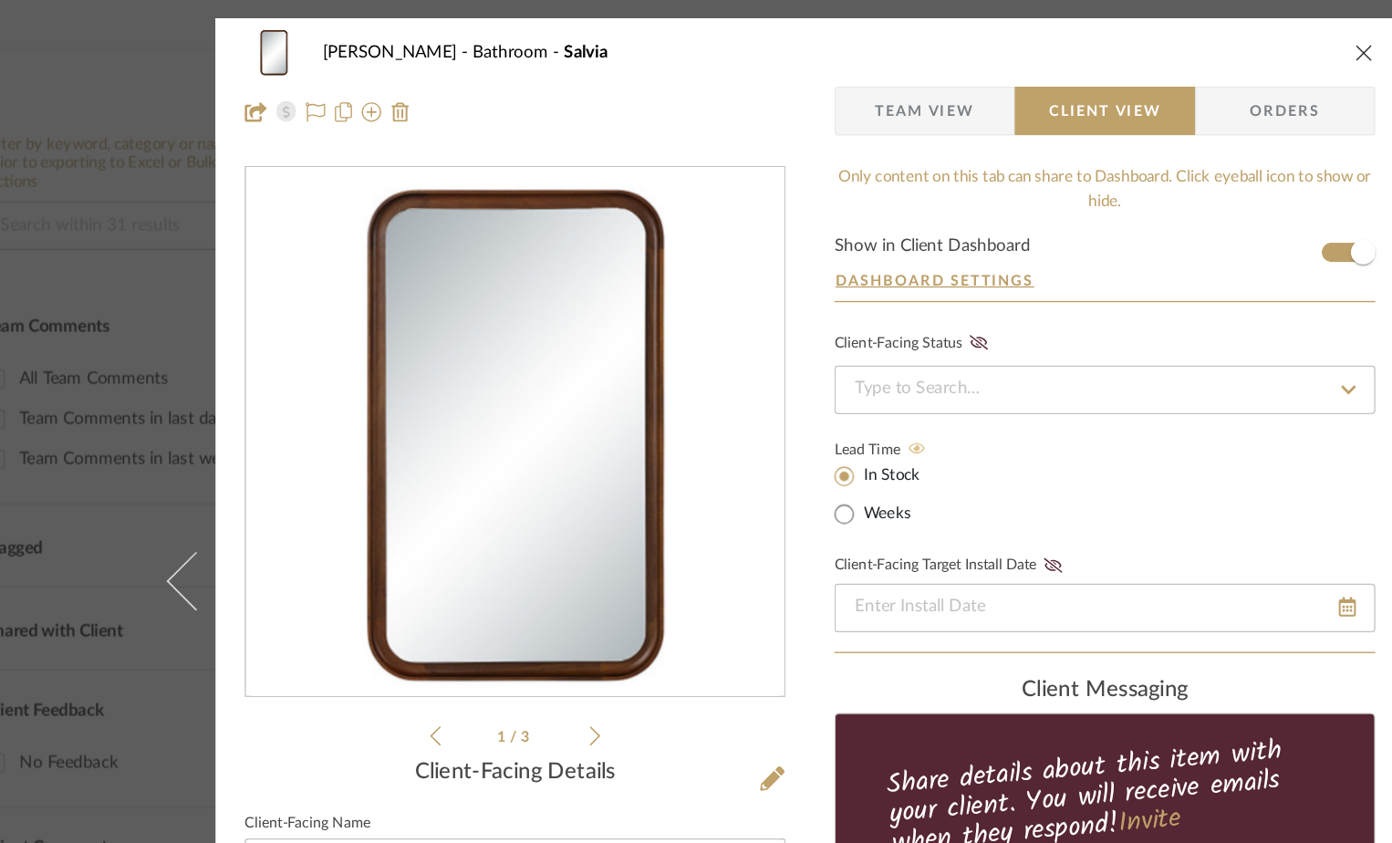
click at [1108, 37] on icon "close" at bounding box center [1110, 39] width 15 height 15
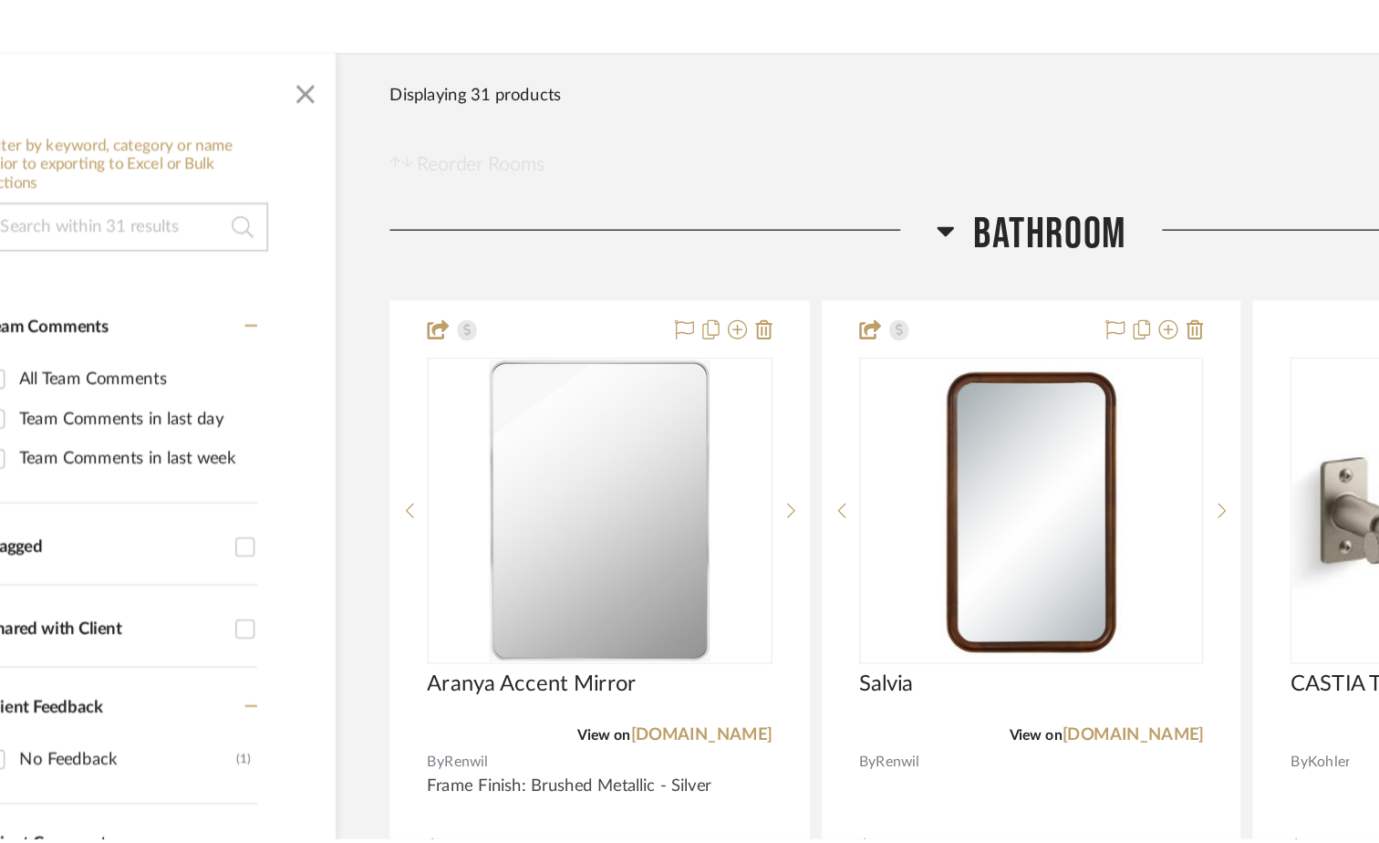
scroll to position [274, 0]
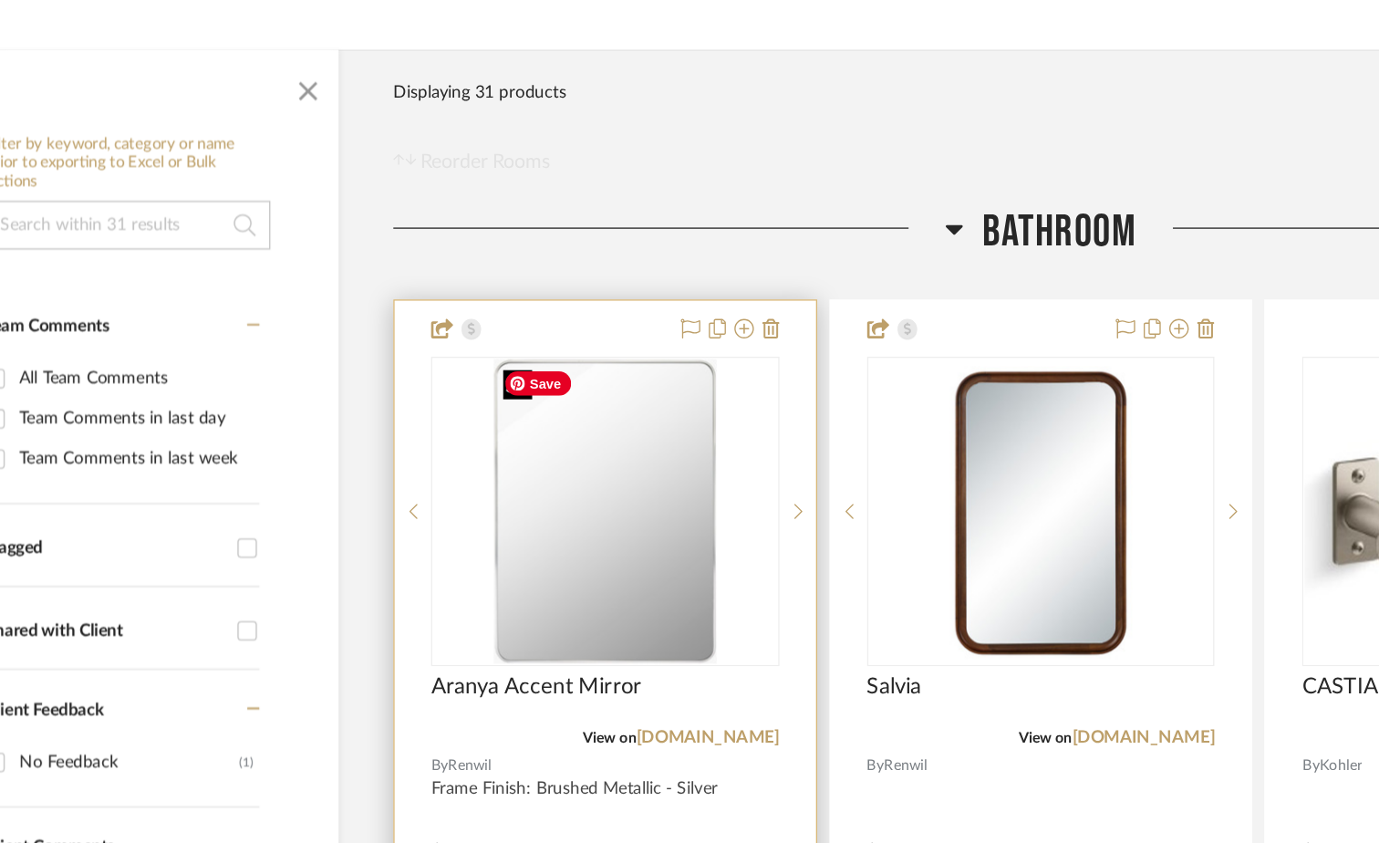
click at [559, 392] on img "0" at bounding box center [542, 383] width 167 height 228
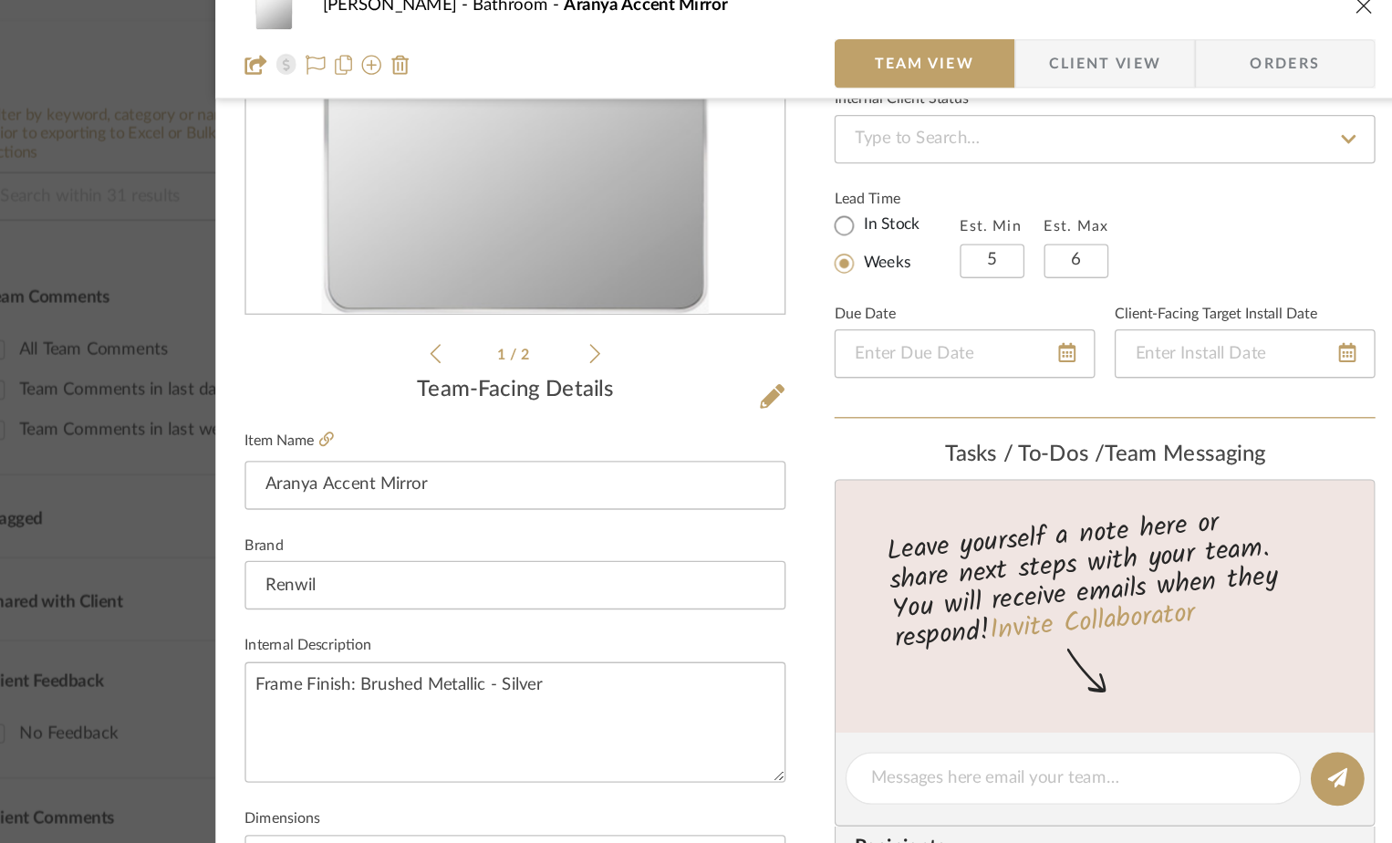
scroll to position [273, 0]
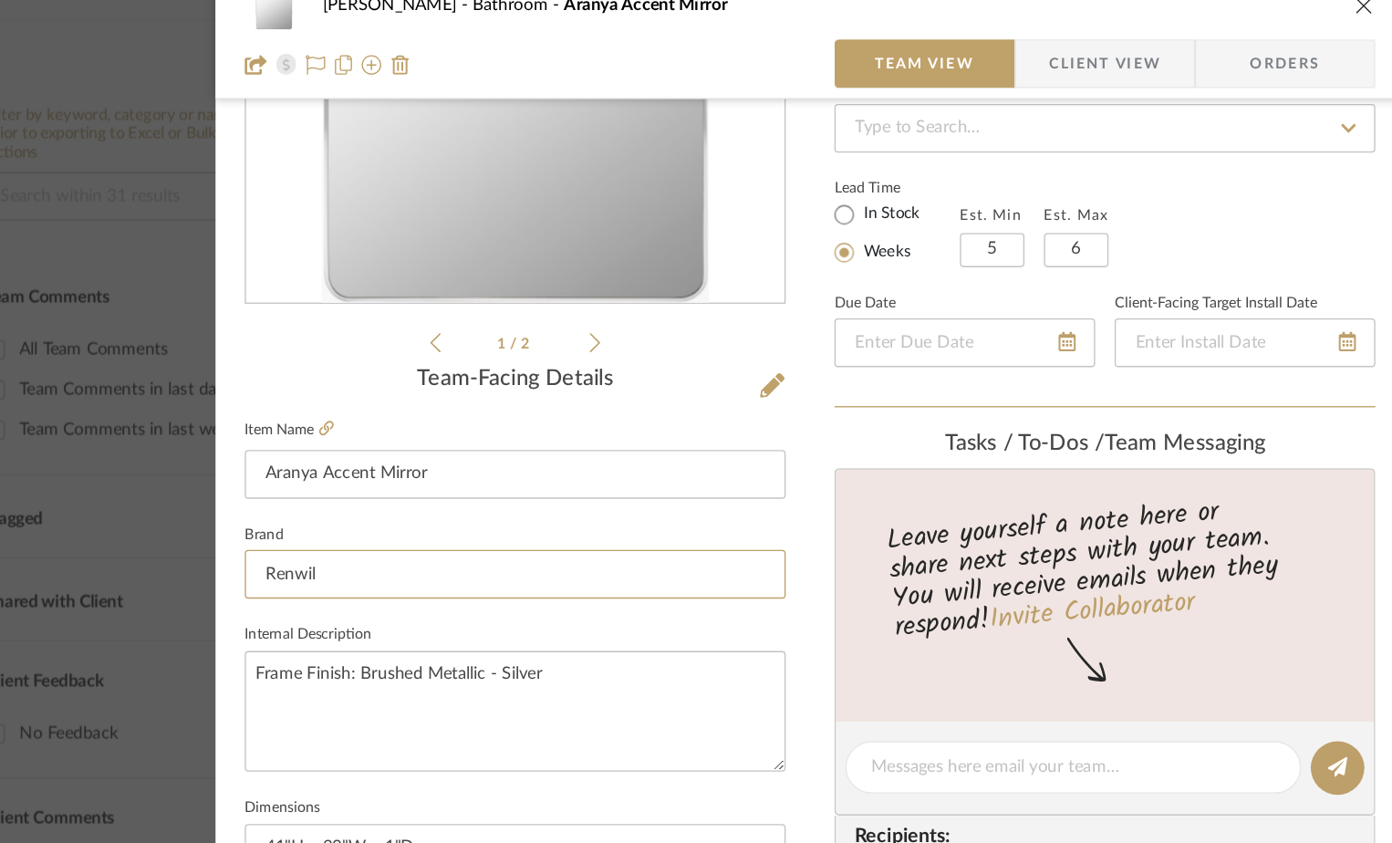
drag, startPoint x: 295, startPoint y: 452, endPoint x: 254, endPoint y: 453, distance: 40.1
click at [254, 453] on div "Scorza Bathroom Aranya Accent Mirror Team View Client View Orders 1 / 2 Team-Fa…" at bounding box center [696, 583] width 890 height 1684
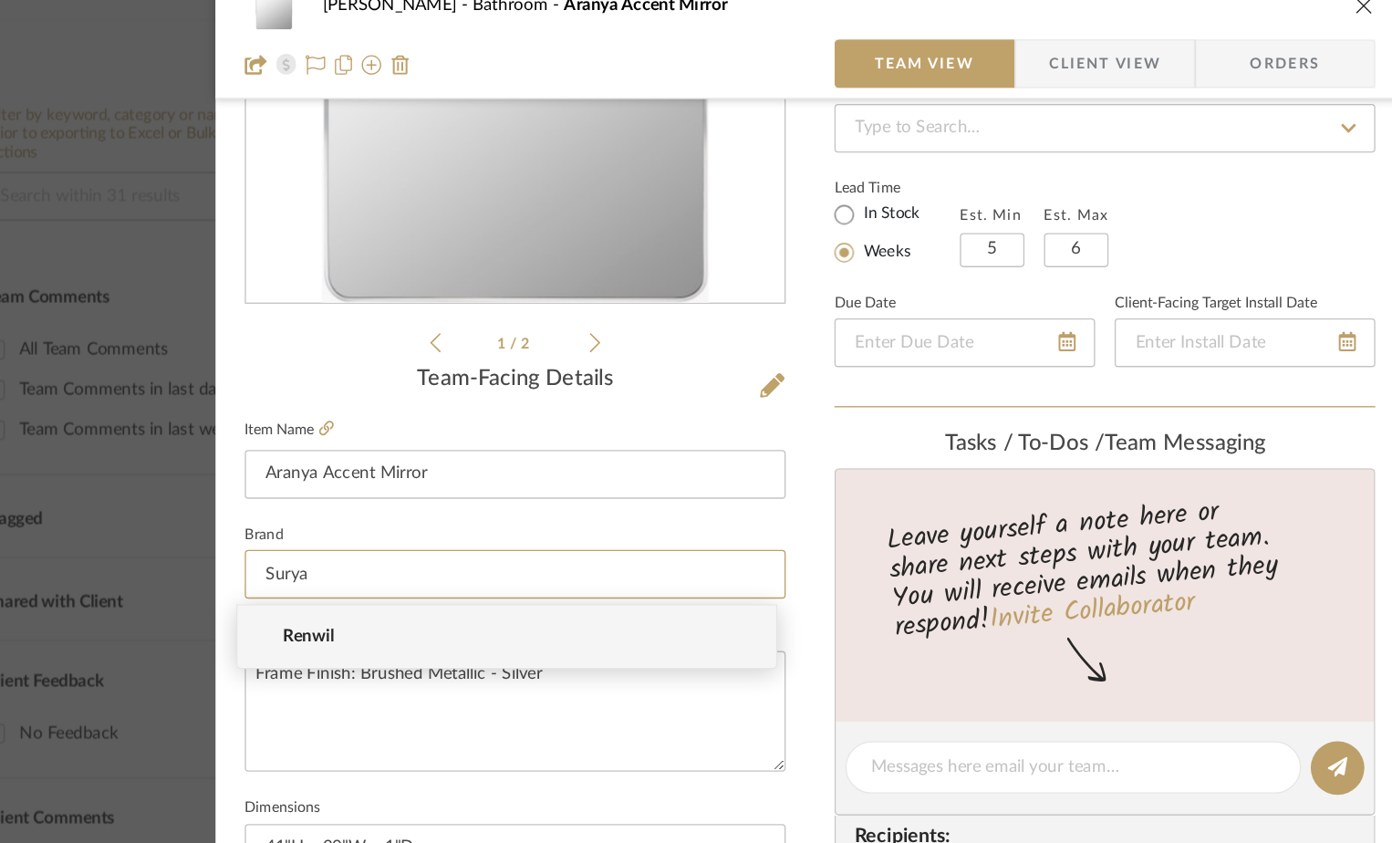
type input "Surya"
click at [691, 342] on div "Scorza Bathroom Aranya Accent Mirror Team View Client View Orders 1 / 2 Team-Fa…" at bounding box center [696, 583] width 890 height 1684
click at [350, 456] on input at bounding box center [475, 451] width 405 height 36
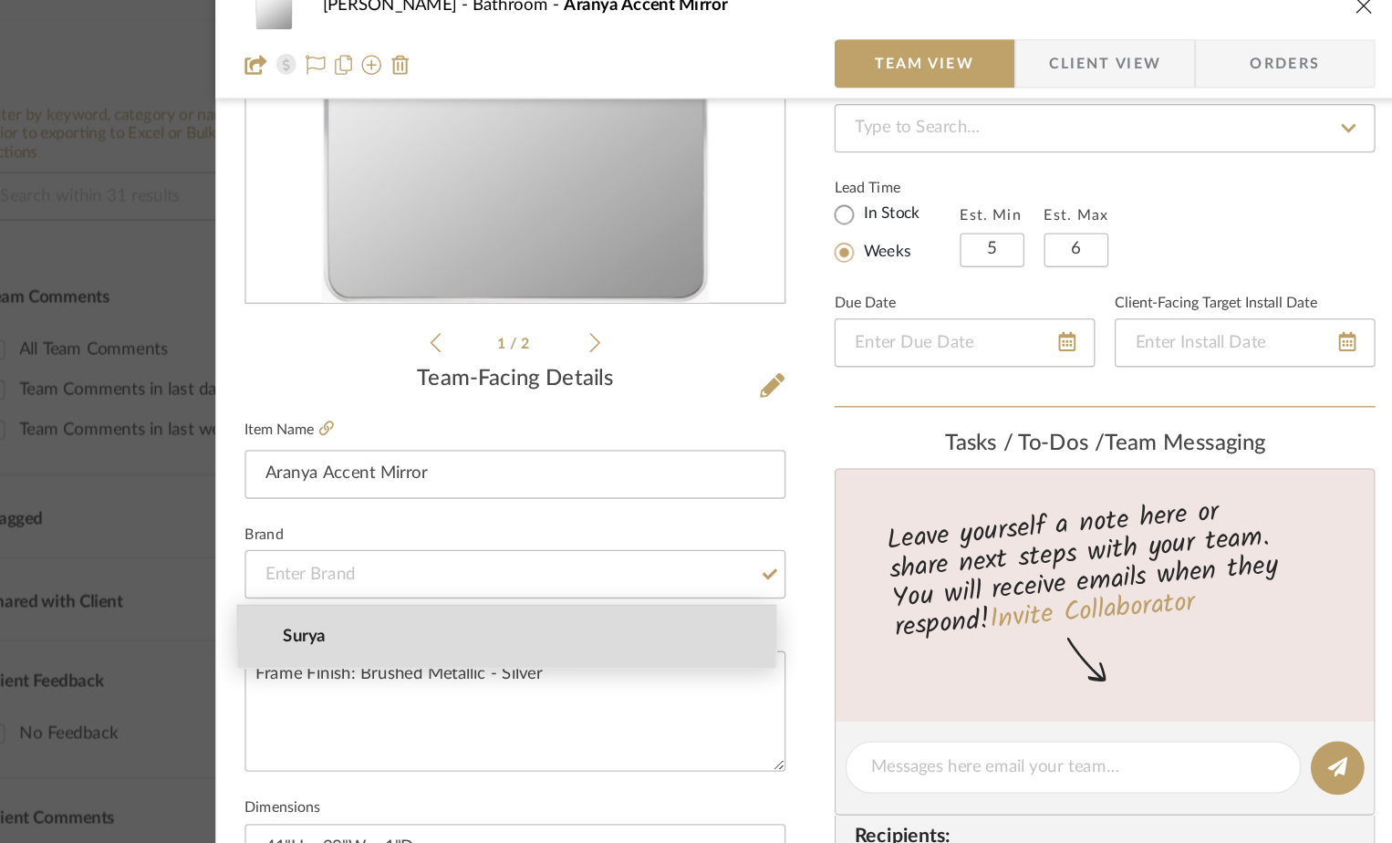
click at [336, 495] on span "Surya" at bounding box center [476, 499] width 350 height 16
type input "Surya"
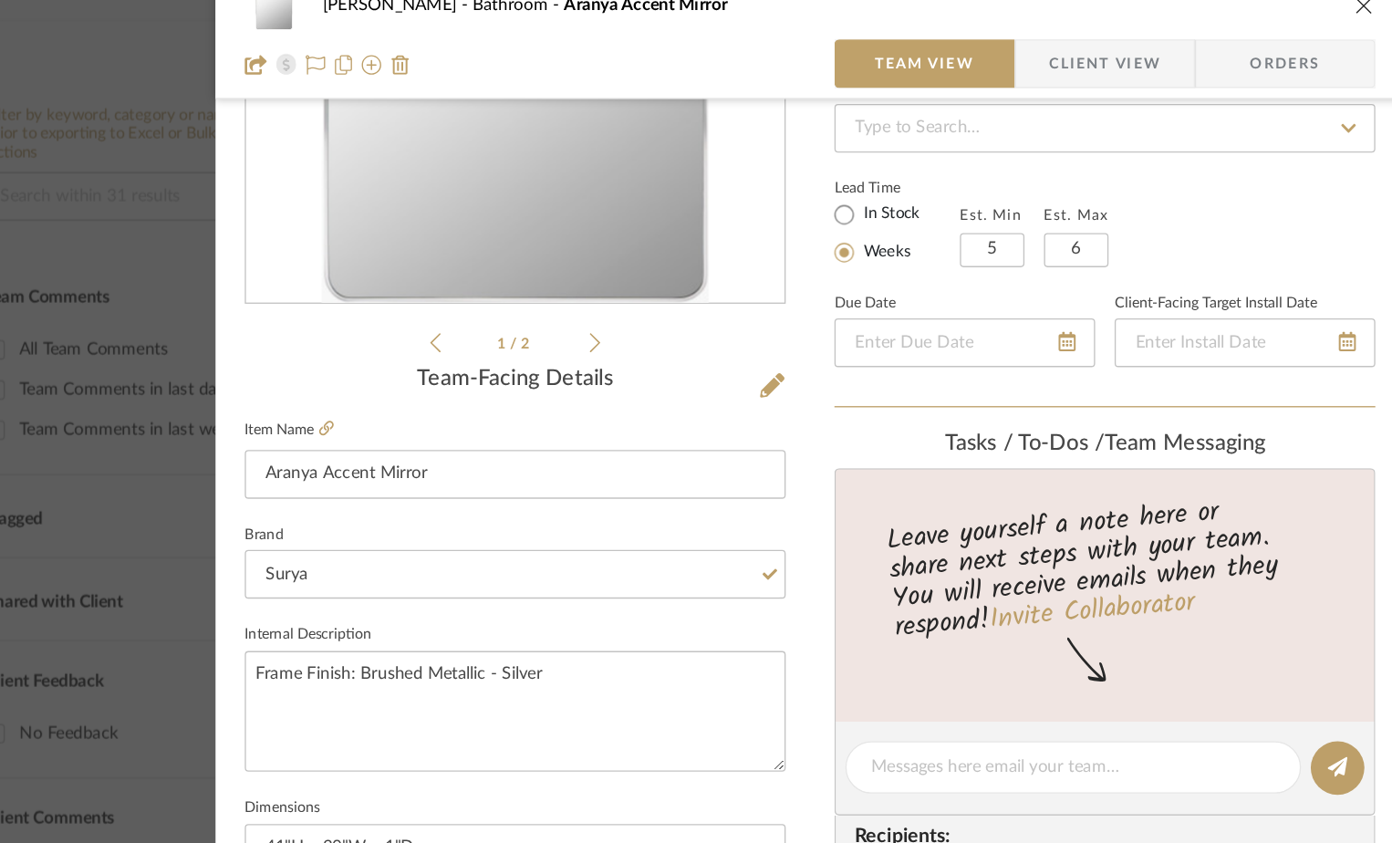
click at [689, 427] on div "Scorza Bathroom Aranya Accent Mirror Team View Client View Orders 1 / 2 Team-Fa…" at bounding box center [696, 583] width 890 height 1684
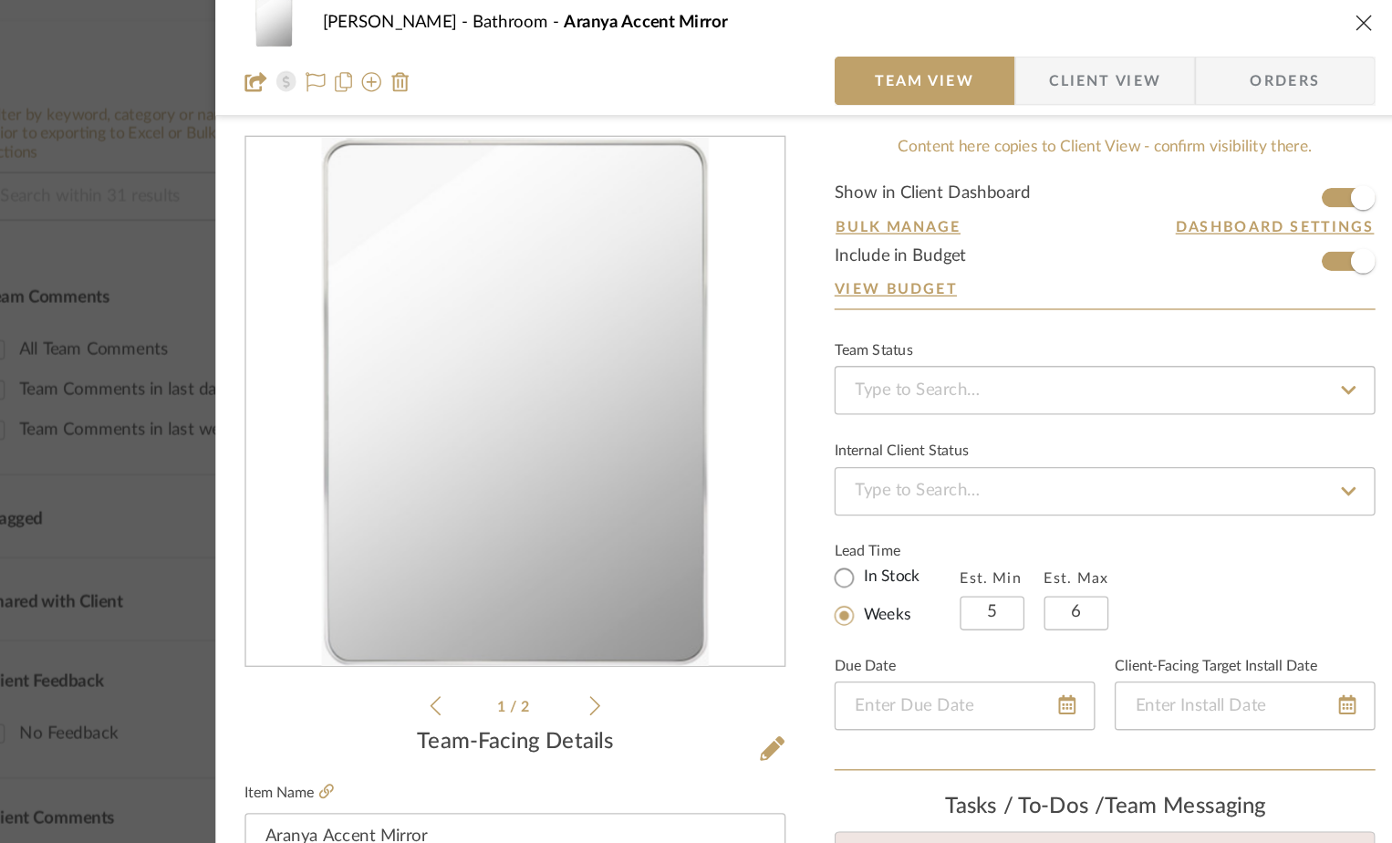
scroll to position [0, 0]
click at [1103, 37] on icon "close" at bounding box center [1110, 39] width 15 height 15
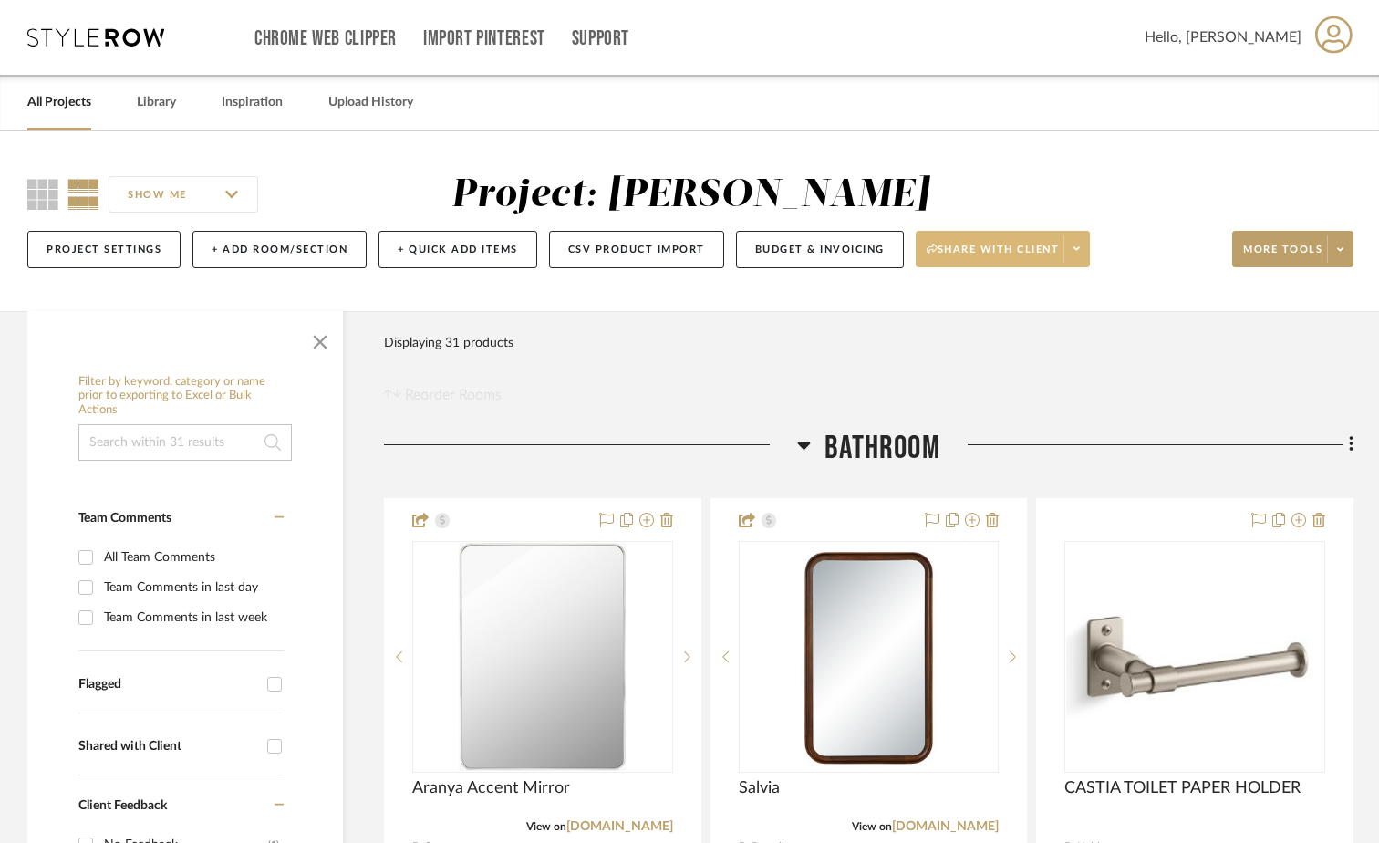
click at [990, 252] on span "Share with client" at bounding box center [992, 256] width 133 height 27
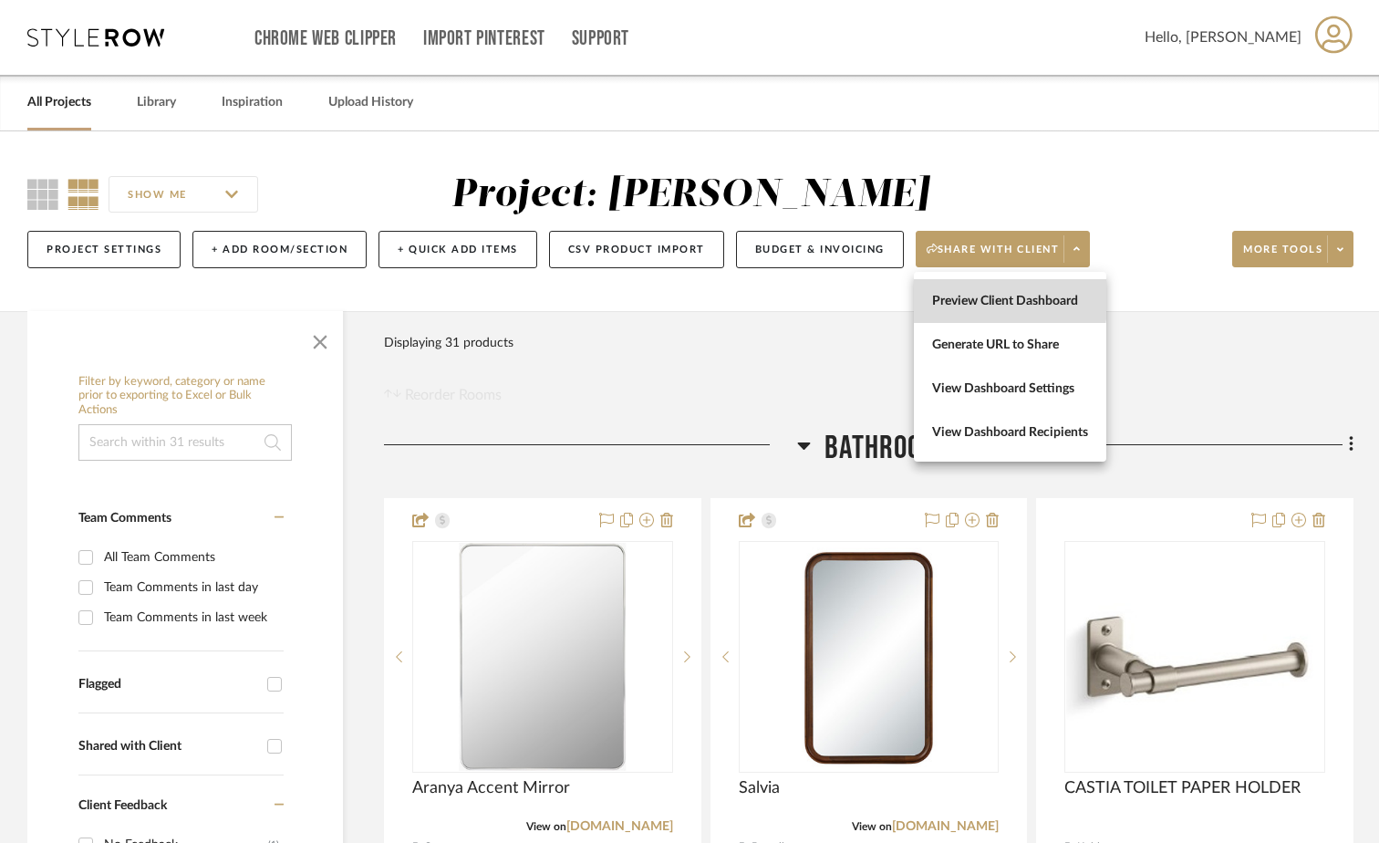
click at [974, 297] on span "Preview Client Dashboard" at bounding box center [1010, 302] width 156 height 16
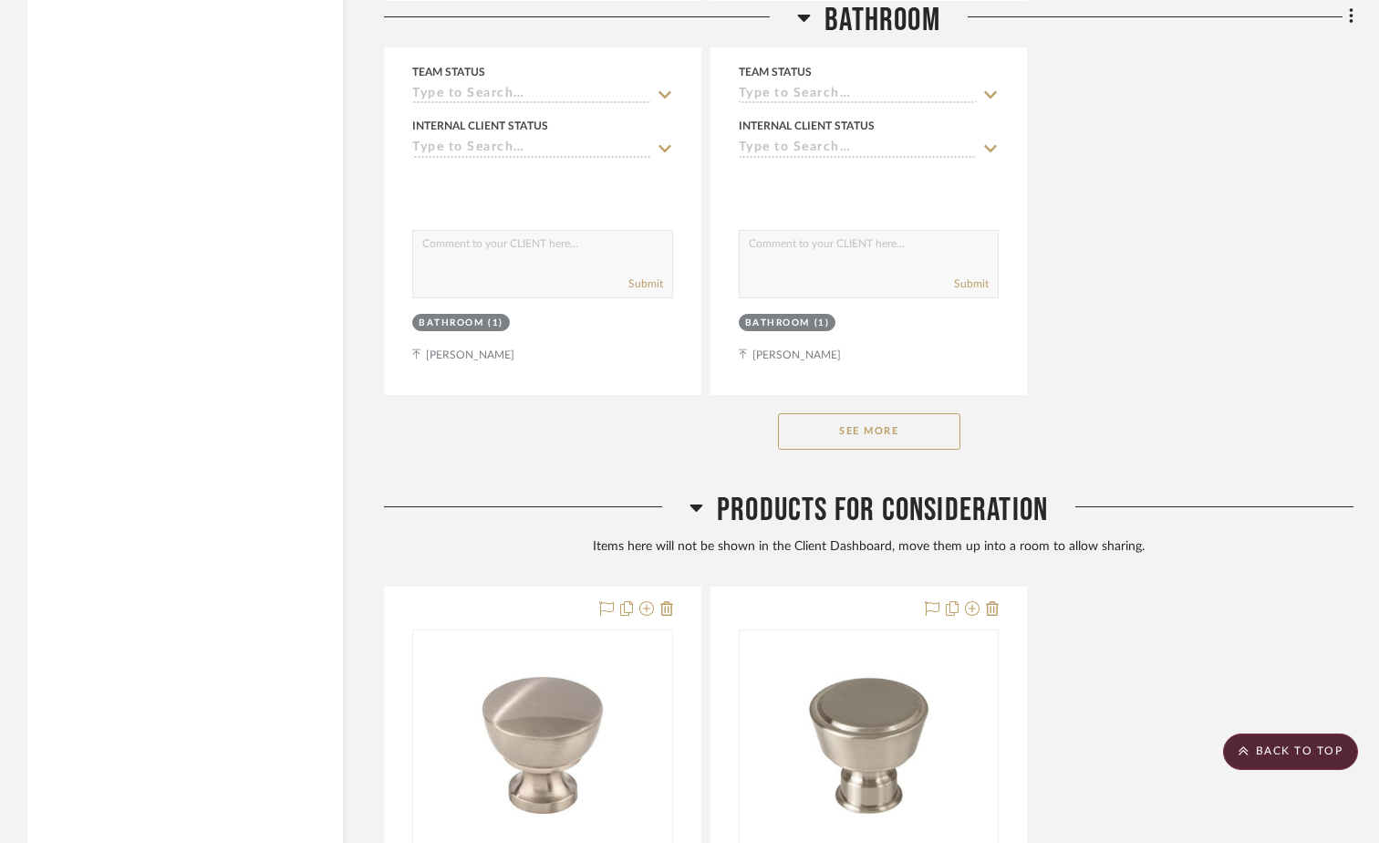
scroll to position [2553, 0]
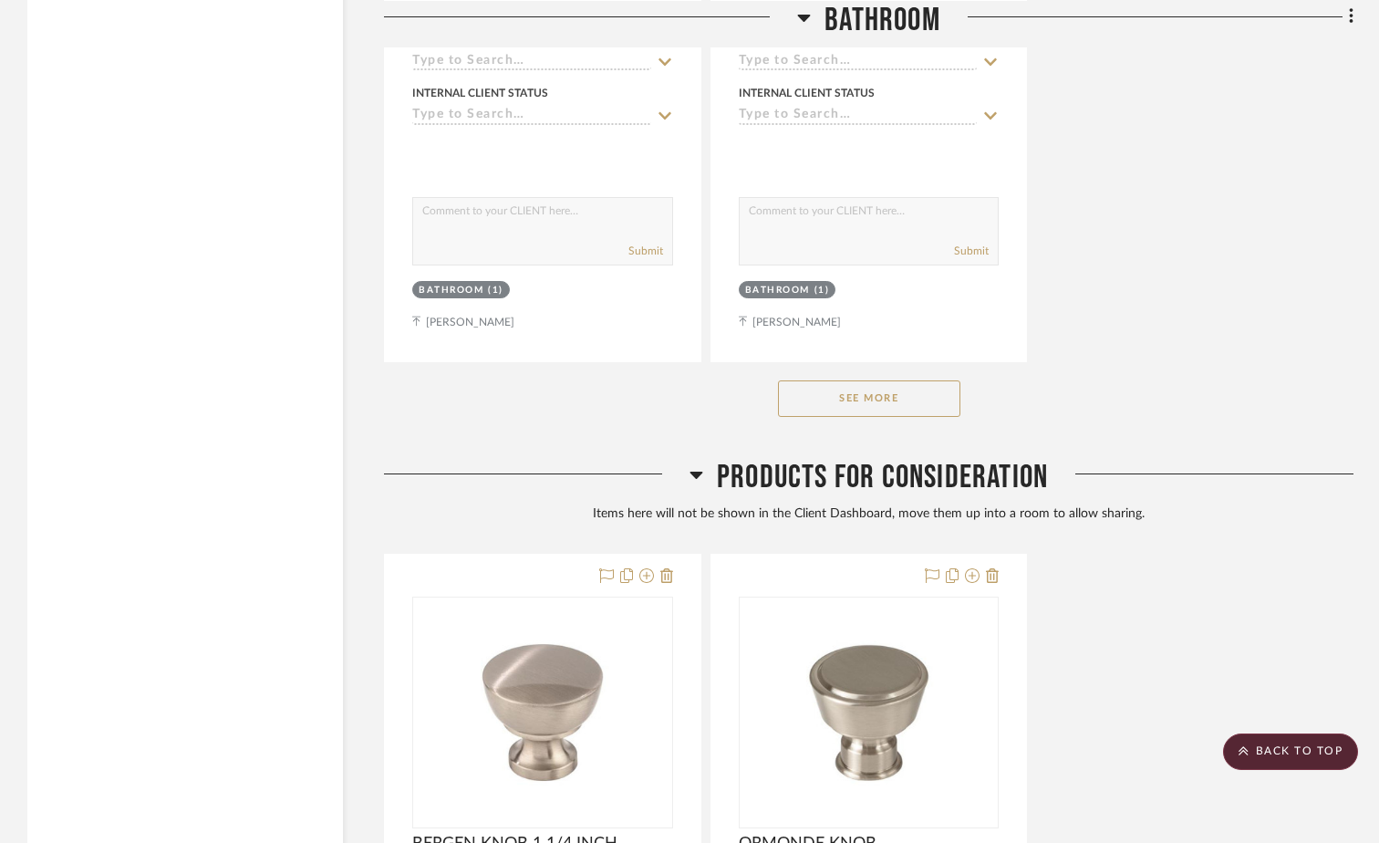
click at [900, 406] on button "See More" at bounding box center [869, 398] width 182 height 36
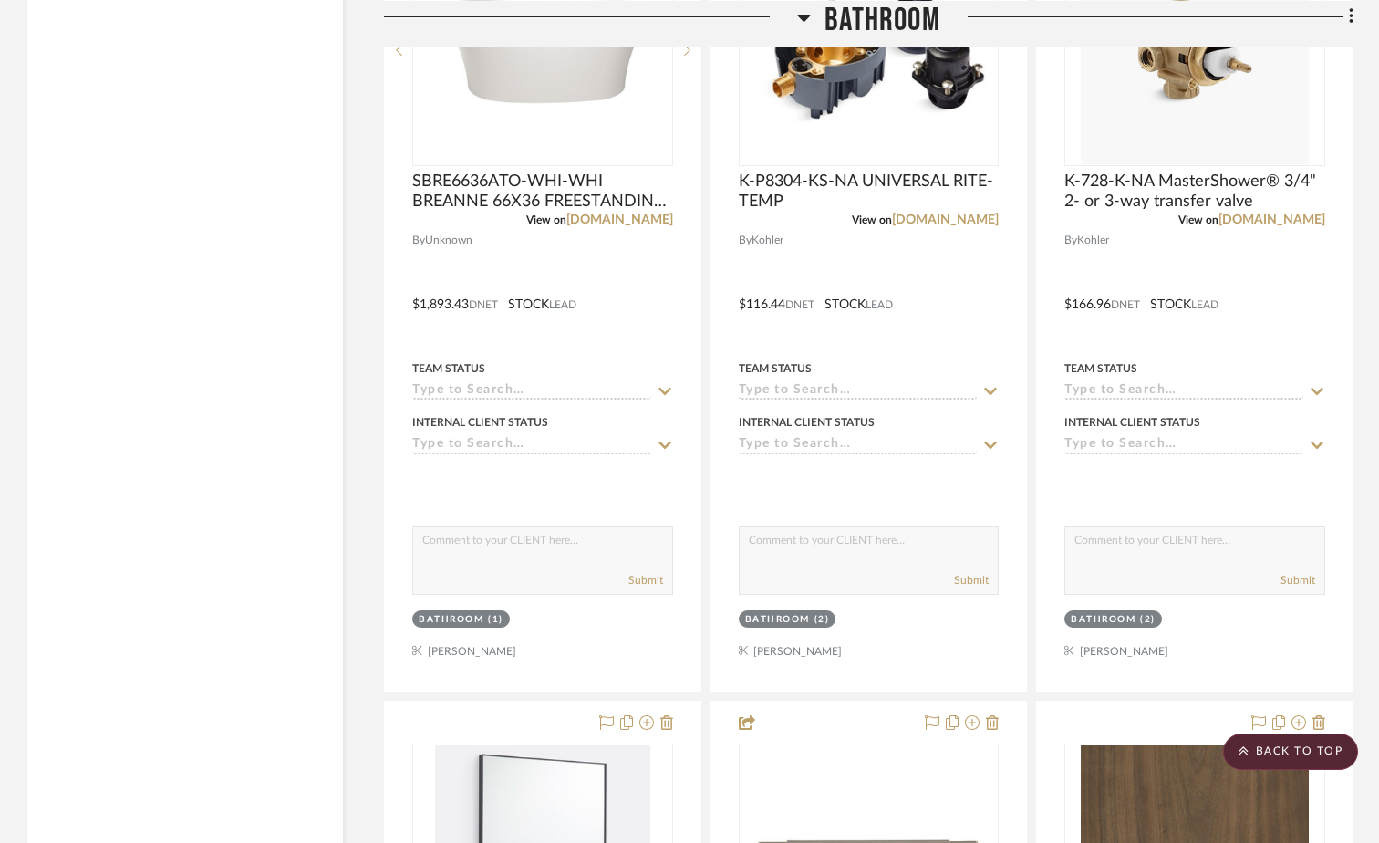
scroll to position [5106, 0]
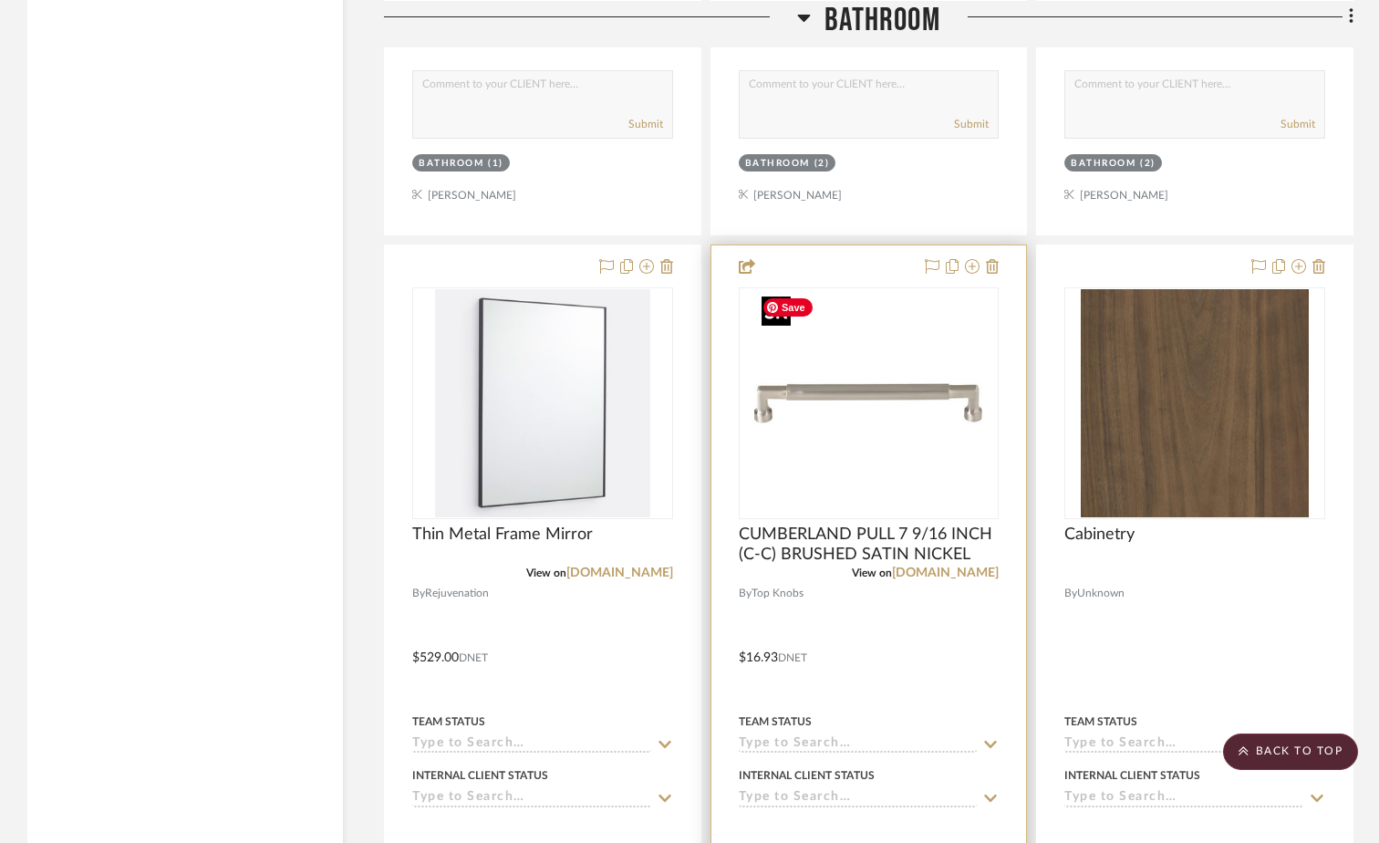
click at [881, 344] on img "0" at bounding box center [868, 403] width 228 height 228
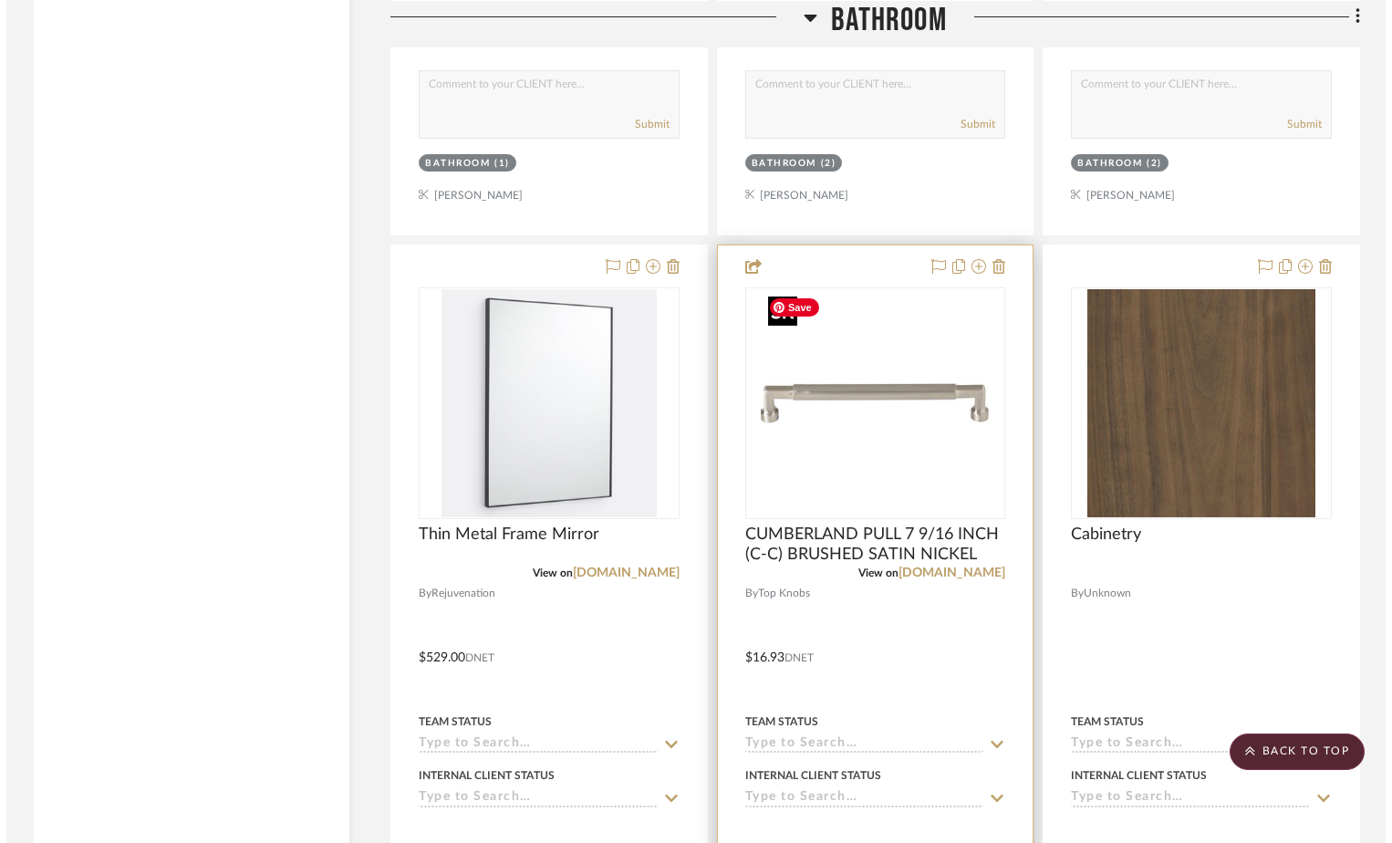
scroll to position [0, 0]
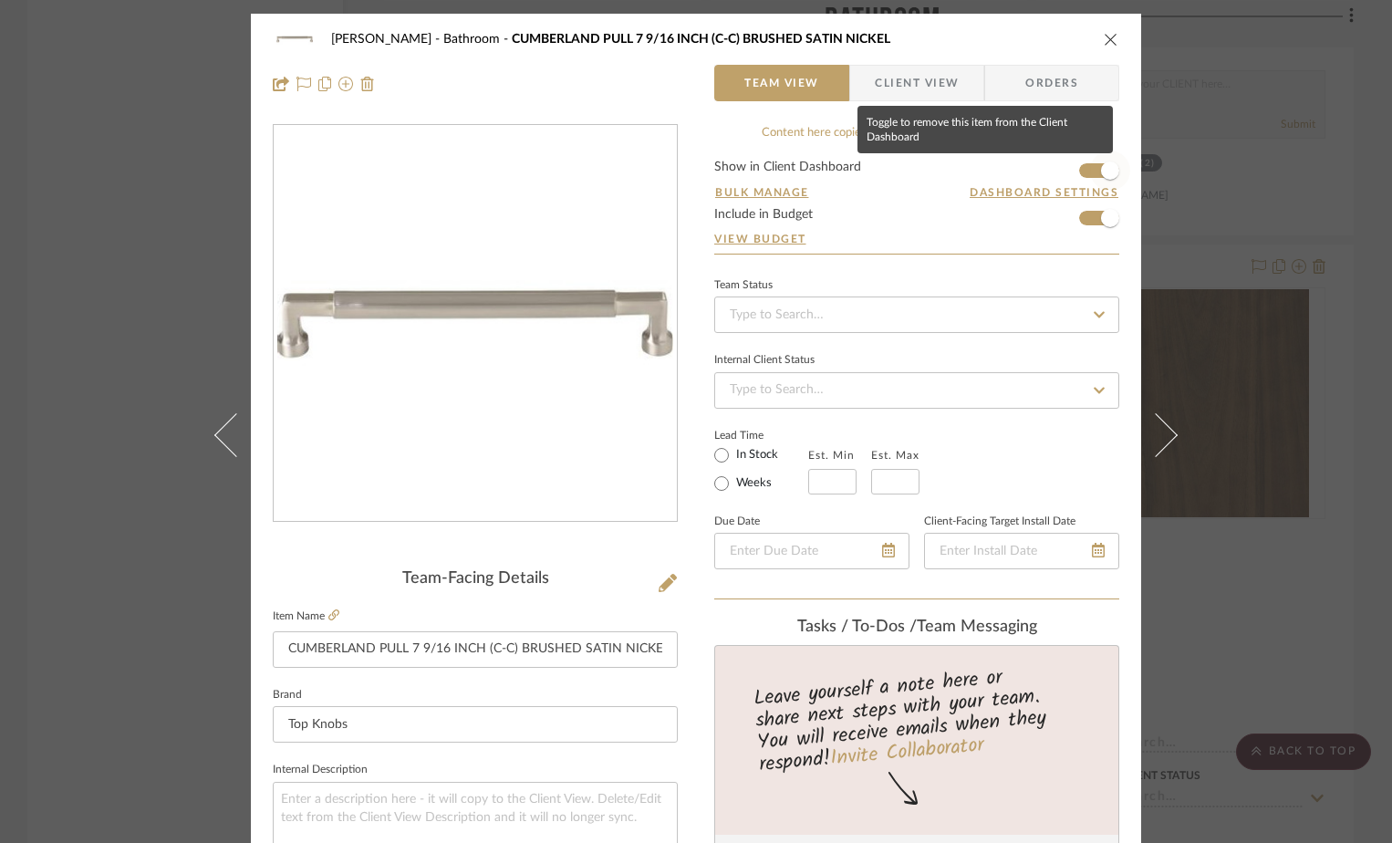
click at [1090, 166] on span "button" at bounding box center [1110, 170] width 40 height 40
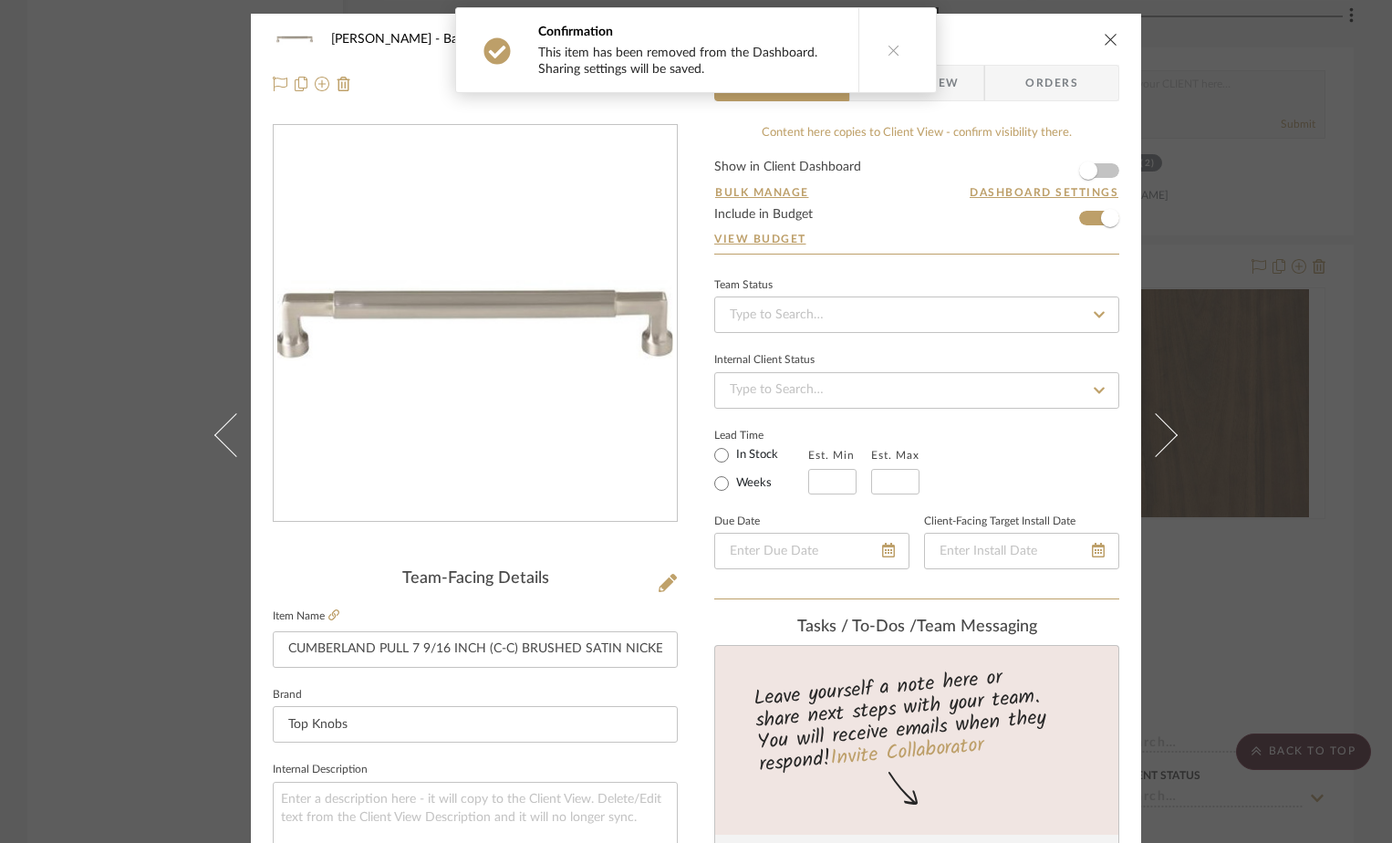
click at [1103, 43] on icon "close" at bounding box center [1110, 39] width 15 height 15
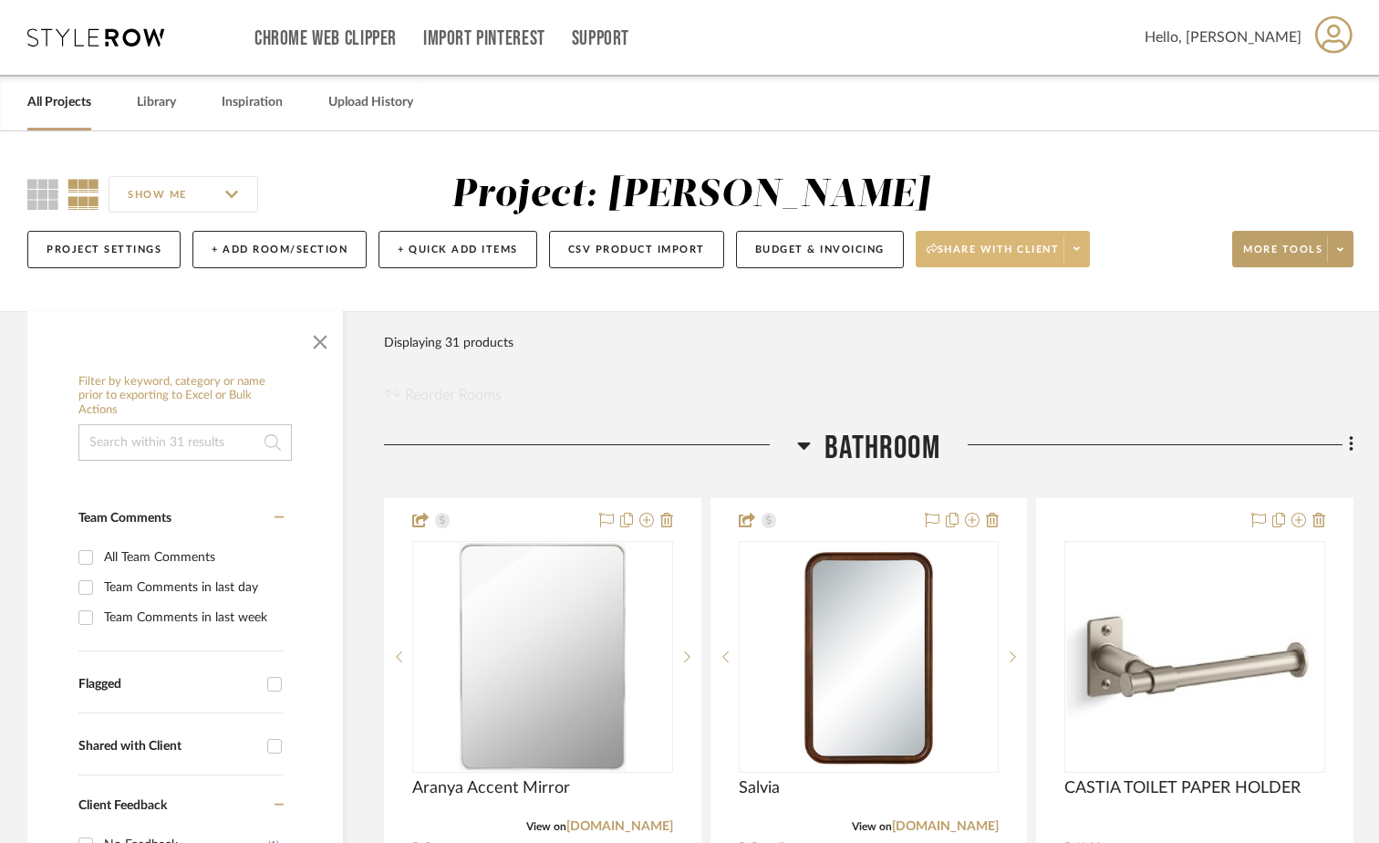
click at [1078, 250] on icon at bounding box center [1076, 248] width 6 height 10
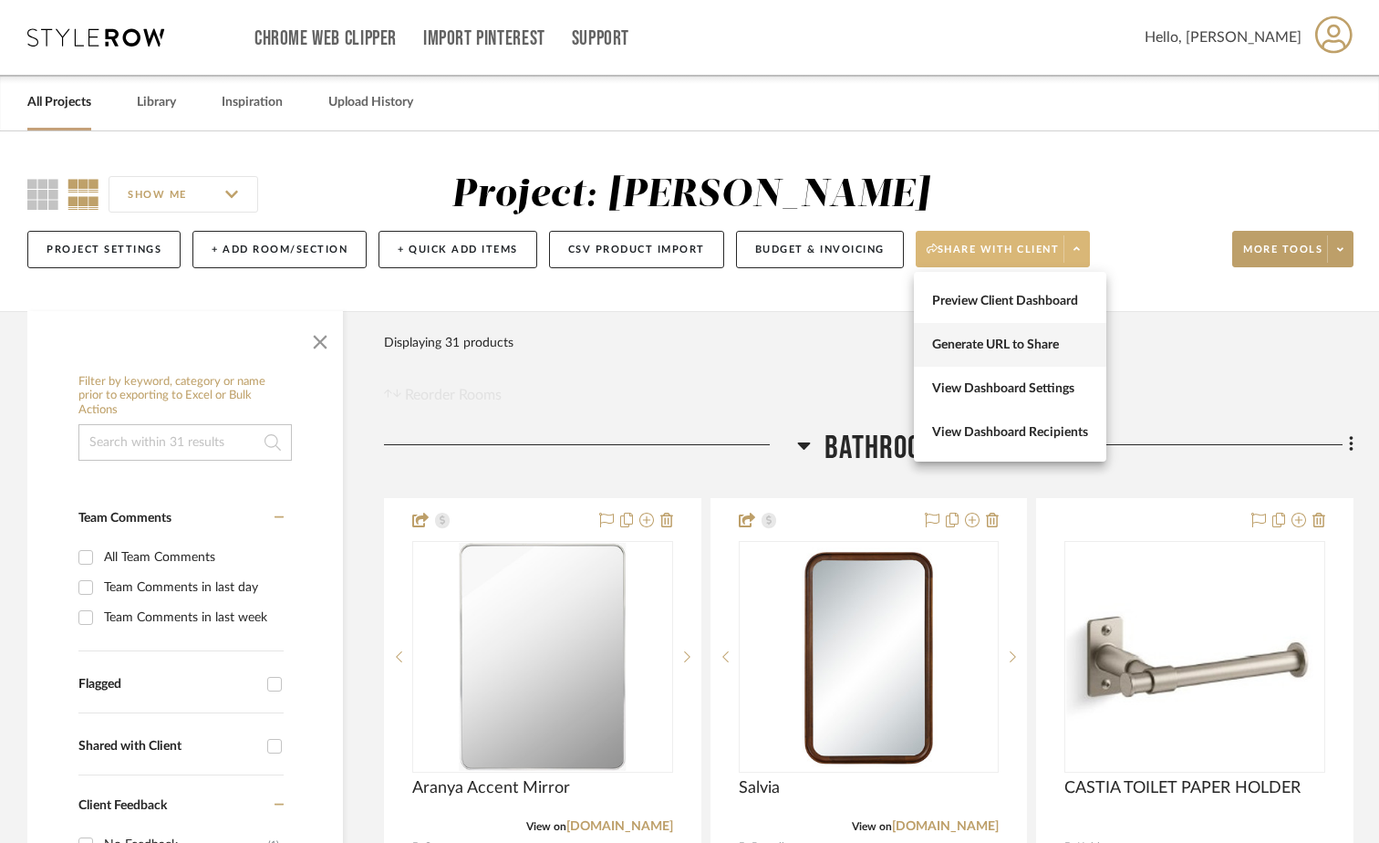
click at [1001, 348] on span "Generate URL to Share" at bounding box center [1010, 345] width 156 height 16
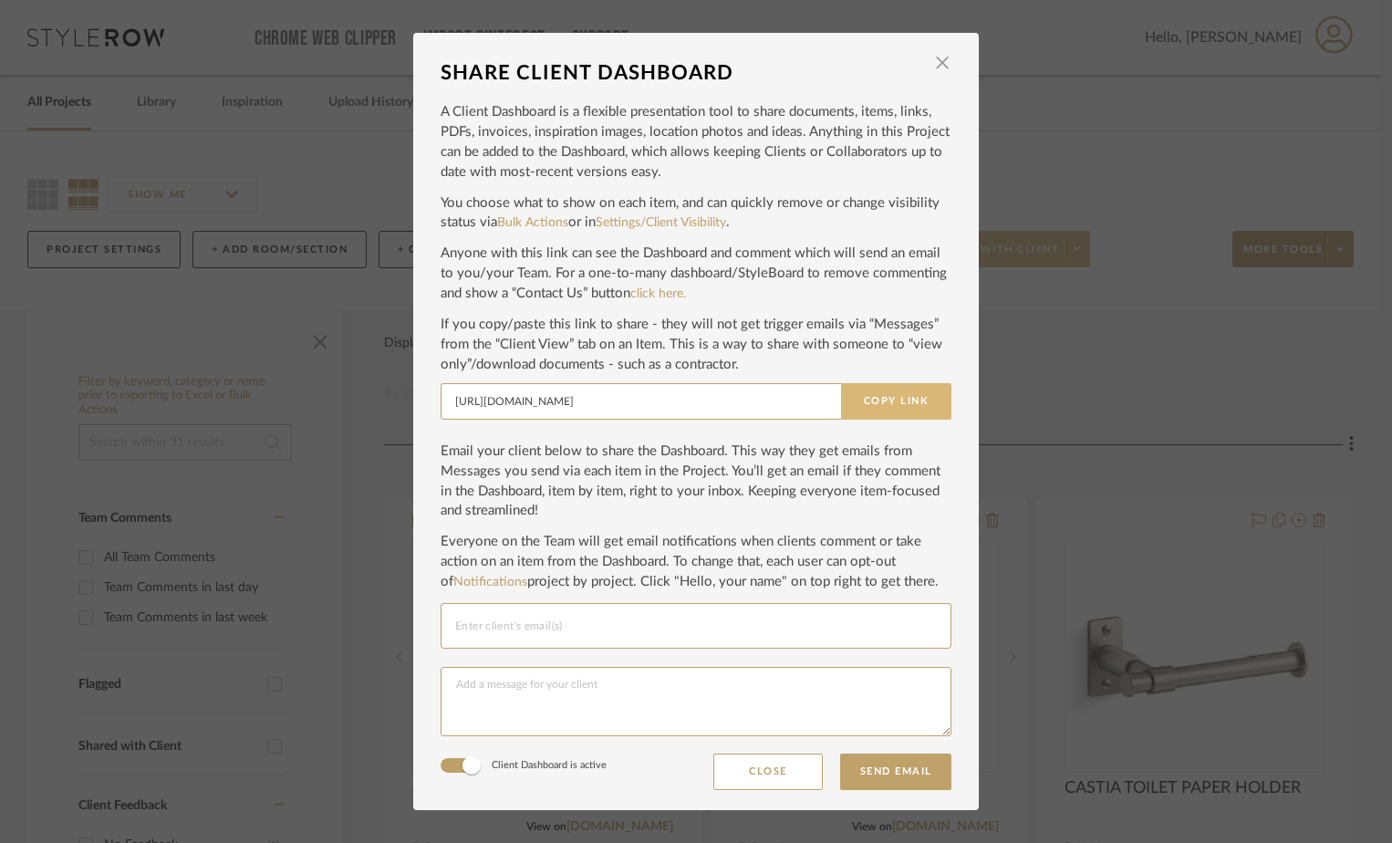
click at [892, 401] on button "Copy Link" at bounding box center [896, 401] width 110 height 36
click at [936, 66] on span "button" at bounding box center [942, 63] width 36 height 36
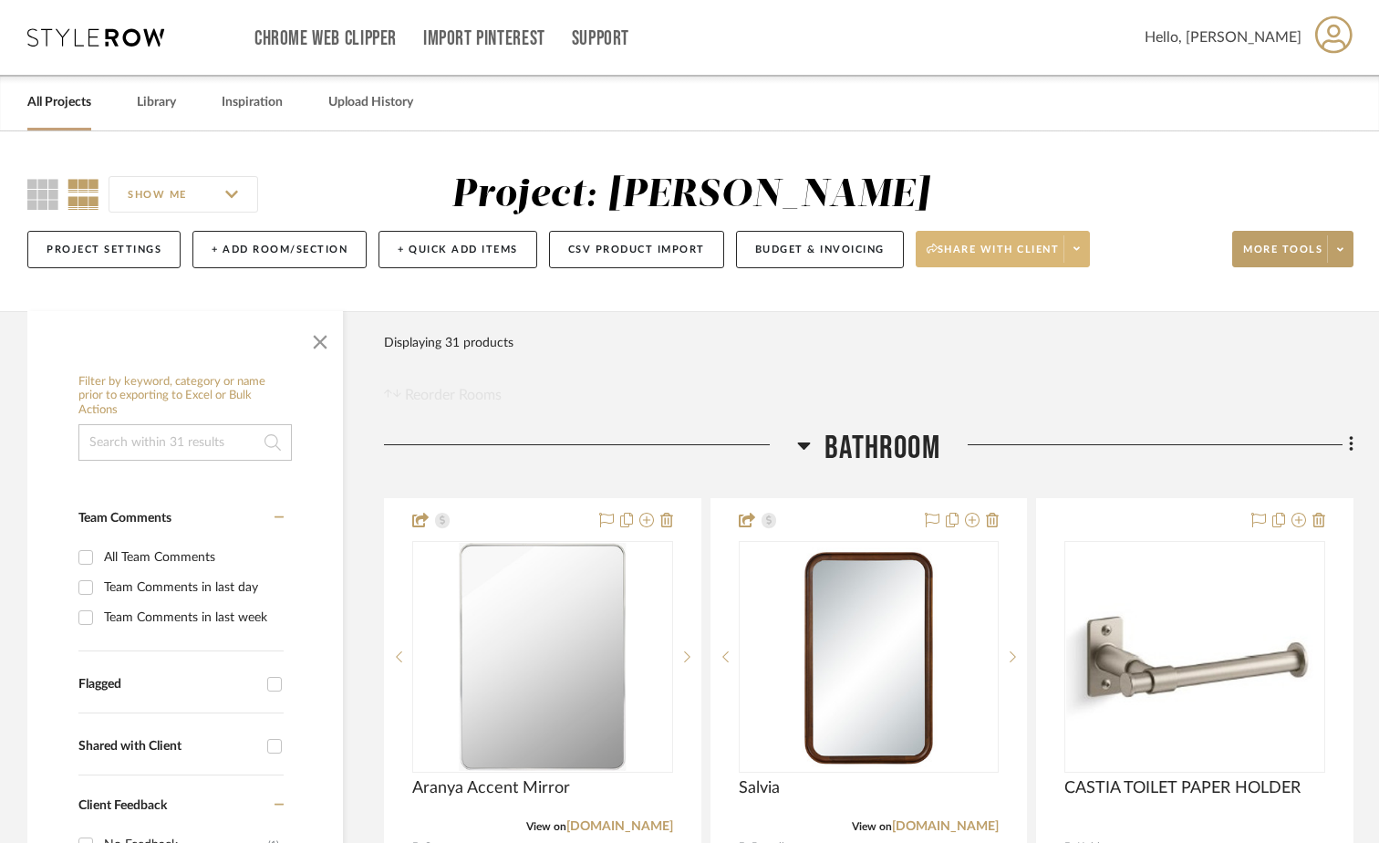
click at [1071, 247] on span at bounding box center [1076, 248] width 26 height 27
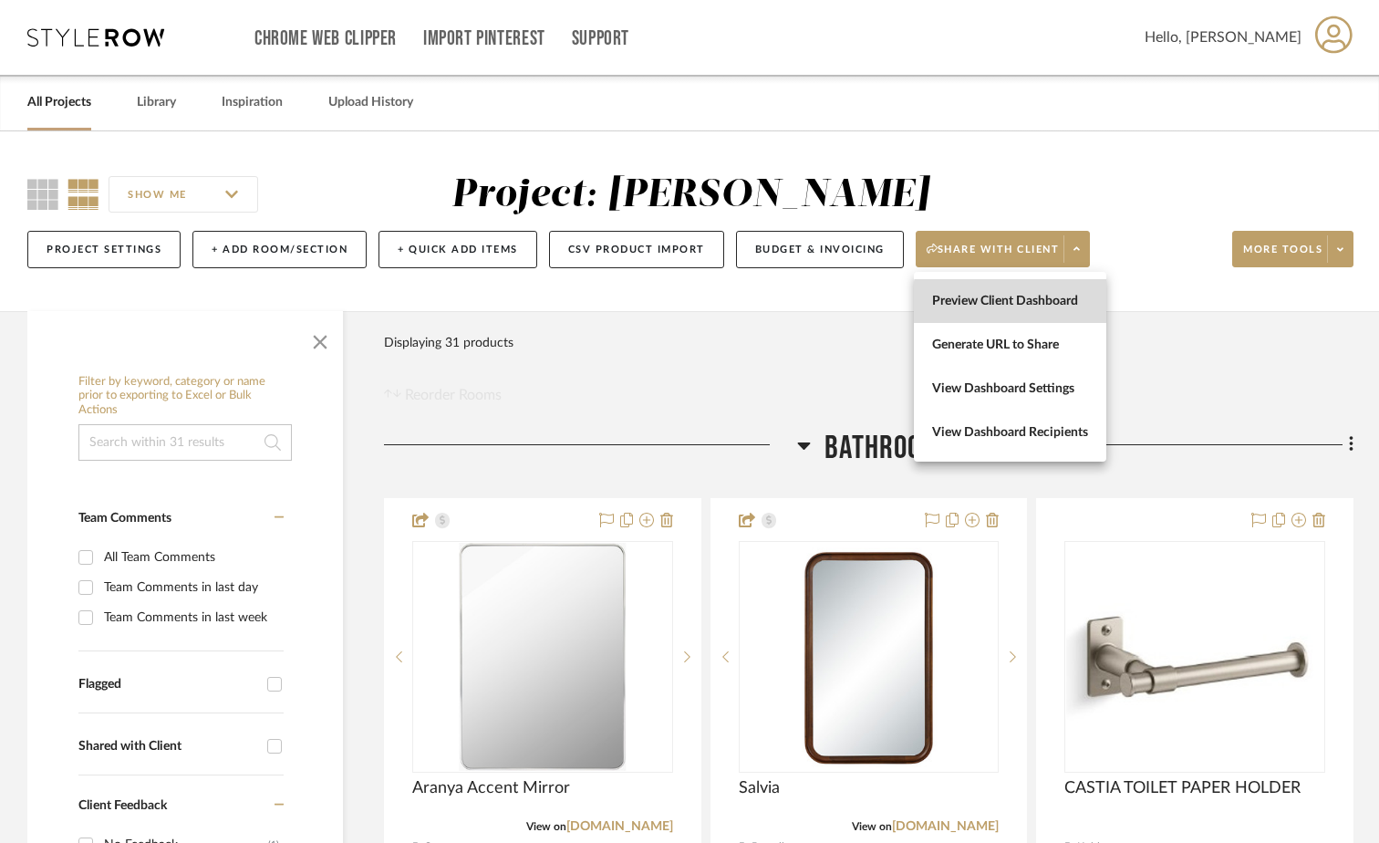
click at [1015, 305] on span "Preview Client Dashboard" at bounding box center [1010, 302] width 156 height 16
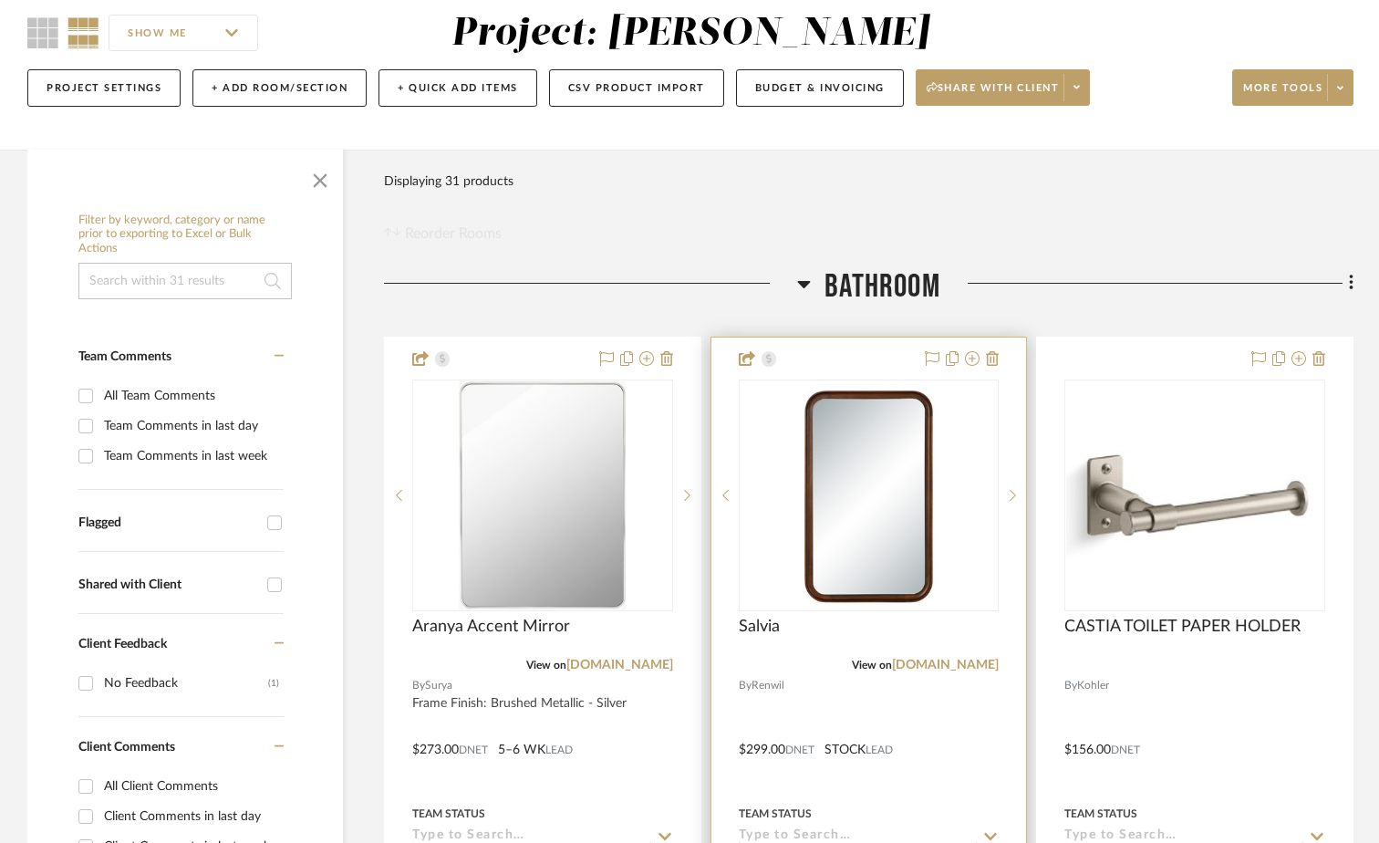
scroll to position [274, 0]
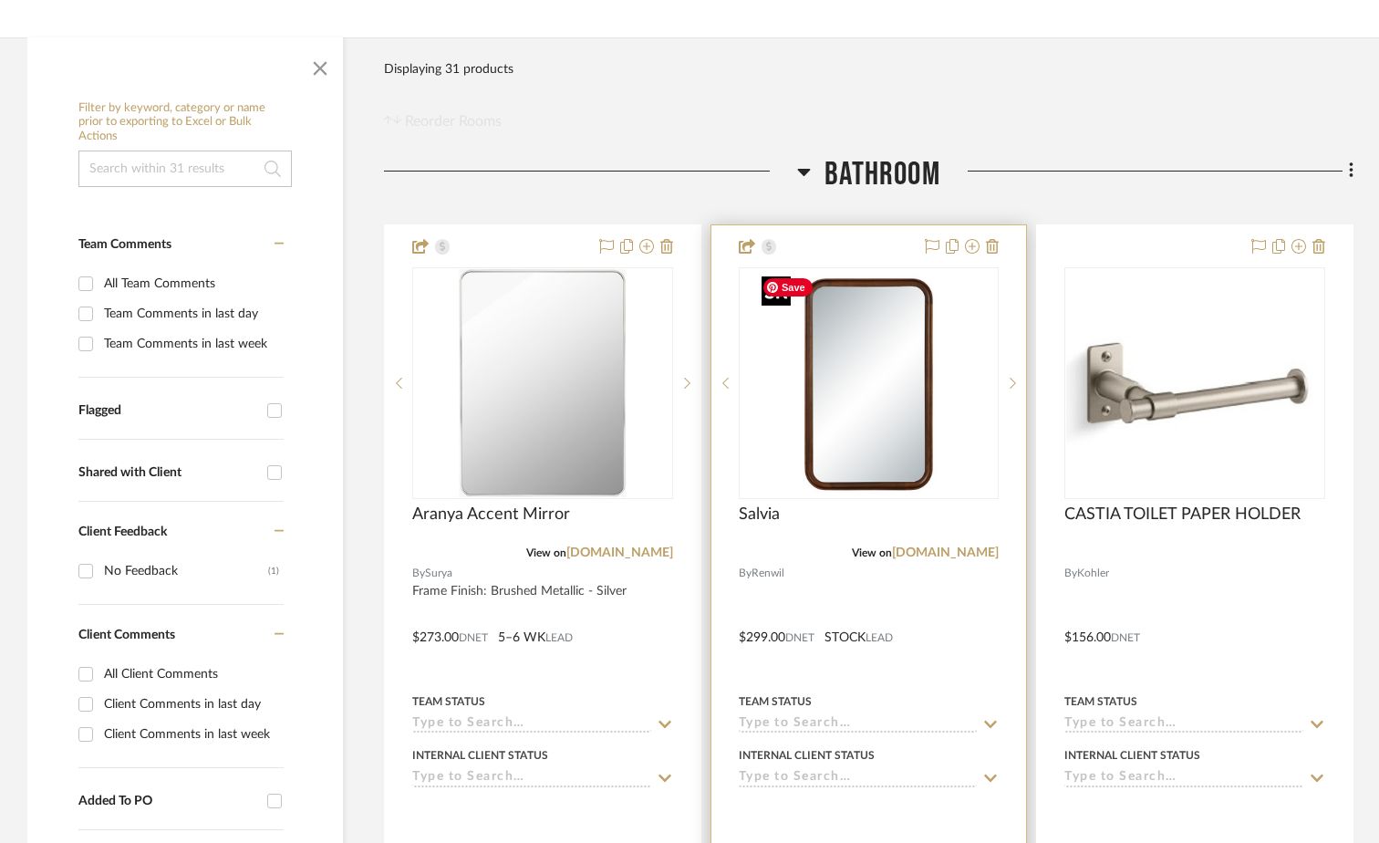
click at [864, 420] on img "0" at bounding box center [868, 383] width 228 height 228
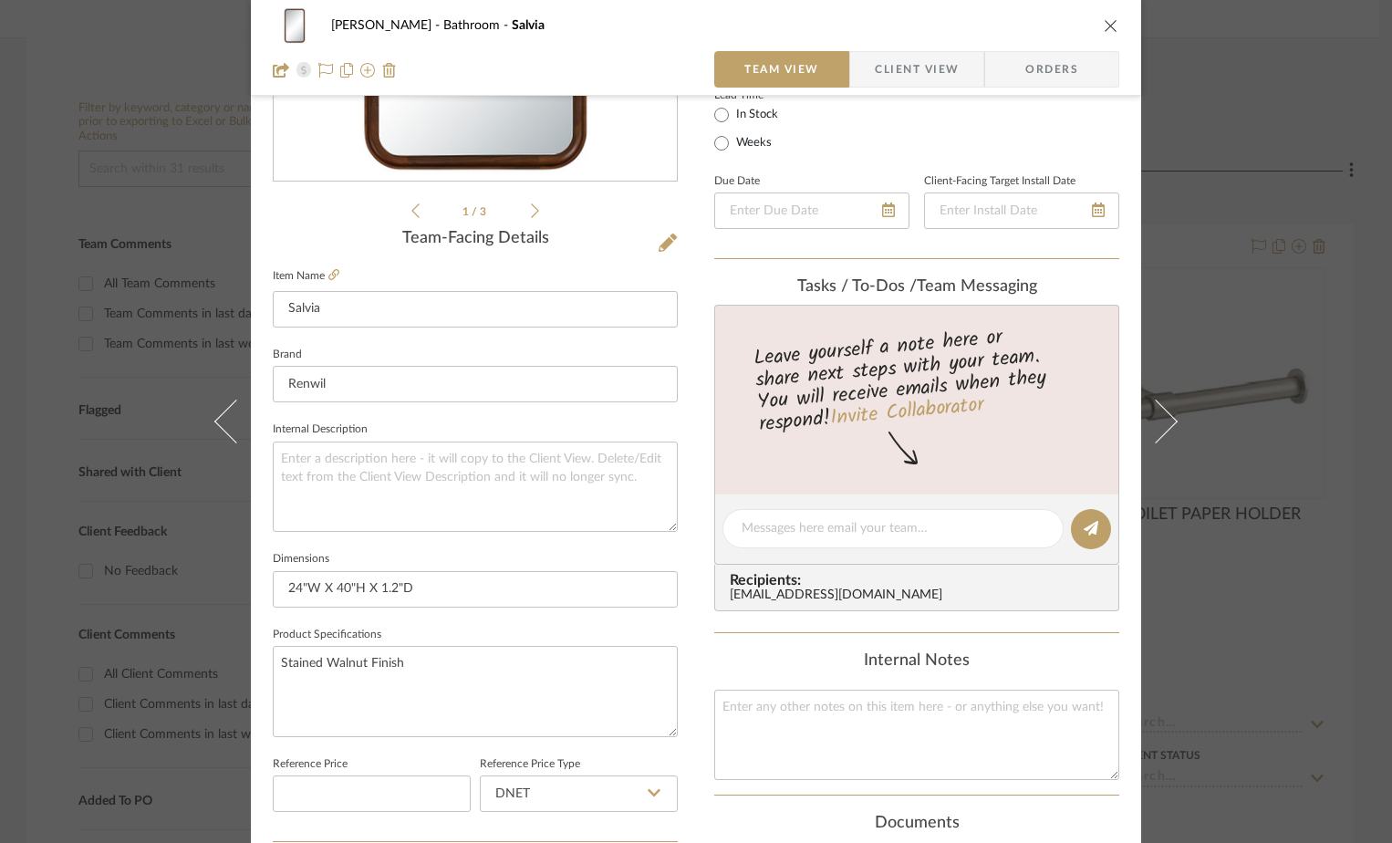
scroll to position [91, 0]
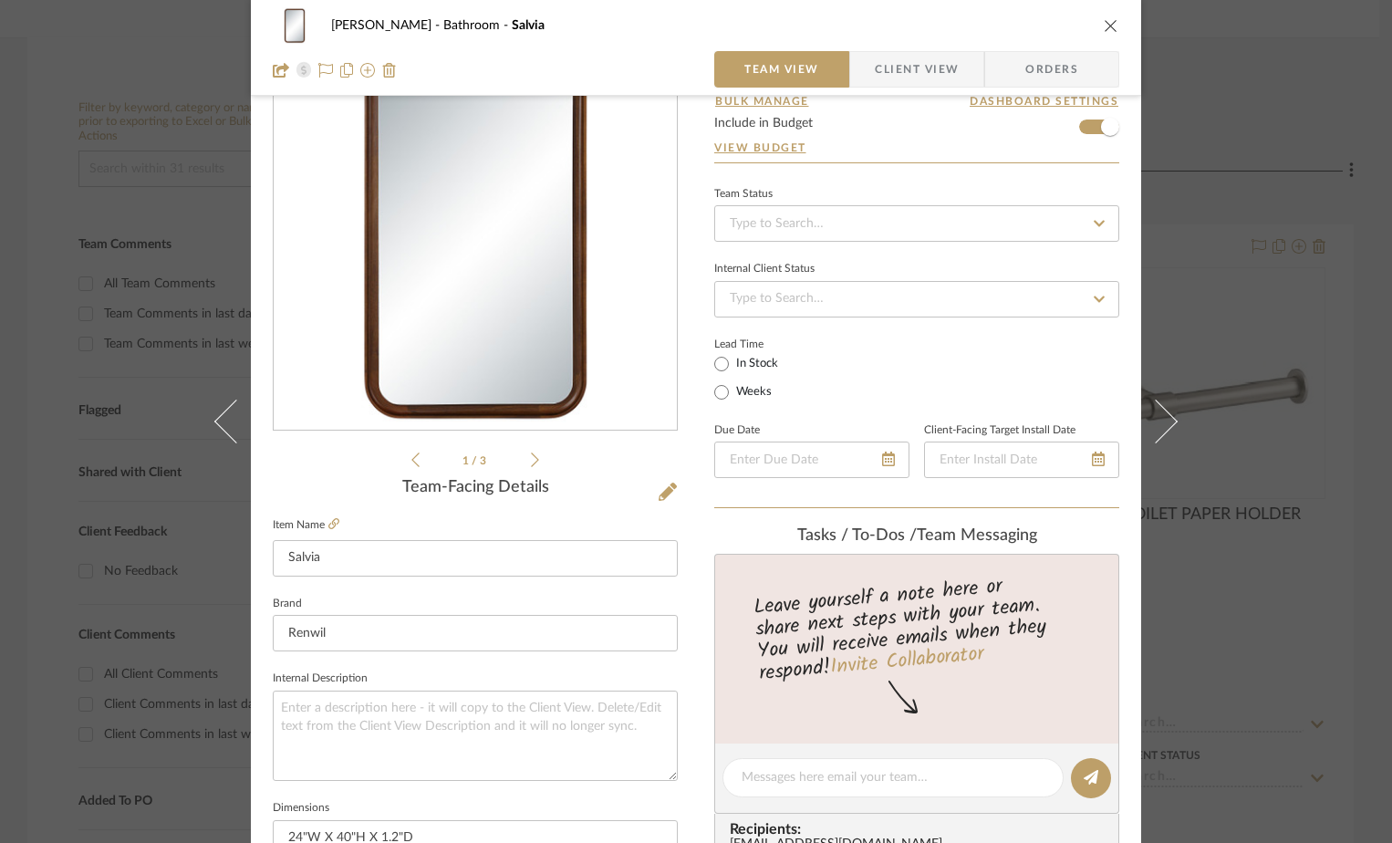
click at [913, 78] on span "Client View" at bounding box center [916, 69] width 84 height 36
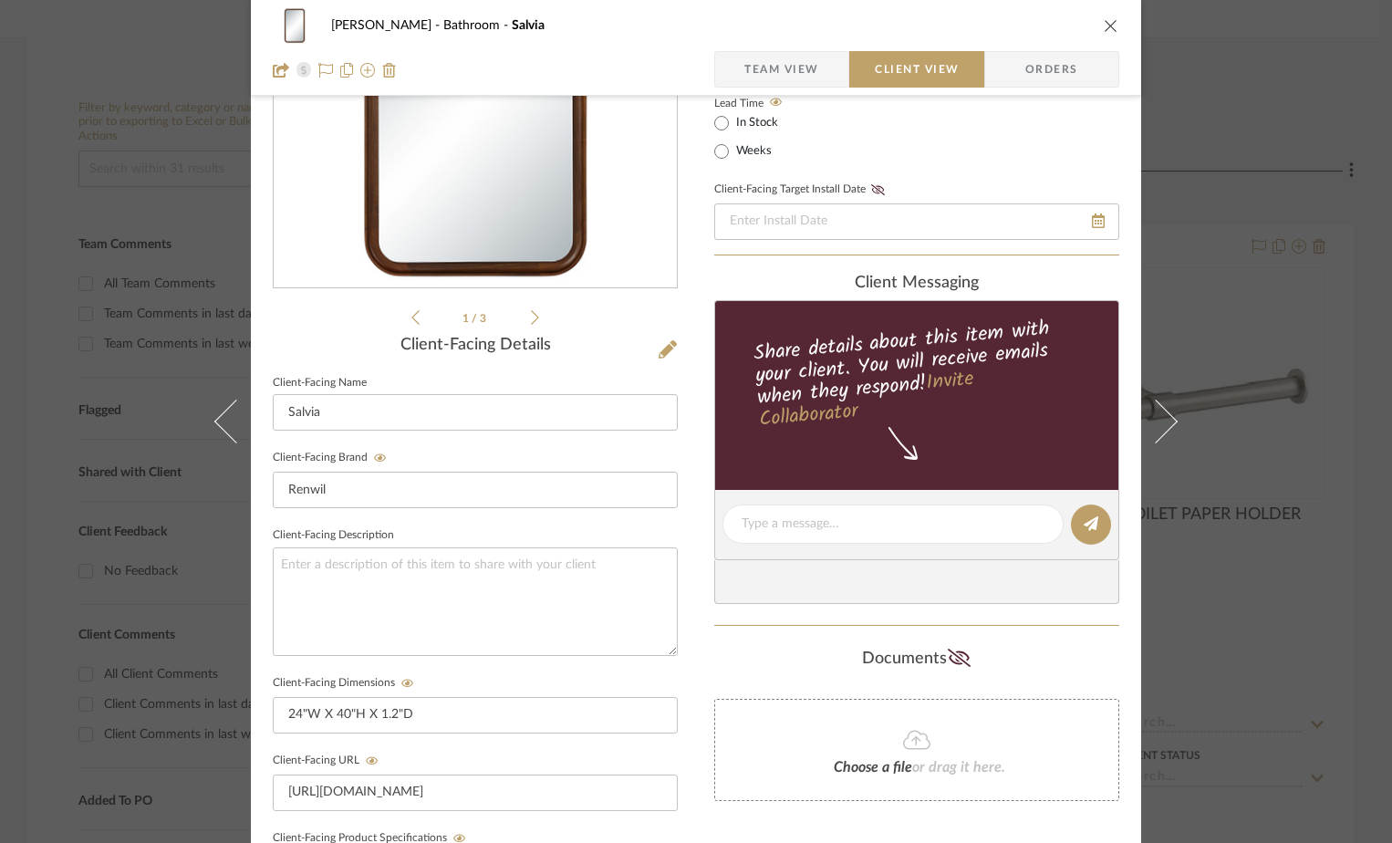
scroll to position [0, 0]
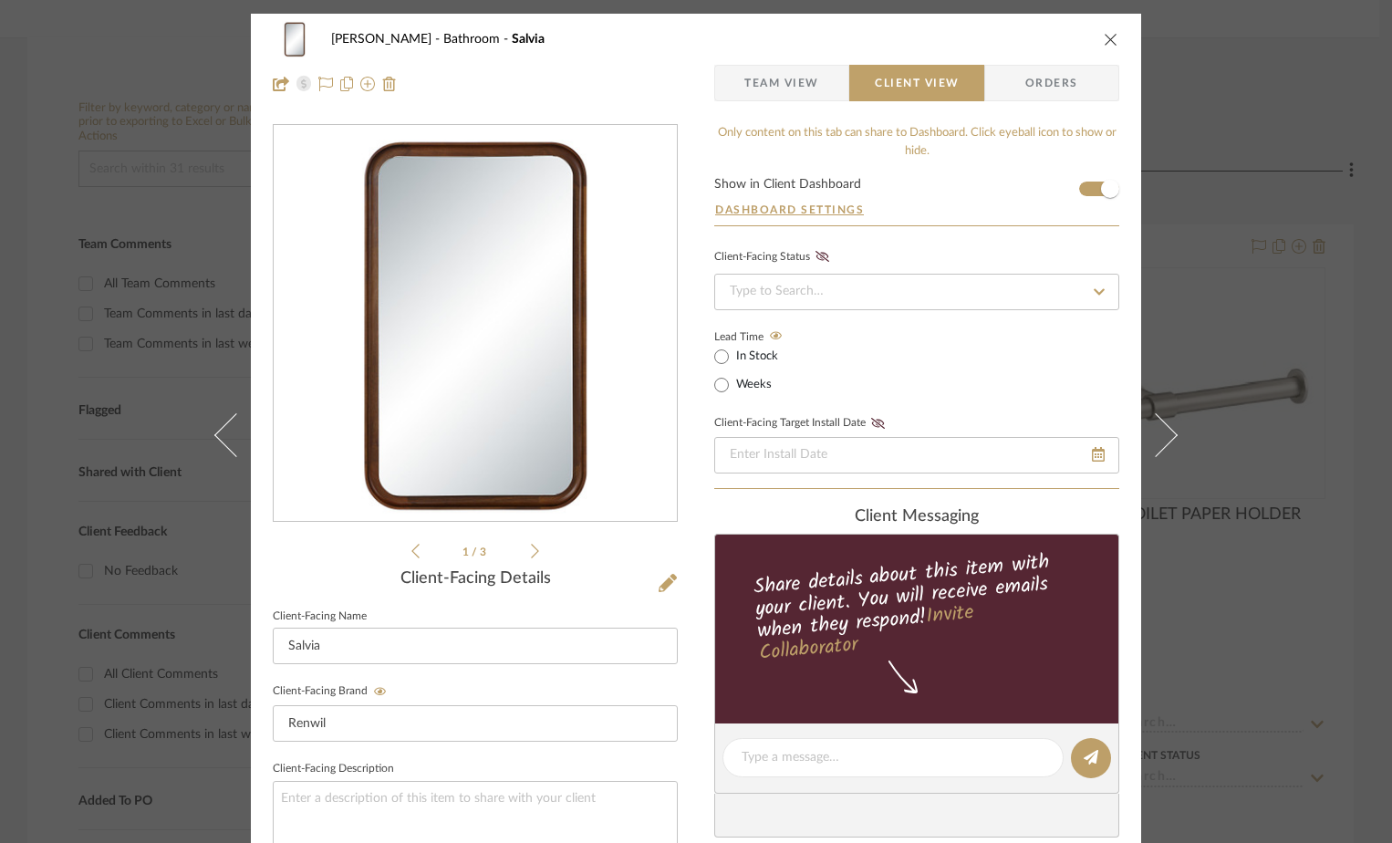
click at [1104, 43] on icon "close" at bounding box center [1110, 39] width 15 height 15
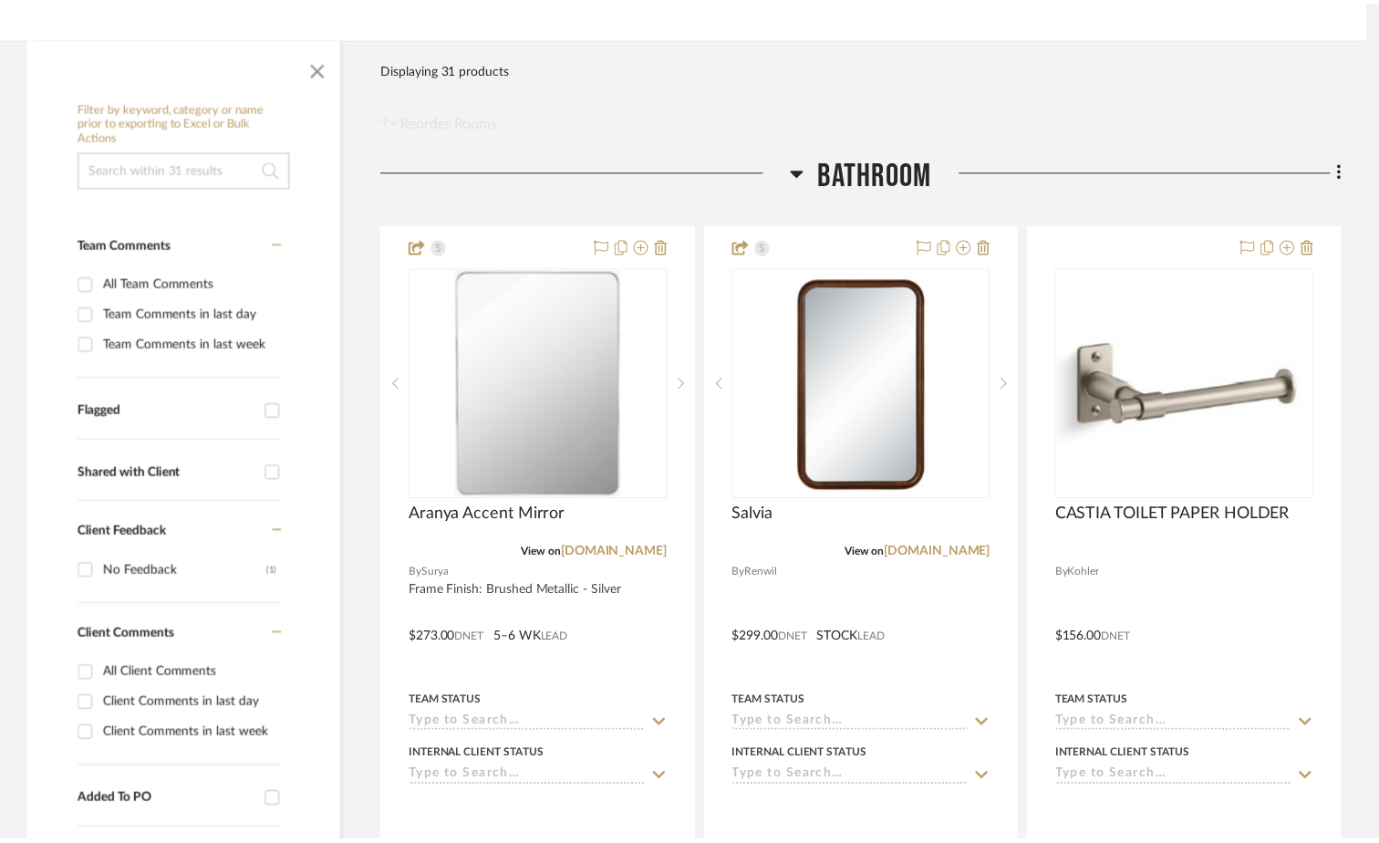
scroll to position [274, 0]
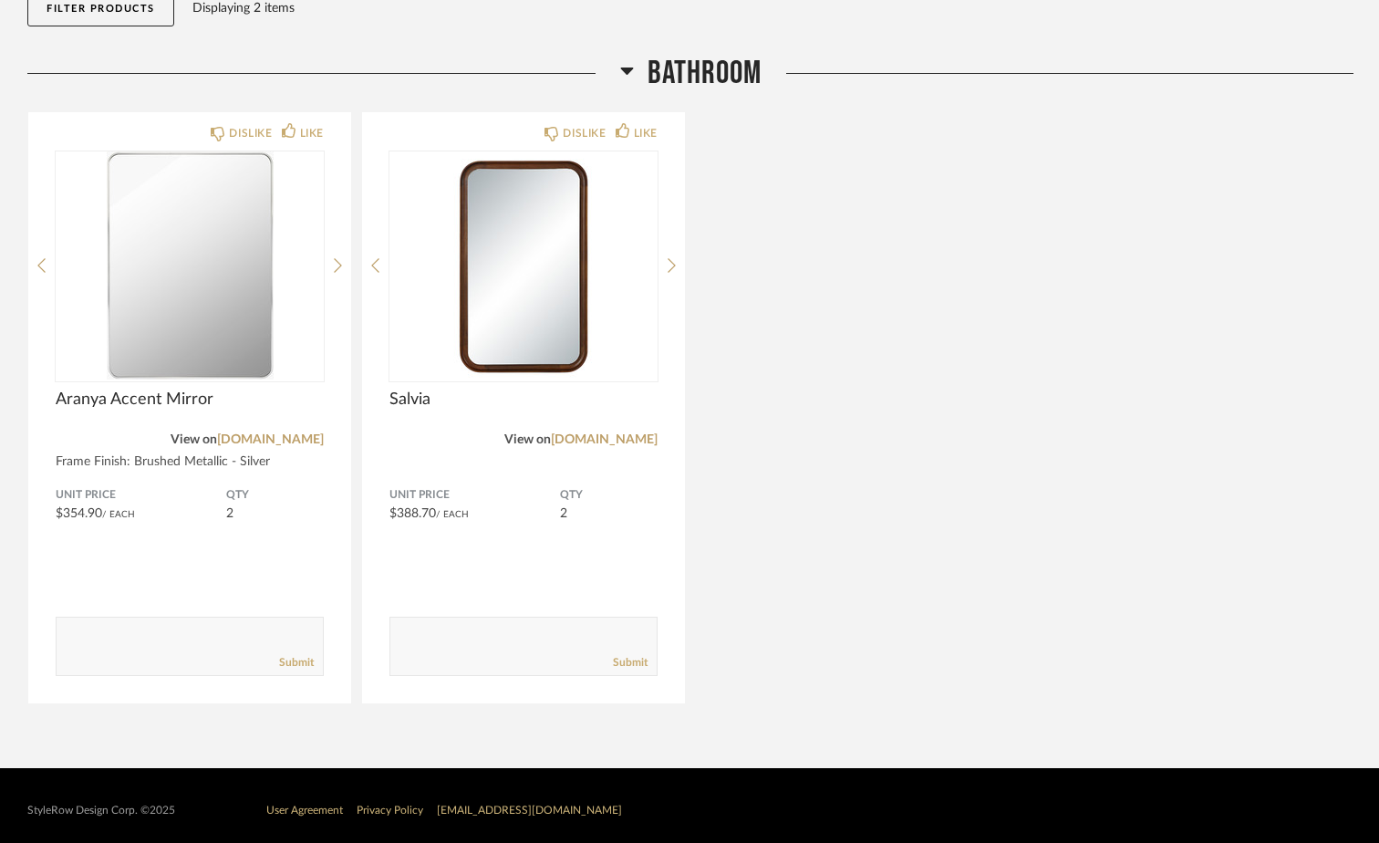
scroll to position [232, 0]
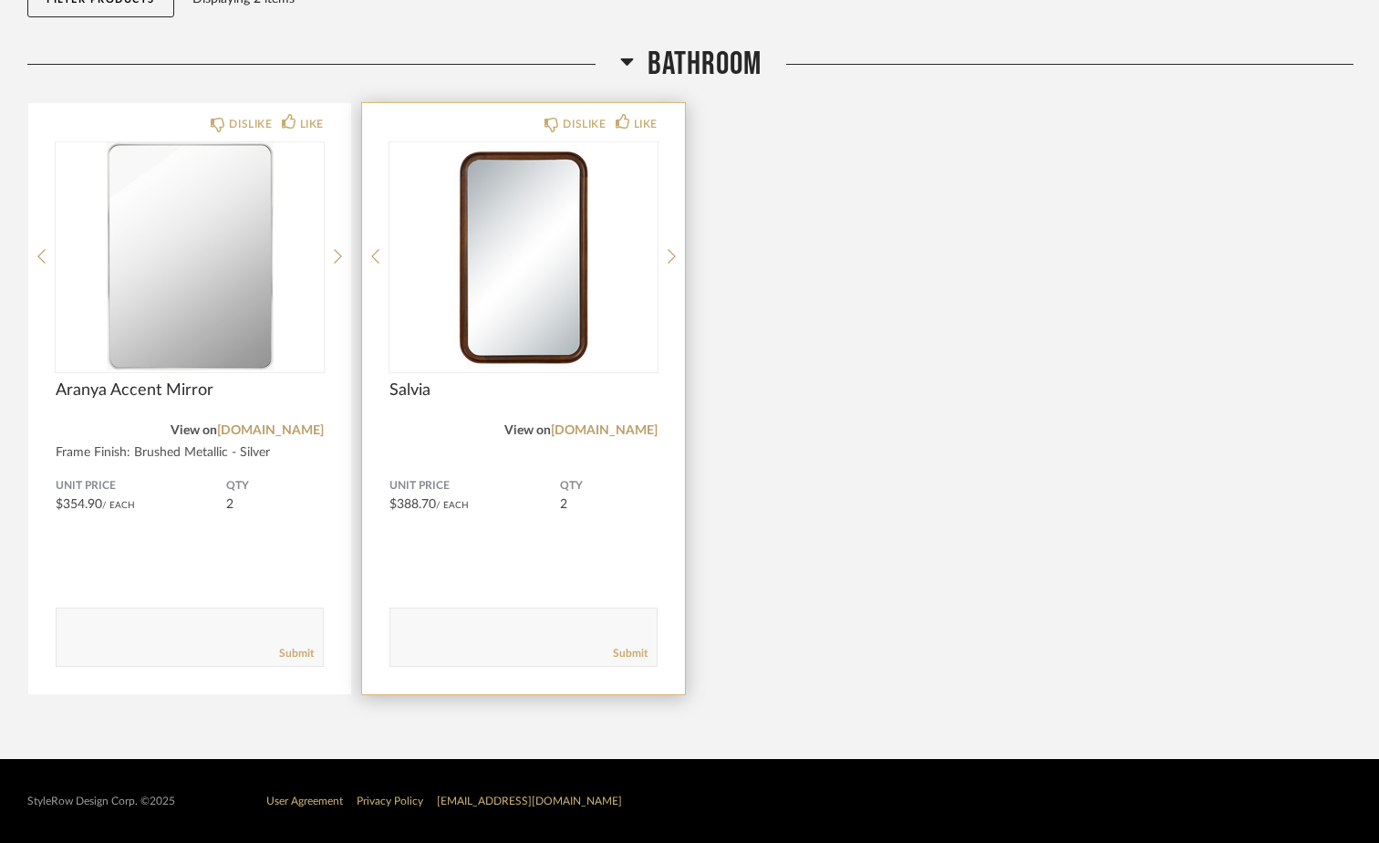
click at [433, 477] on div "DISLIKE LIKE Salvia View on renwil.com Unit Price $388.70 / Each QTY 2 Comments…" at bounding box center [523, 398] width 323 height 591
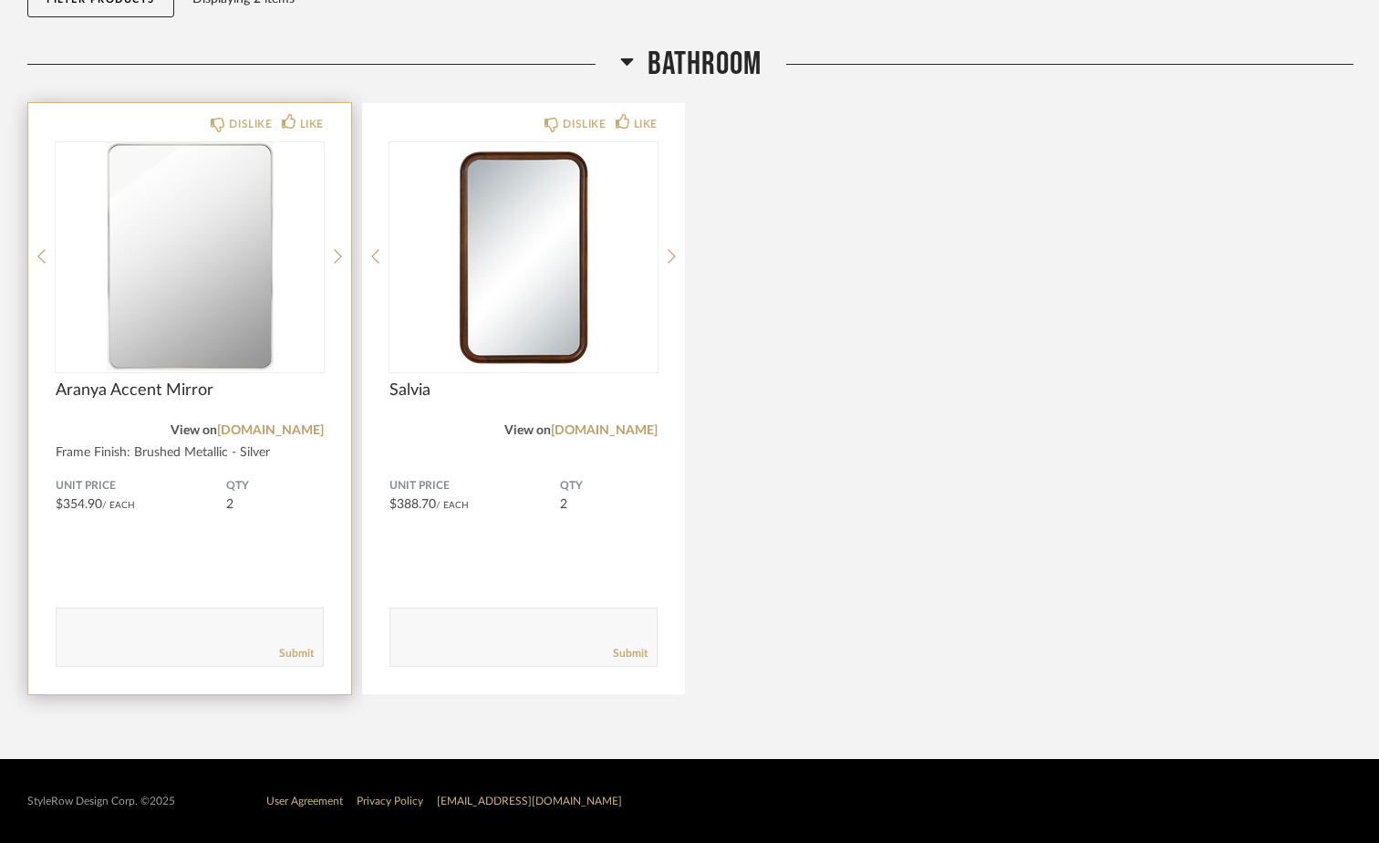
click at [271, 481] on span "QTY" at bounding box center [275, 486] width 98 height 15
click at [140, 544] on div "Comments: Submit" at bounding box center [190, 597] width 268 height 140
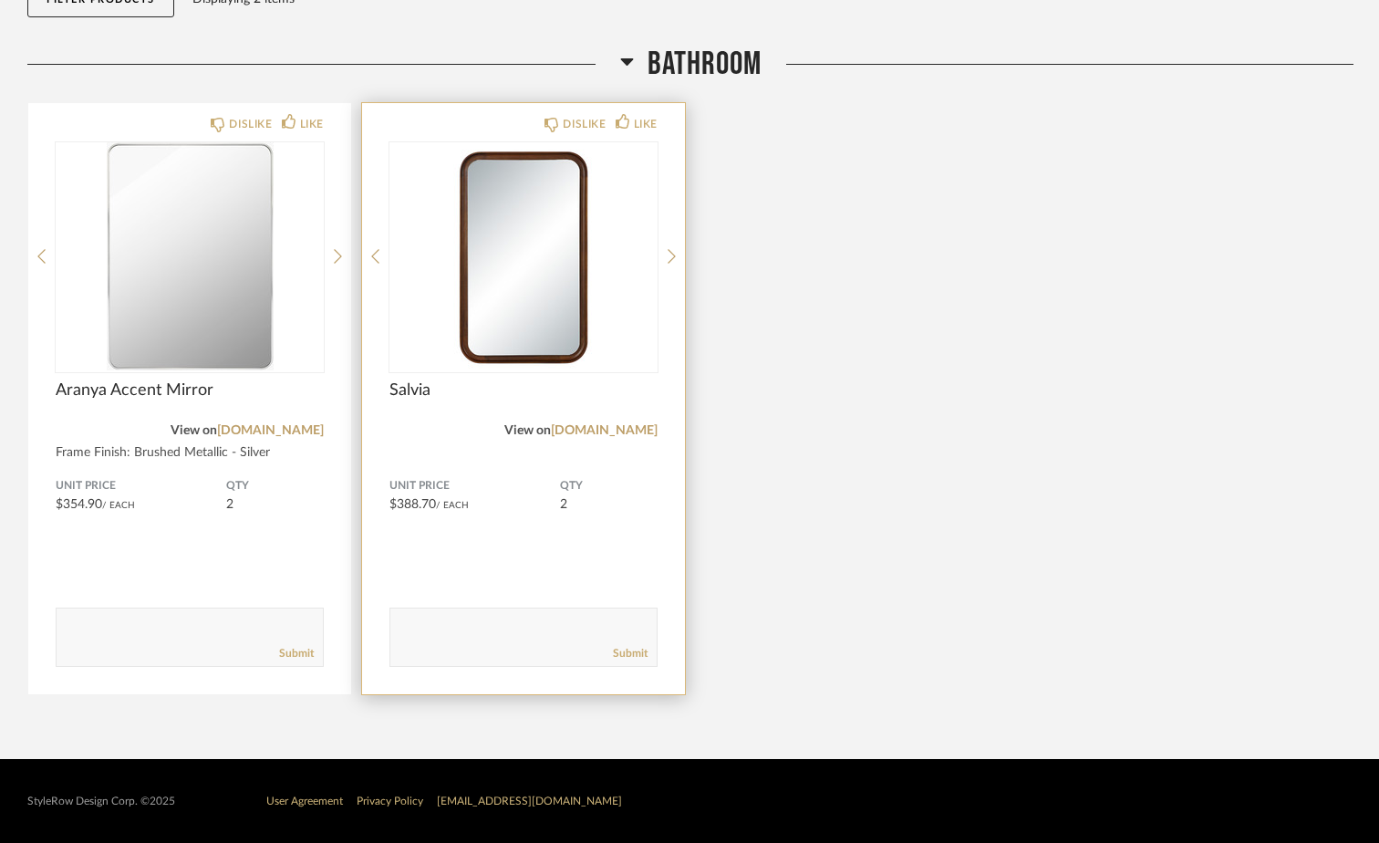
click at [414, 505] on span "$388.70" at bounding box center [412, 504] width 47 height 13
drag, startPoint x: 441, startPoint y: 625, endPoint x: 457, endPoint y: 611, distance: 20.7
click at [441, 625] on textarea at bounding box center [523, 628] width 266 height 25
type textarea "777.40"
drag, startPoint x: 456, startPoint y: 625, endPoint x: 387, endPoint y: 622, distance: 69.4
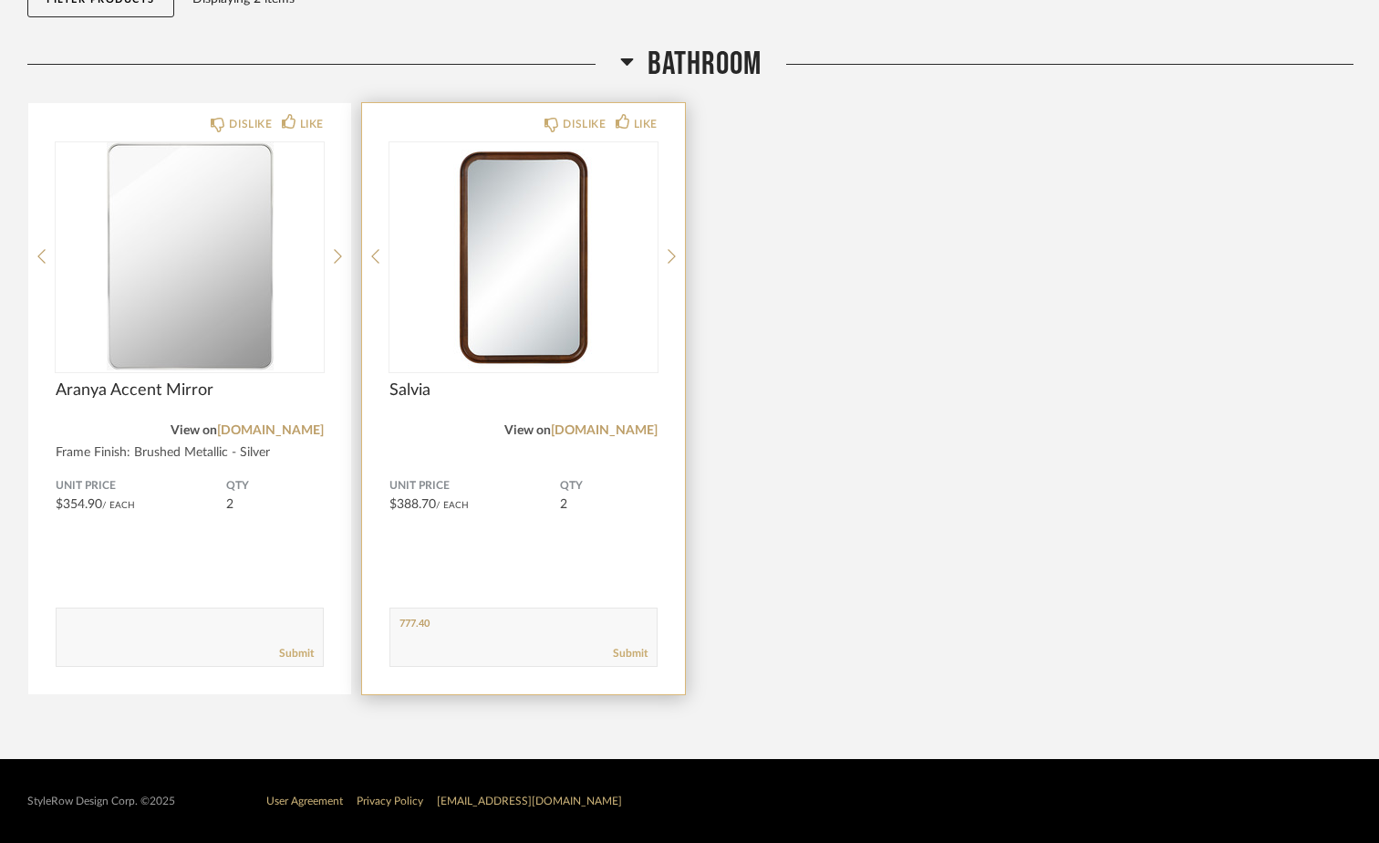
click at [387, 622] on div "DISLIKE LIKE Salvia View on renwil.com Unit Price $388.70 / Each QTY 2 Comments…" at bounding box center [523, 398] width 323 height 591
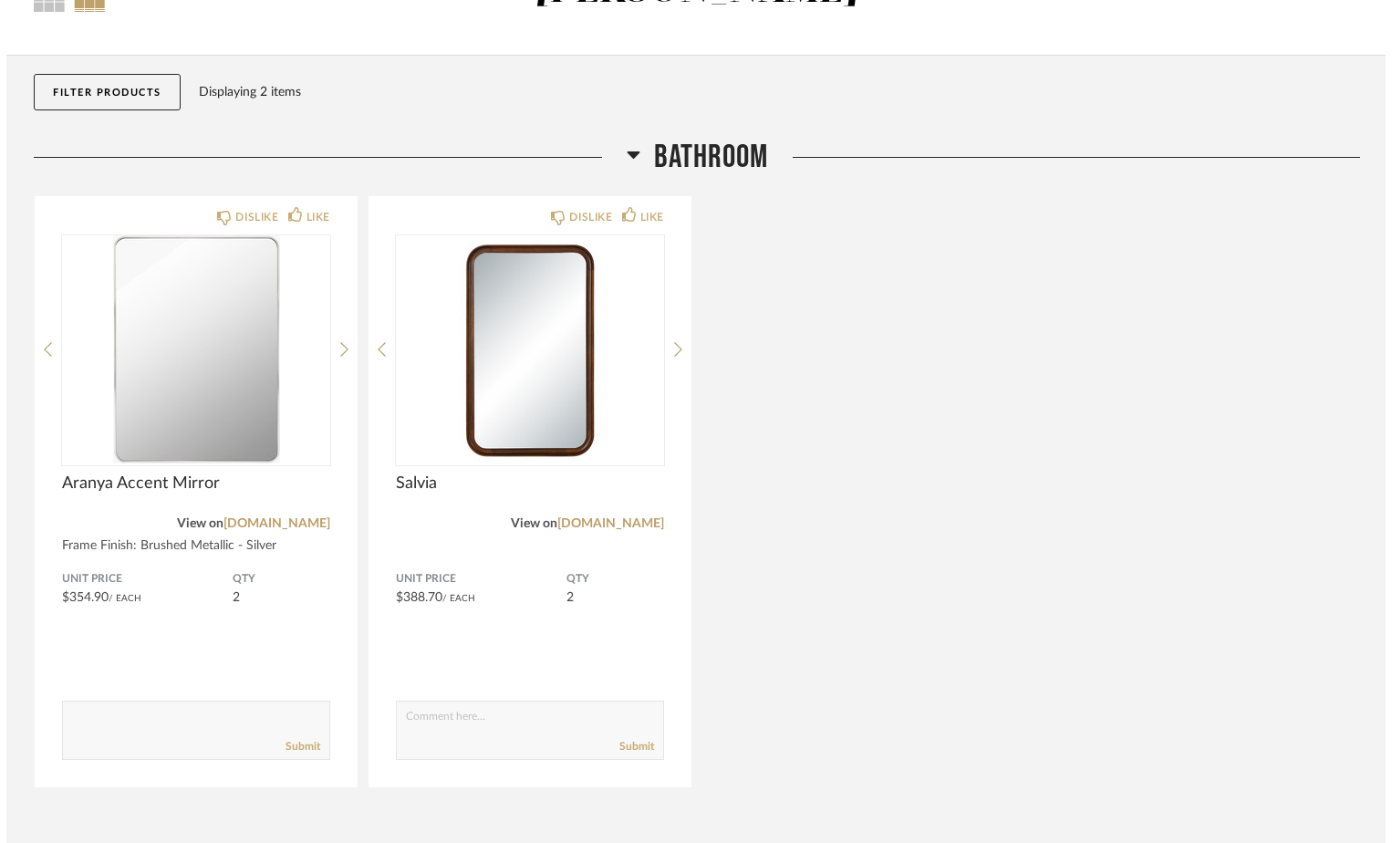
scroll to position [0, 0]
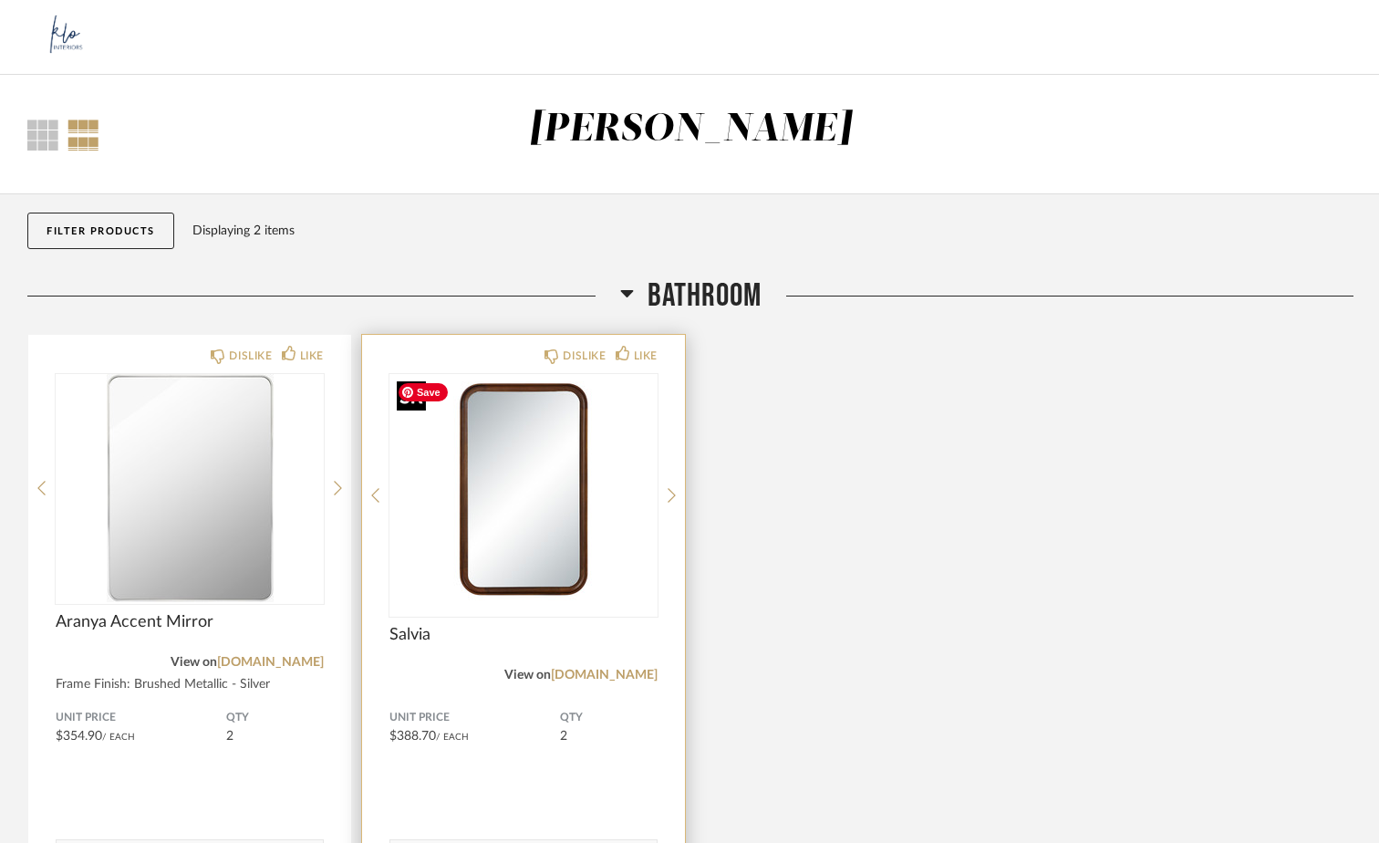
click at [505, 582] on img "0" at bounding box center [523, 488] width 268 height 228
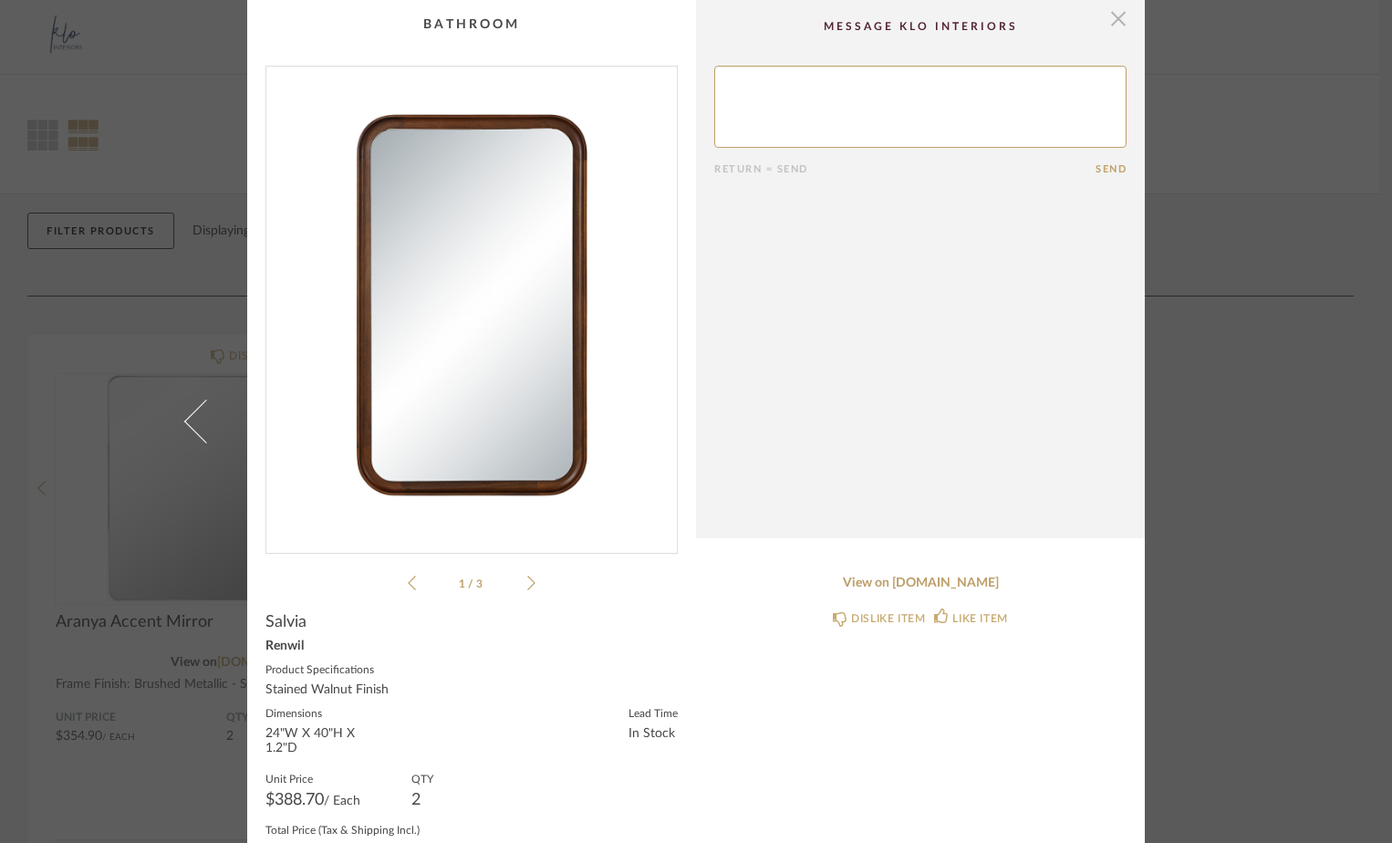
click at [1112, 14] on span "button" at bounding box center [1118, 18] width 36 height 36
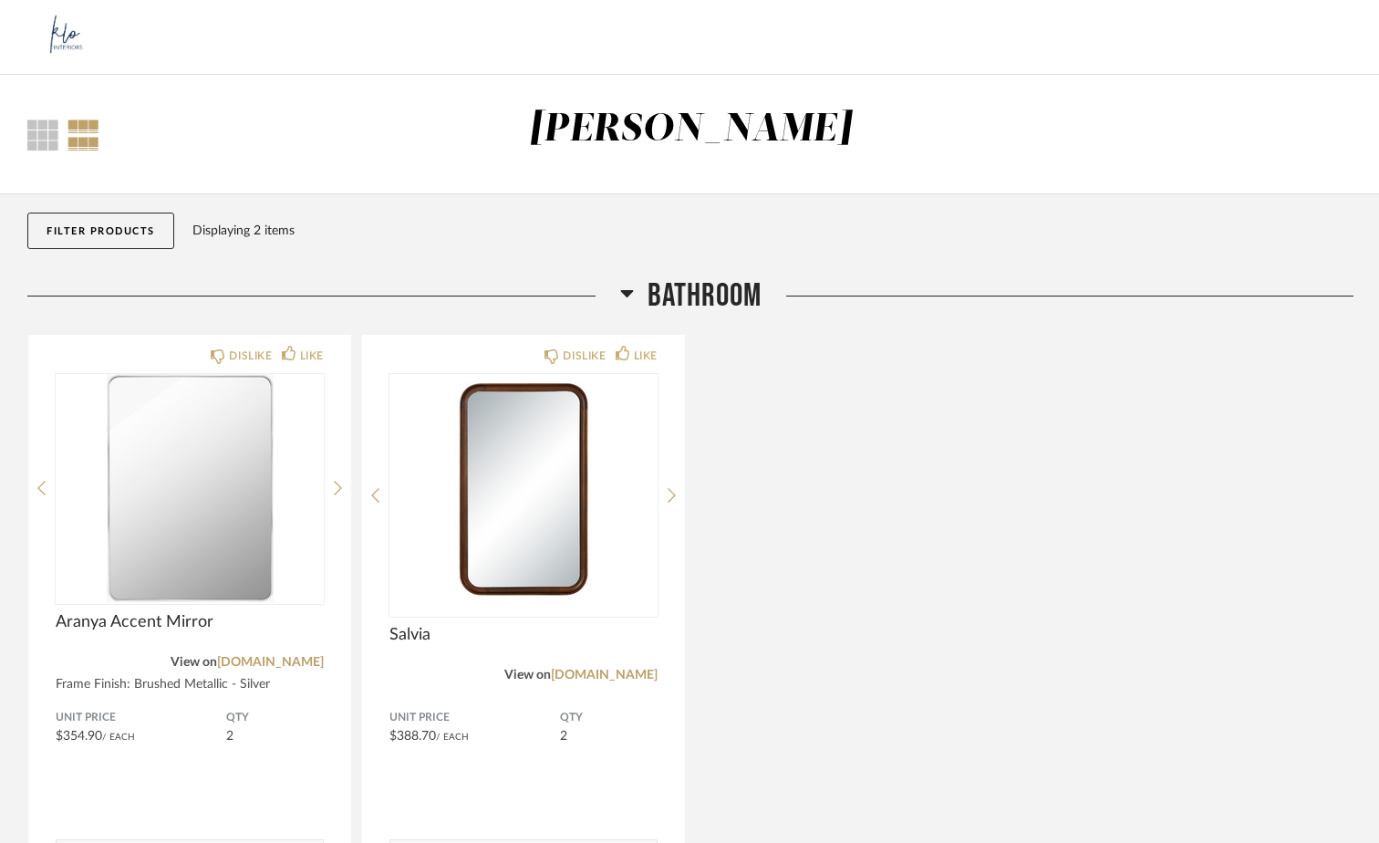
click at [57, 38] on img at bounding box center [63, 37] width 73 height 73
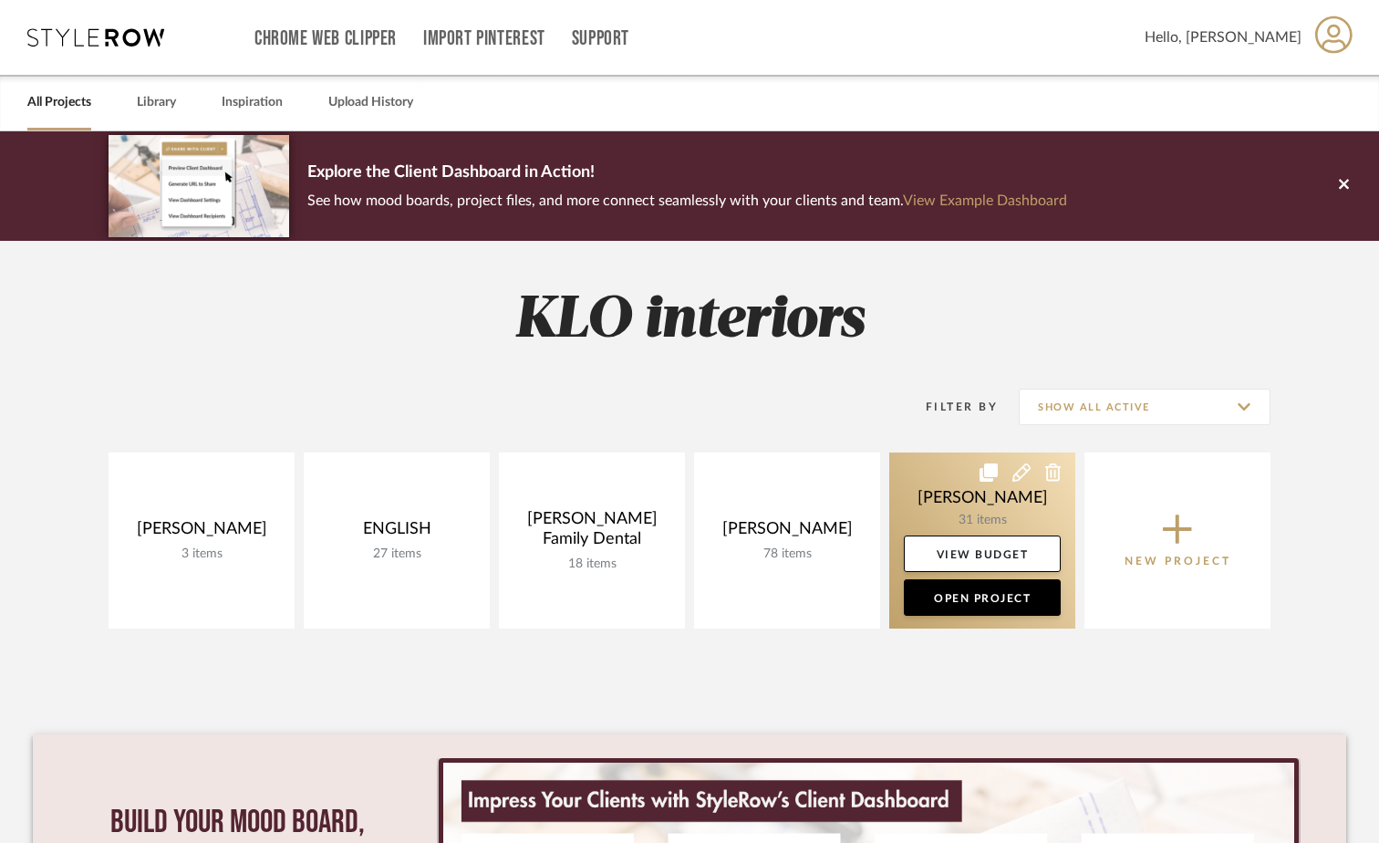
click at [943, 517] on link at bounding box center [982, 540] width 186 height 176
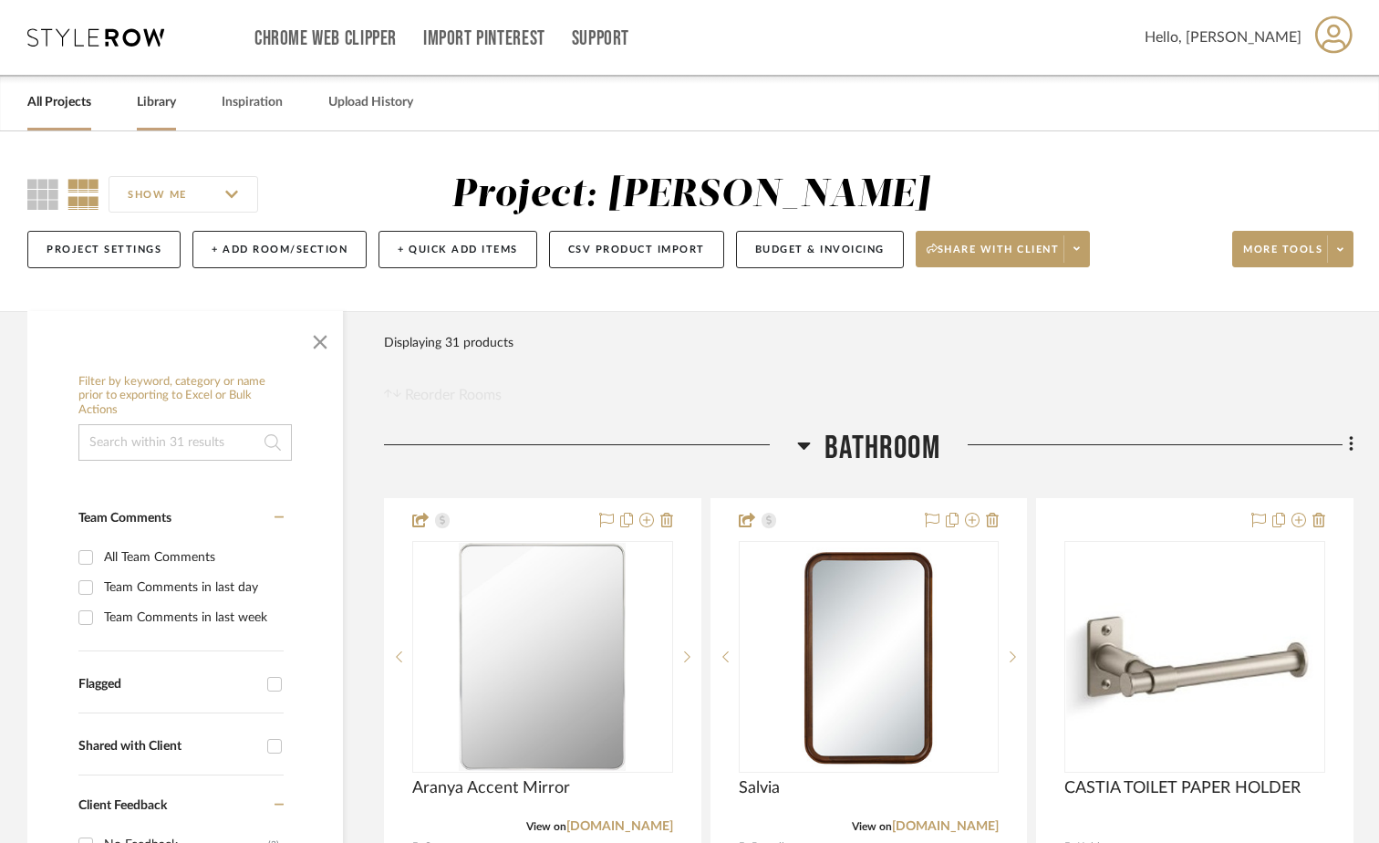
click at [155, 98] on link "Library" at bounding box center [156, 102] width 39 height 25
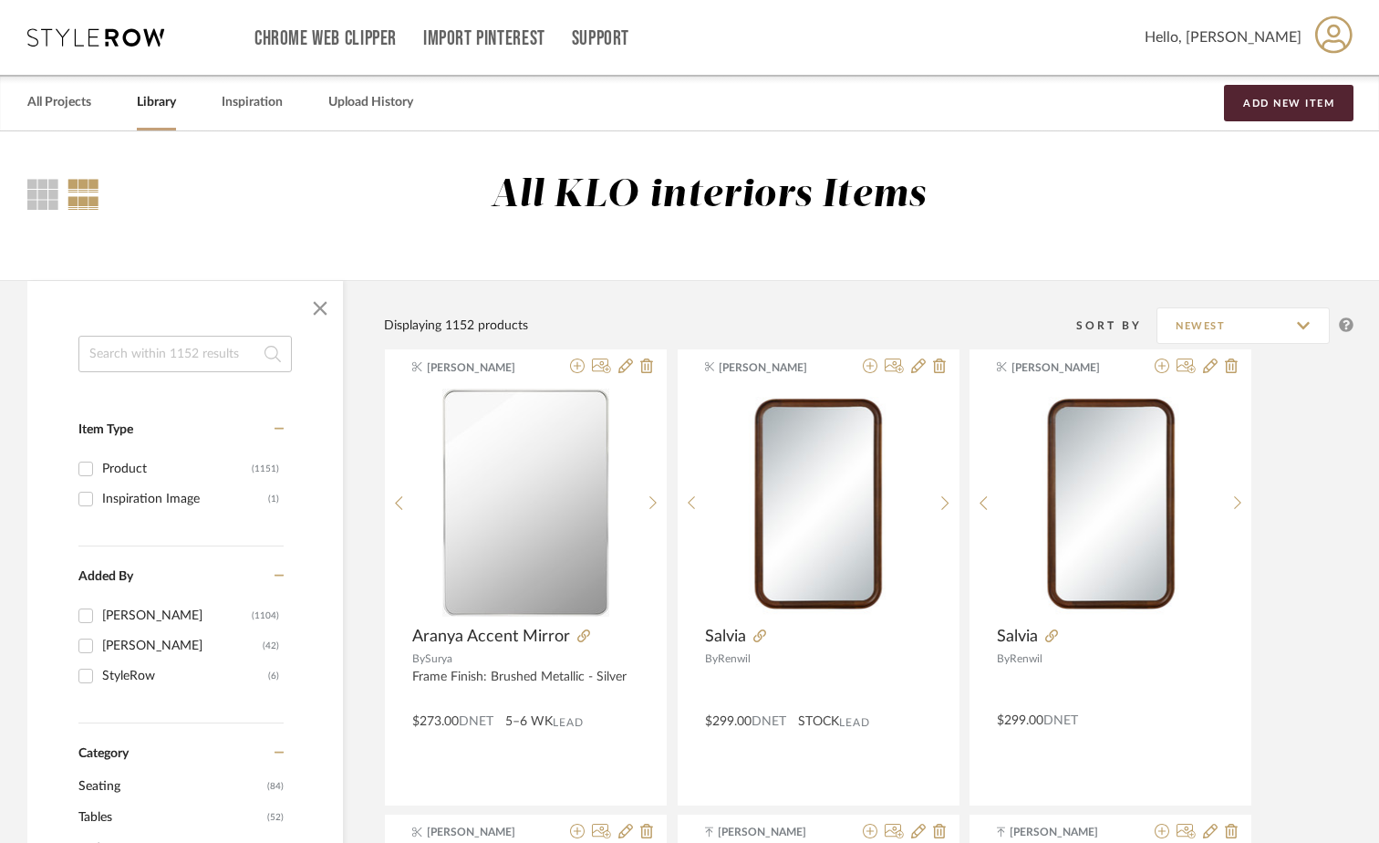
click at [140, 352] on input at bounding box center [184, 354] width 213 height 36
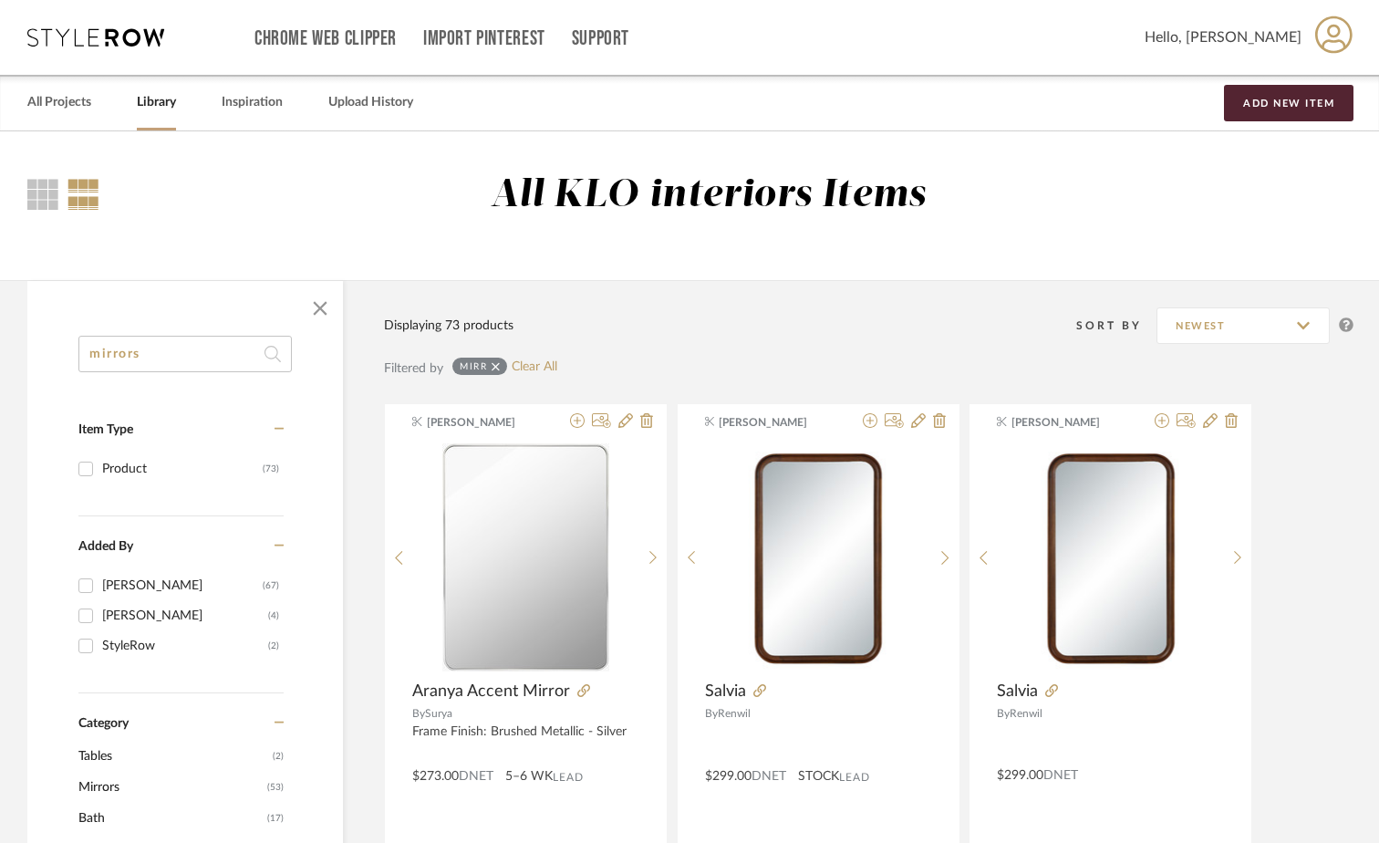
type input "mirrors"
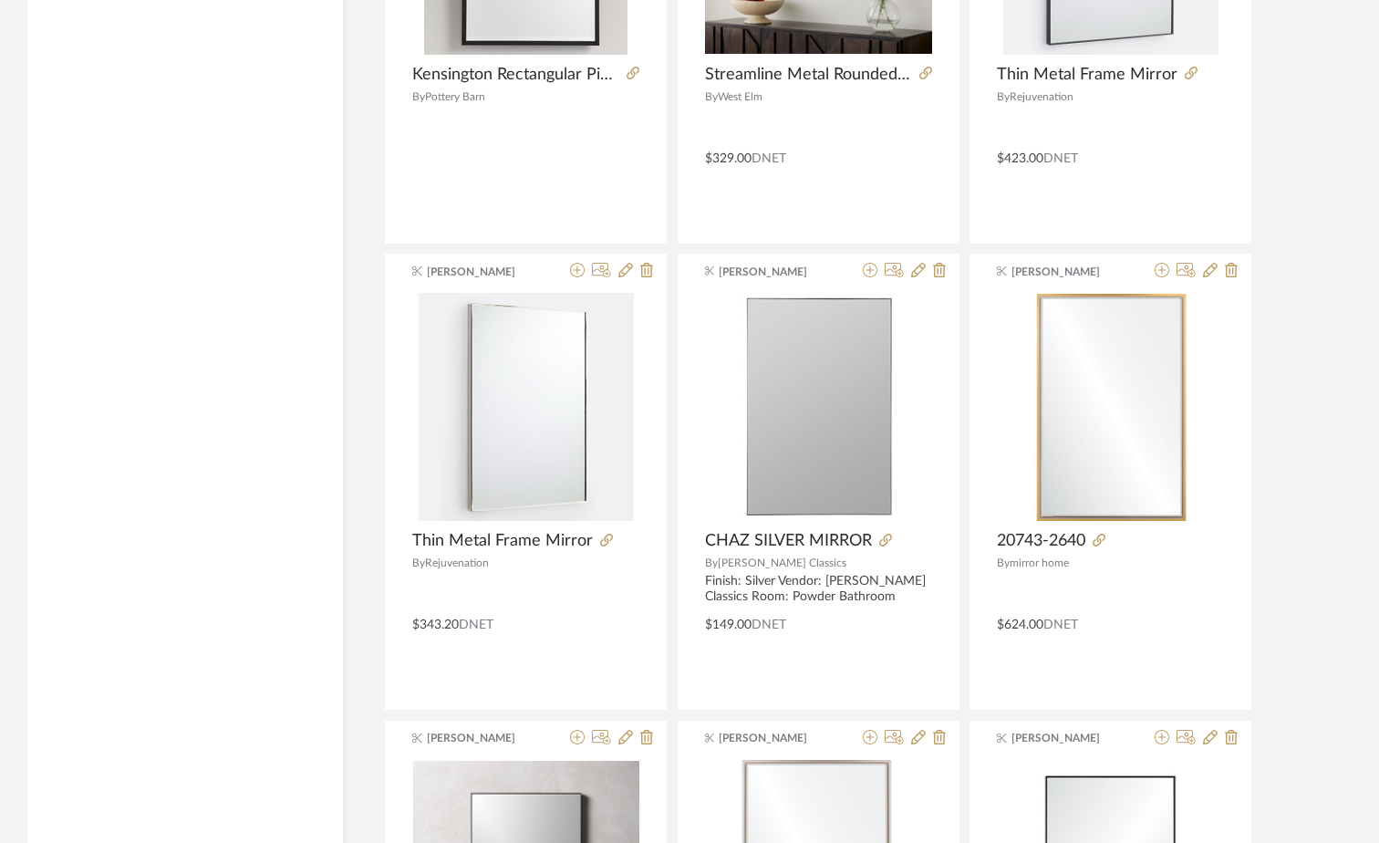
scroll to position [3009, 0]
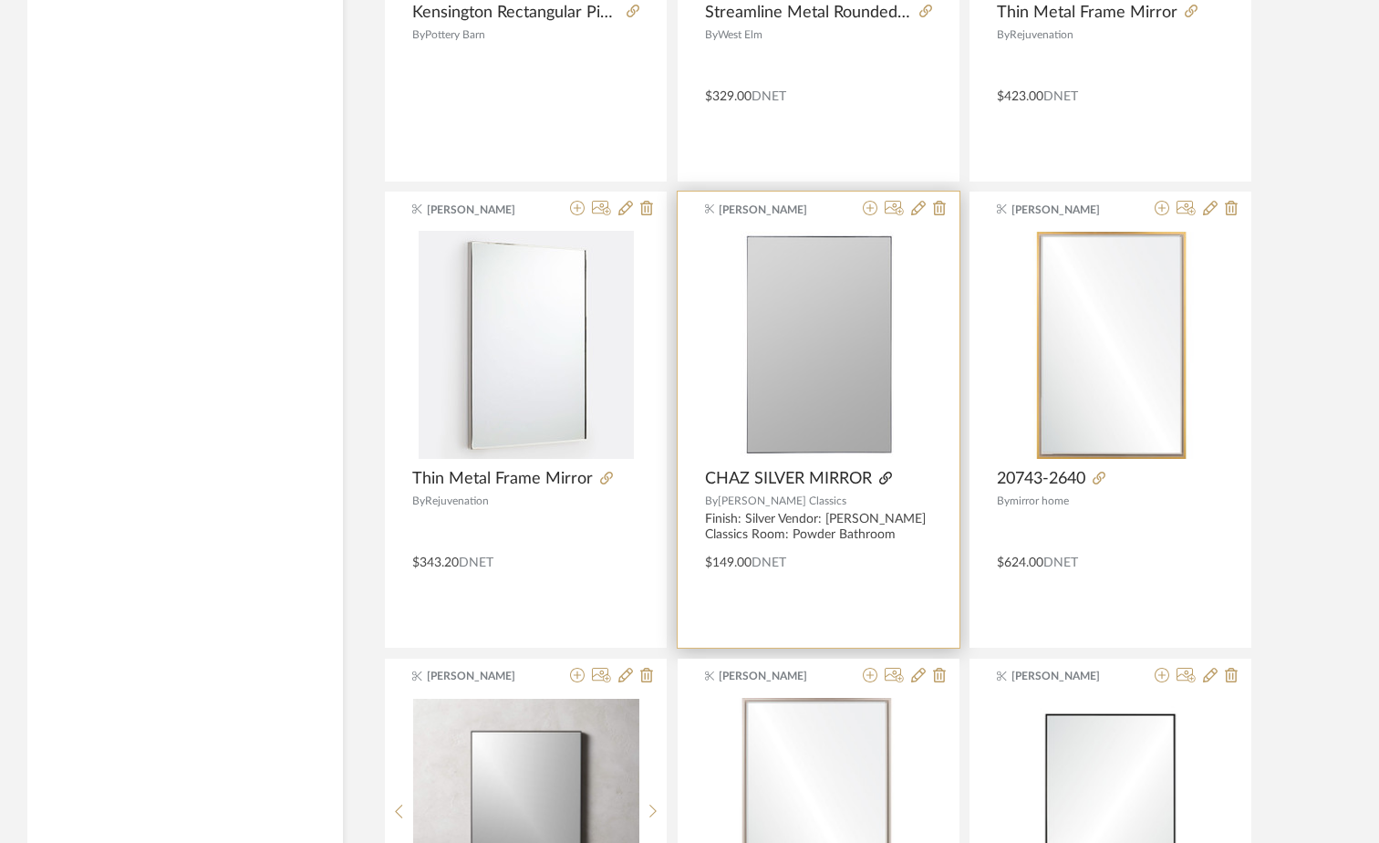
click at [888, 475] on icon at bounding box center [885, 477] width 13 height 13
click at [755, 446] on img "0" at bounding box center [818, 345] width 156 height 228
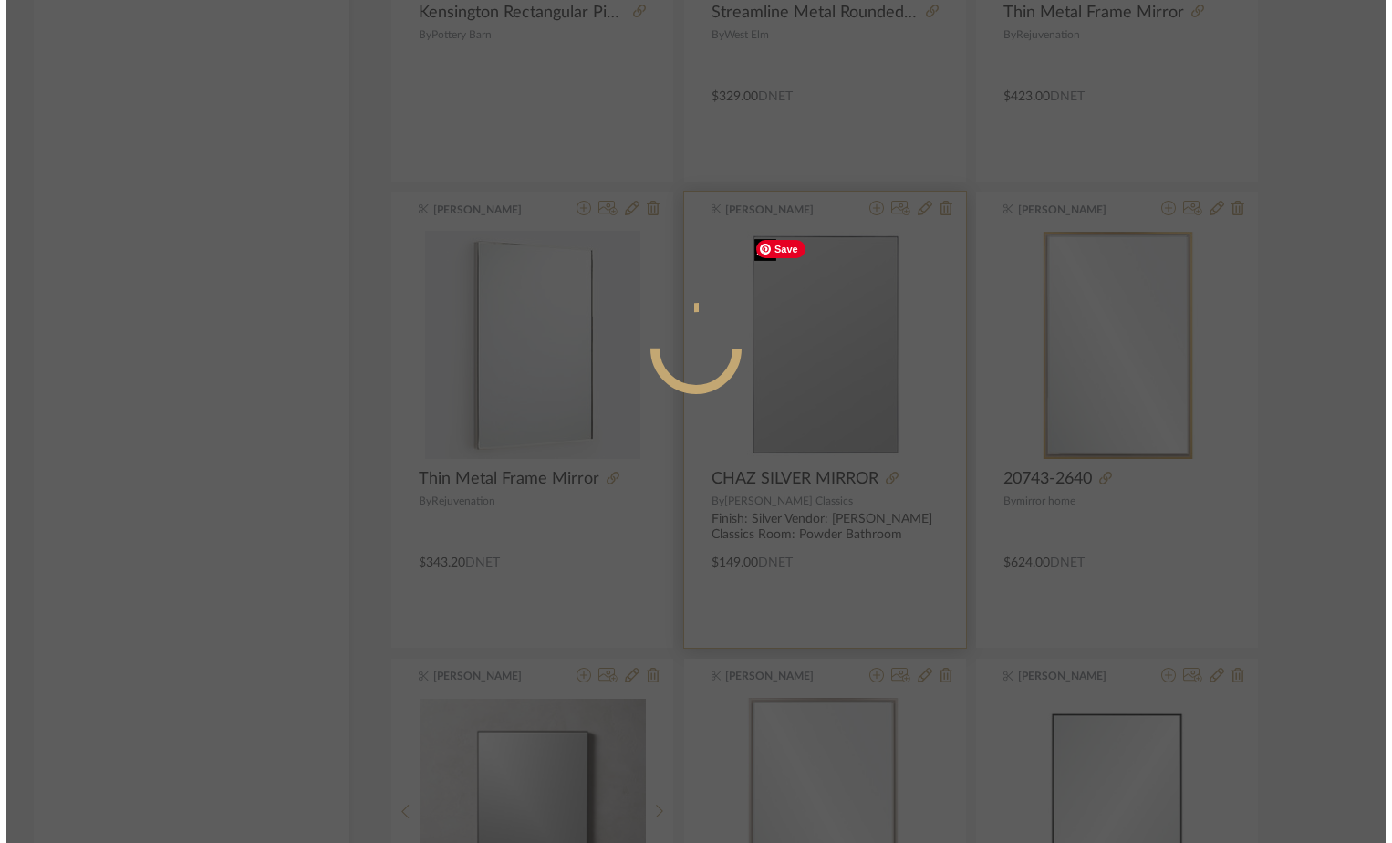
scroll to position [0, 0]
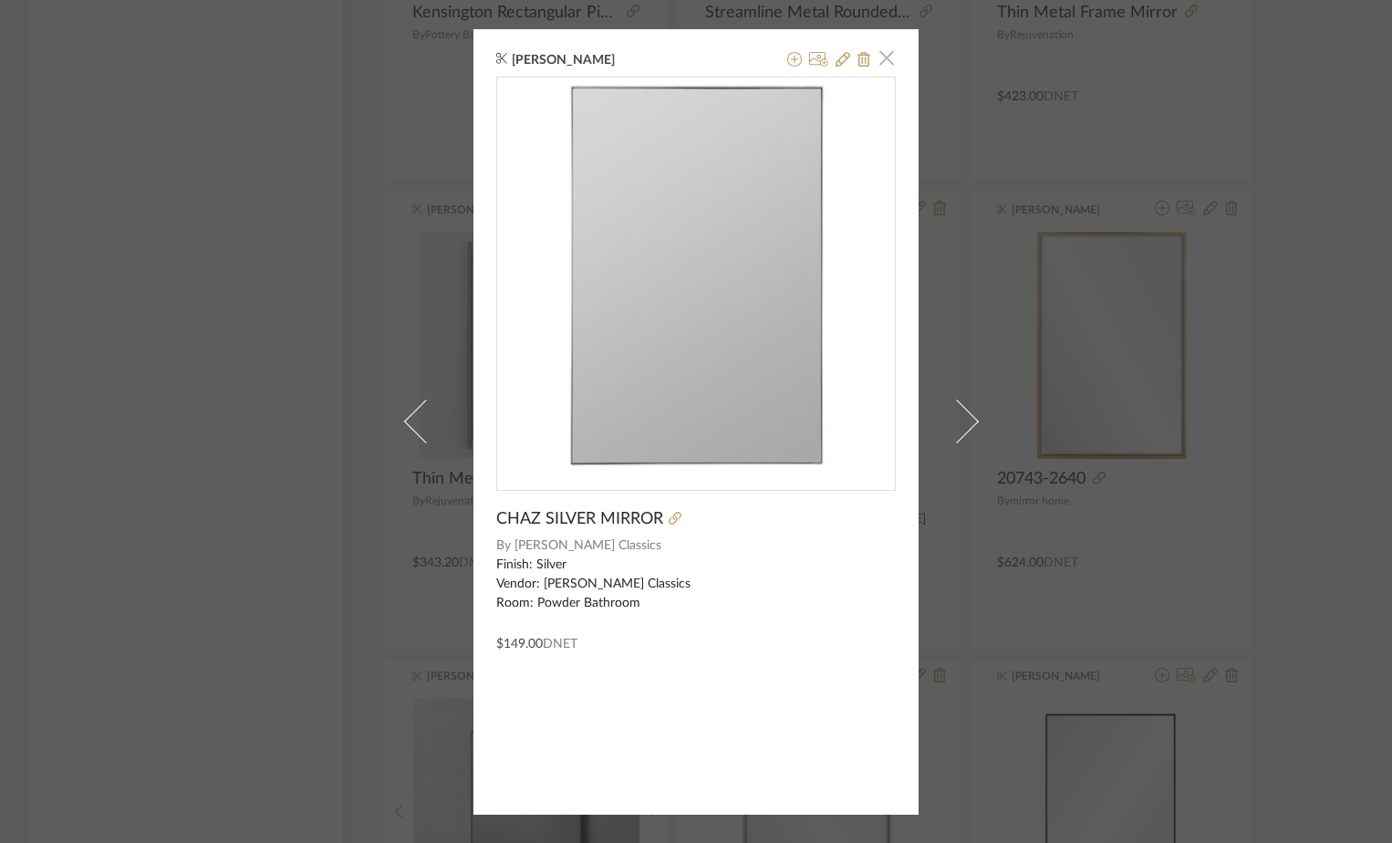
click at [885, 58] on span "button" at bounding box center [886, 58] width 36 height 36
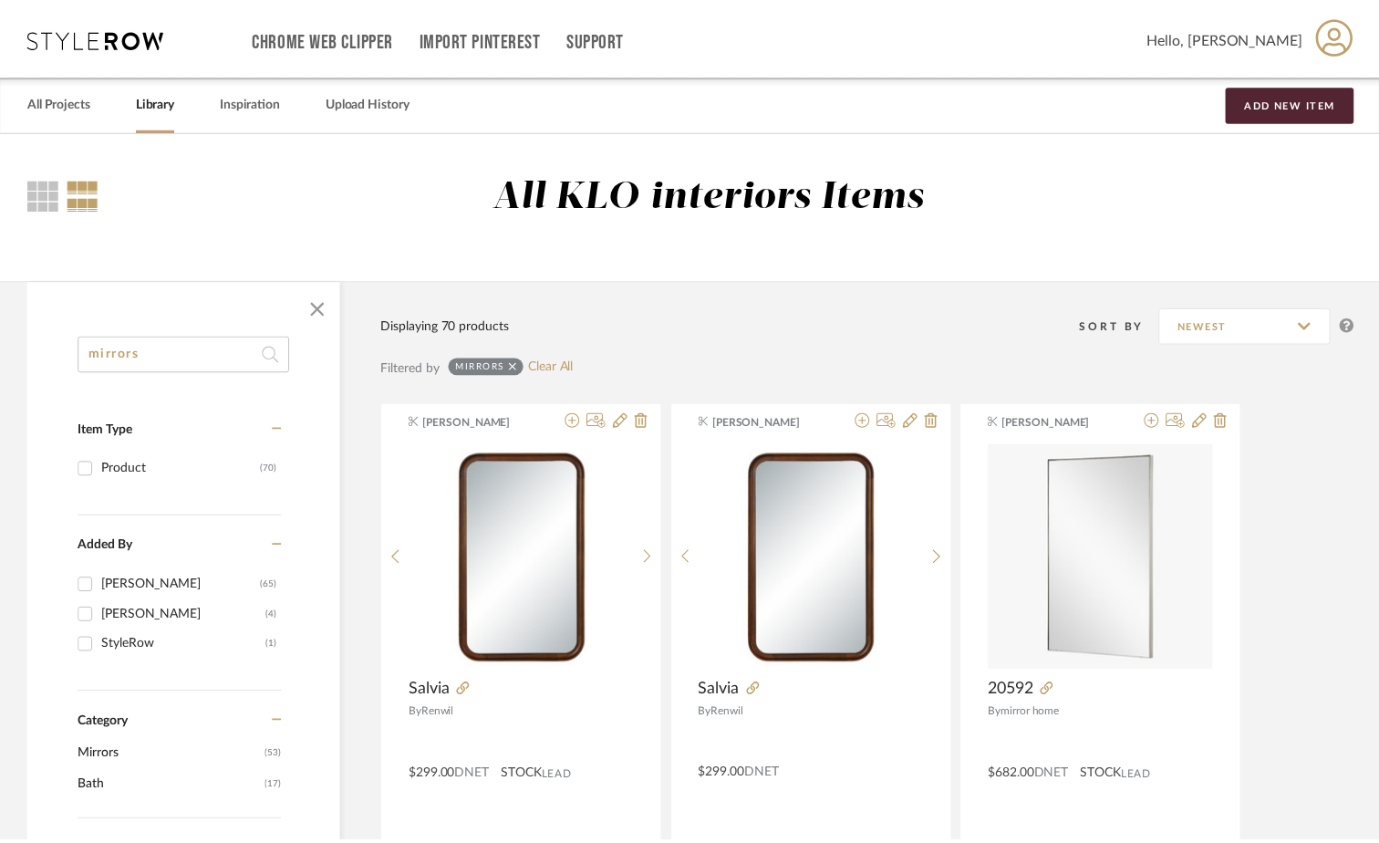
scroll to position [3009, 0]
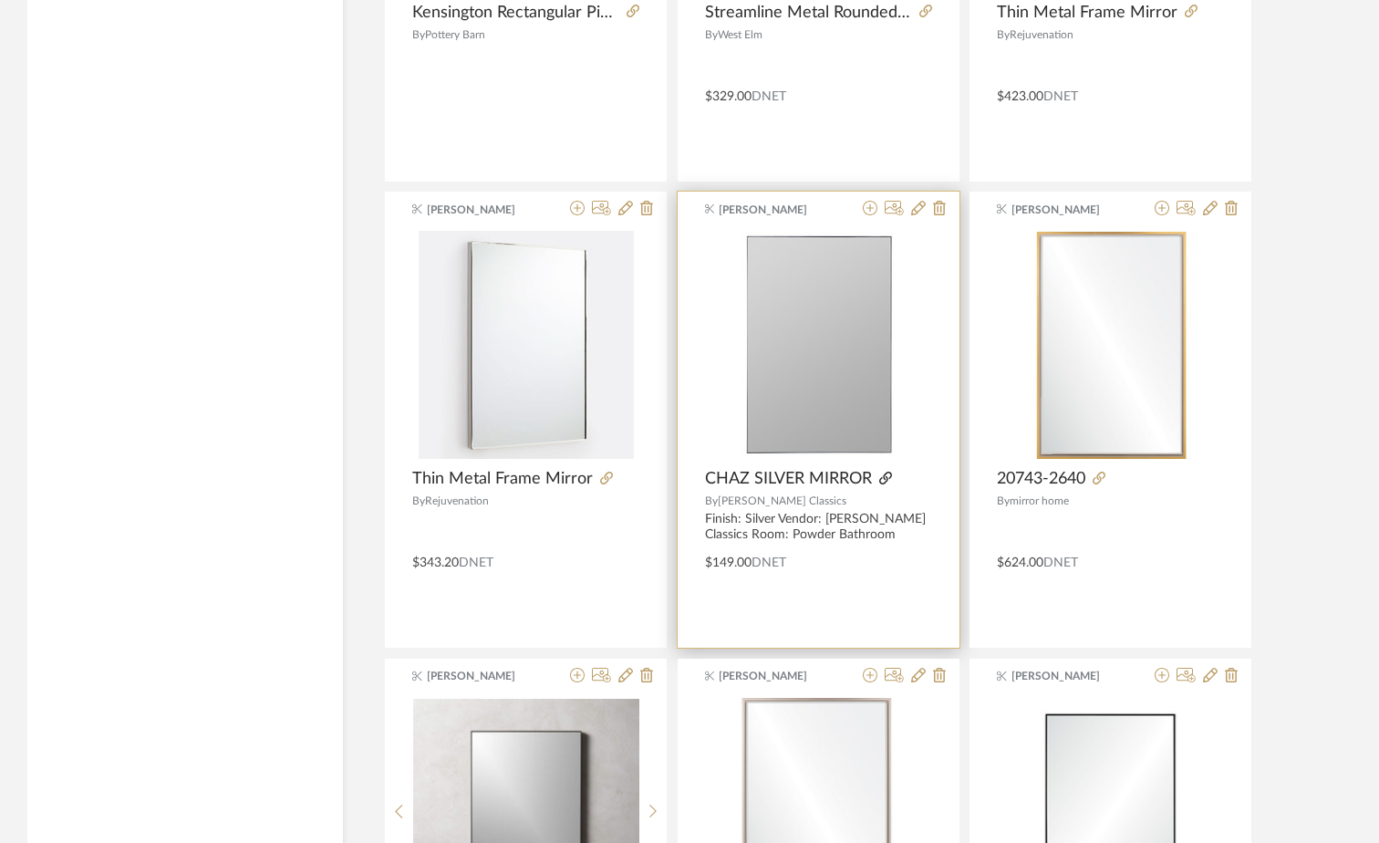
click at [880, 480] on icon at bounding box center [885, 477] width 13 height 13
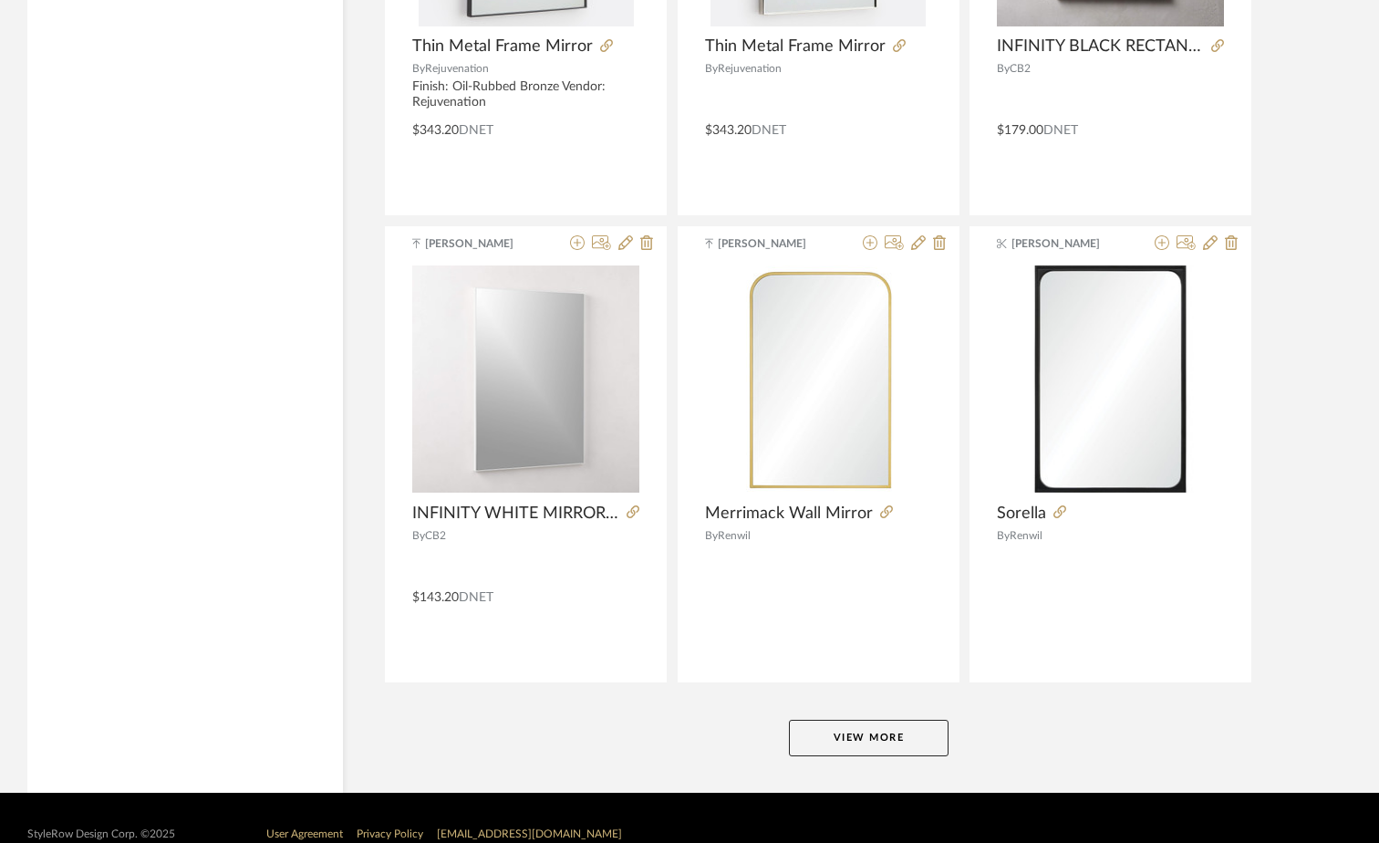
scroll to position [5341, 0]
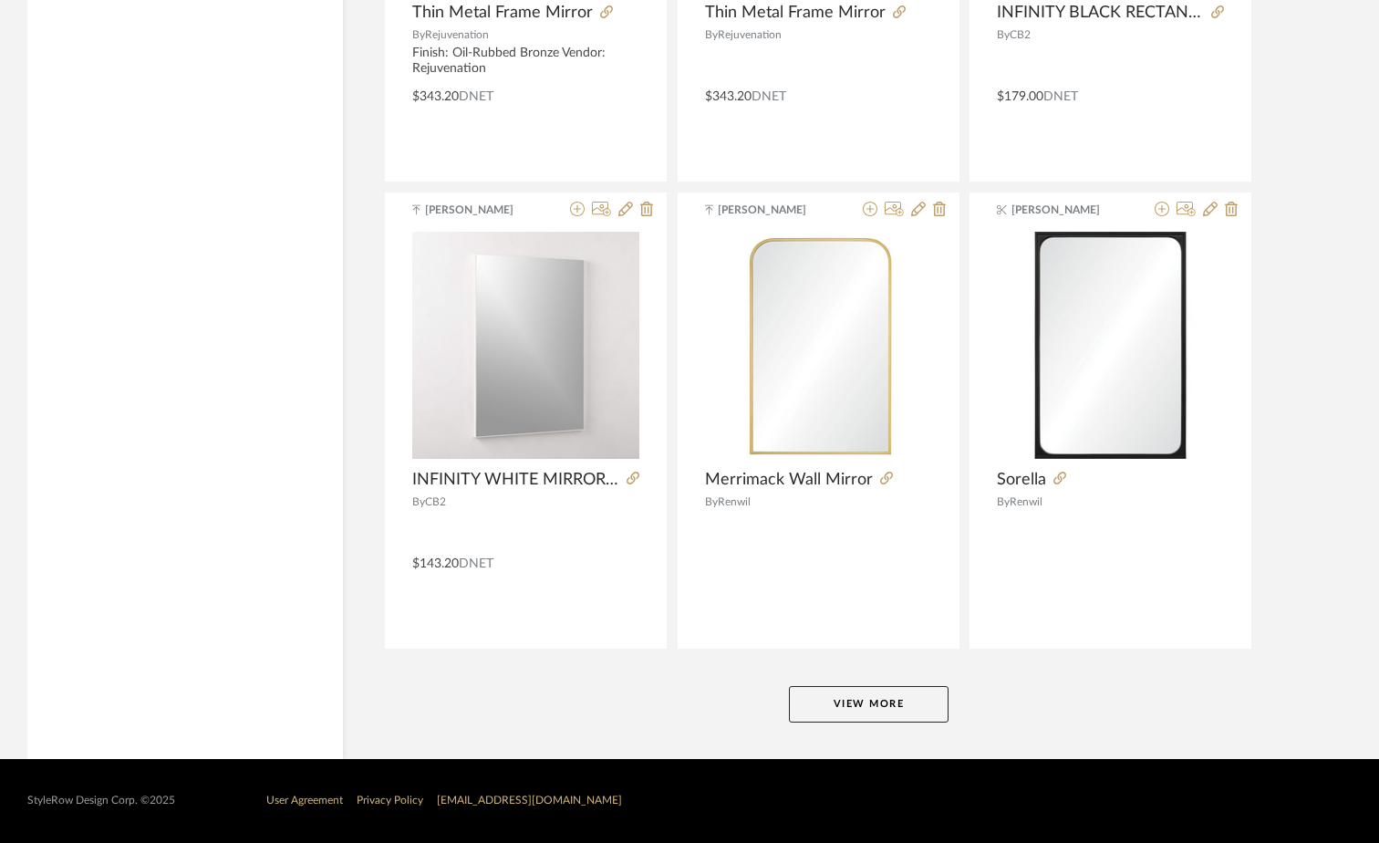
click at [874, 698] on button "View More" at bounding box center [869, 704] width 160 height 36
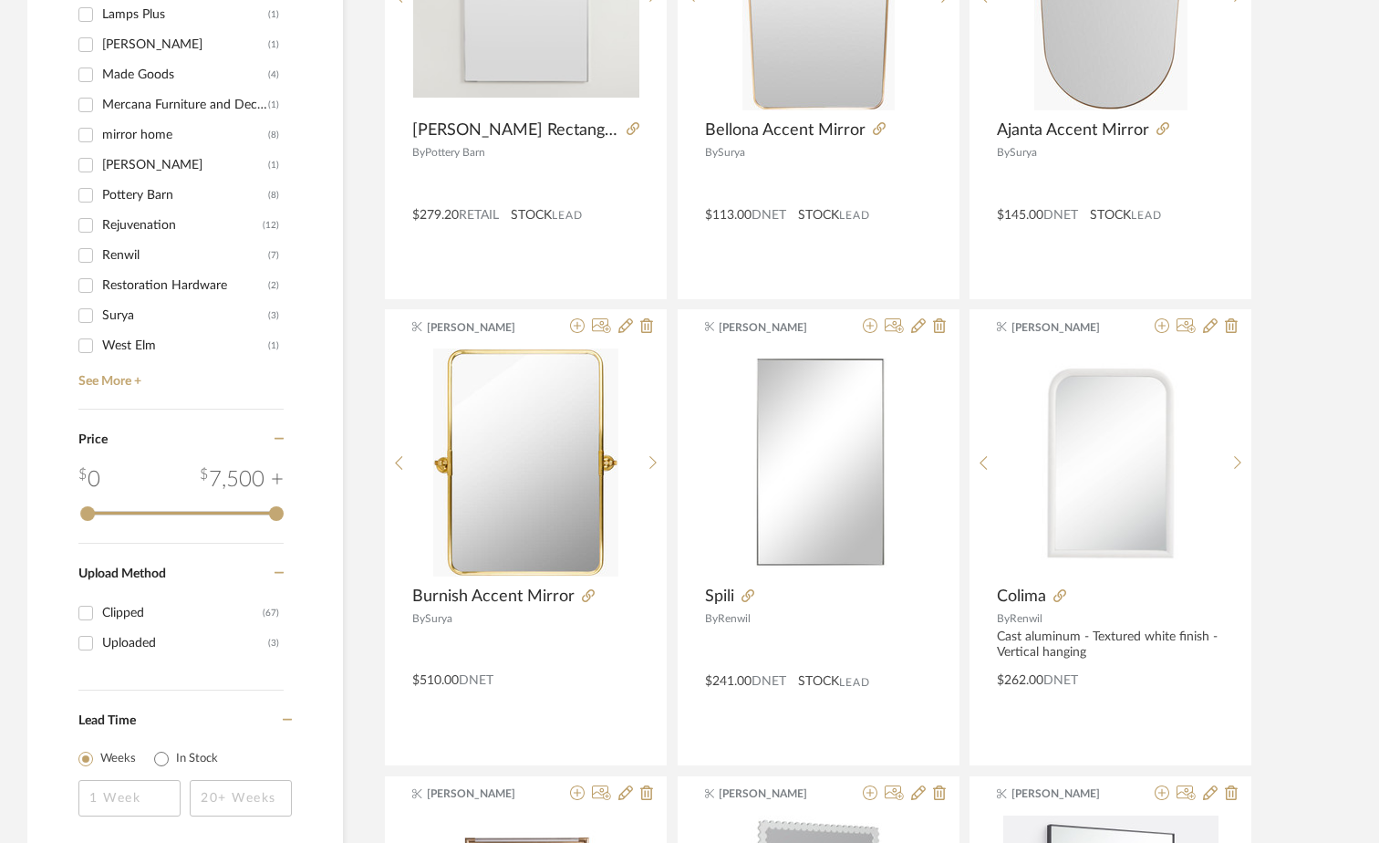
scroll to position [848, 0]
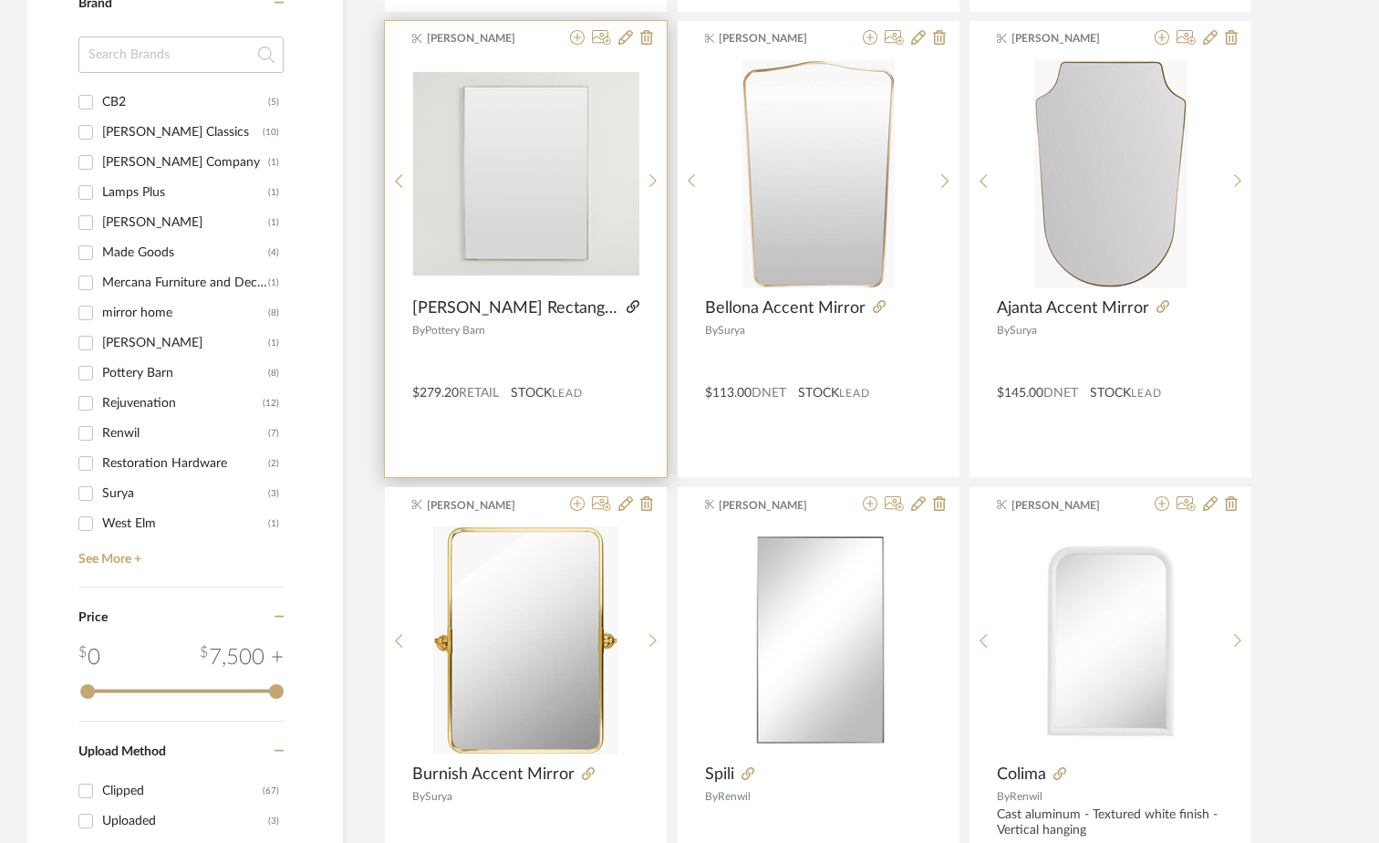
click at [626, 304] on icon at bounding box center [632, 306] width 13 height 13
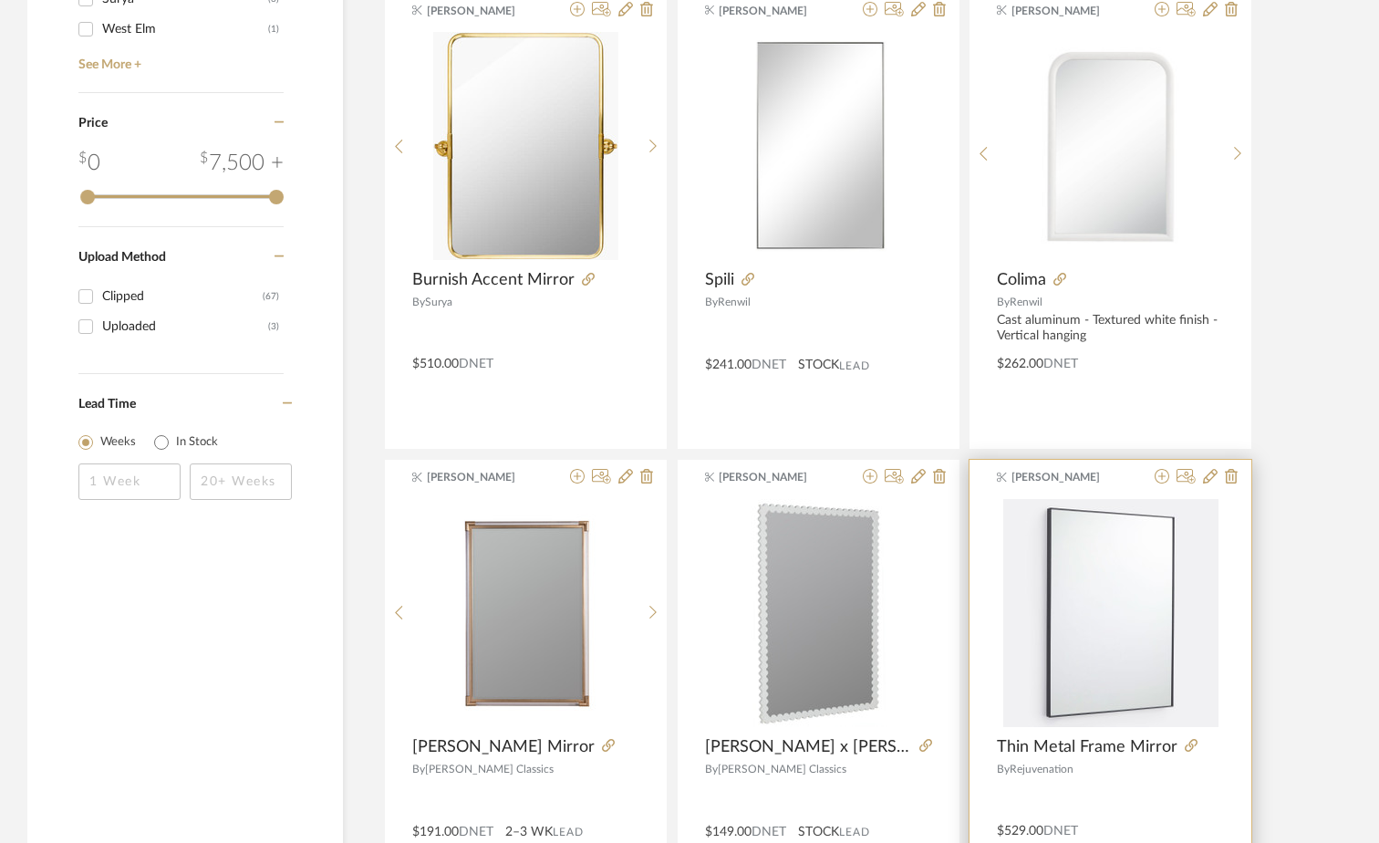
scroll to position [1459, 0]
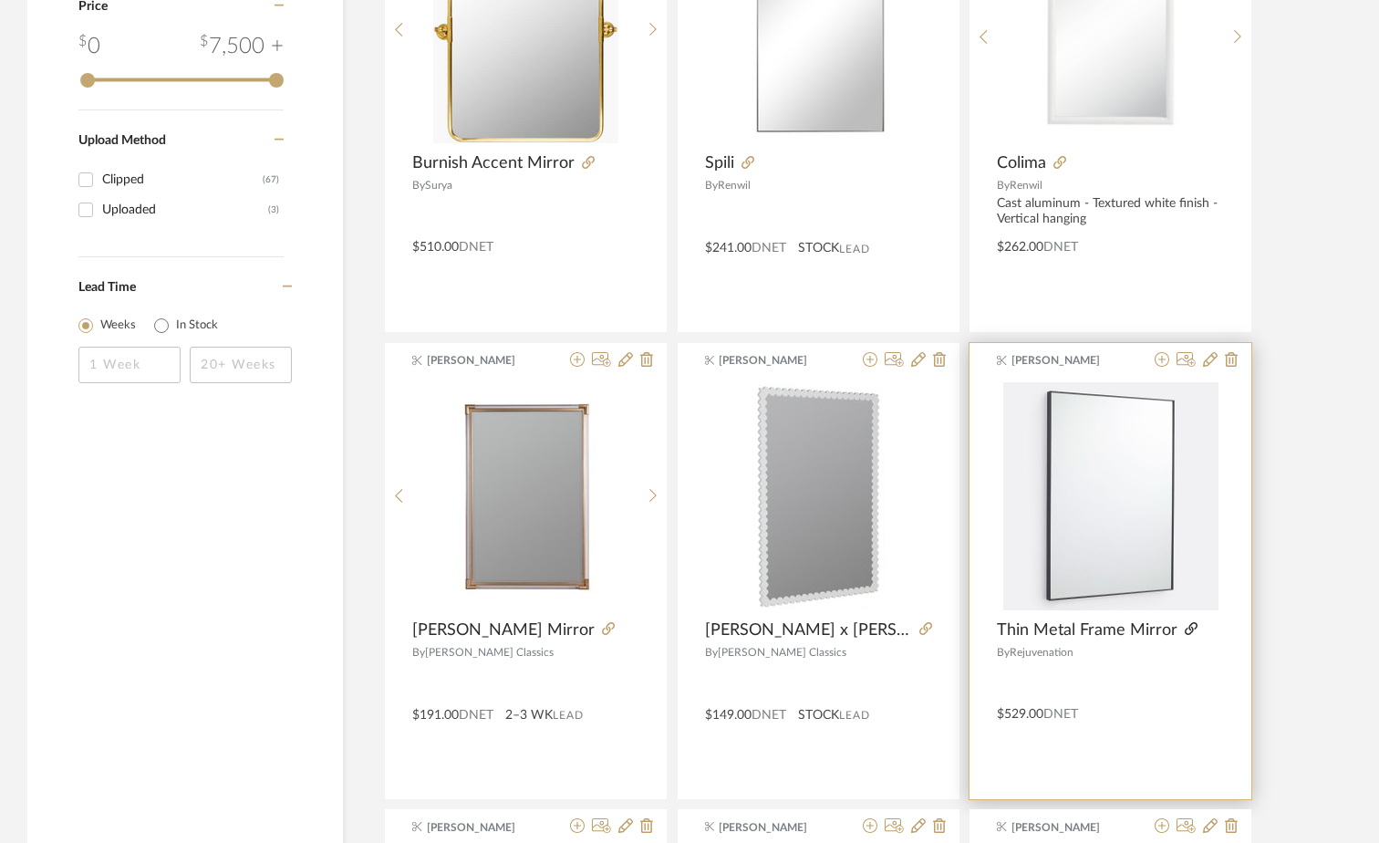
click at [1185, 628] on icon at bounding box center [1191, 628] width 13 height 13
